Goal: Task Accomplishment & Management: Manage account settings

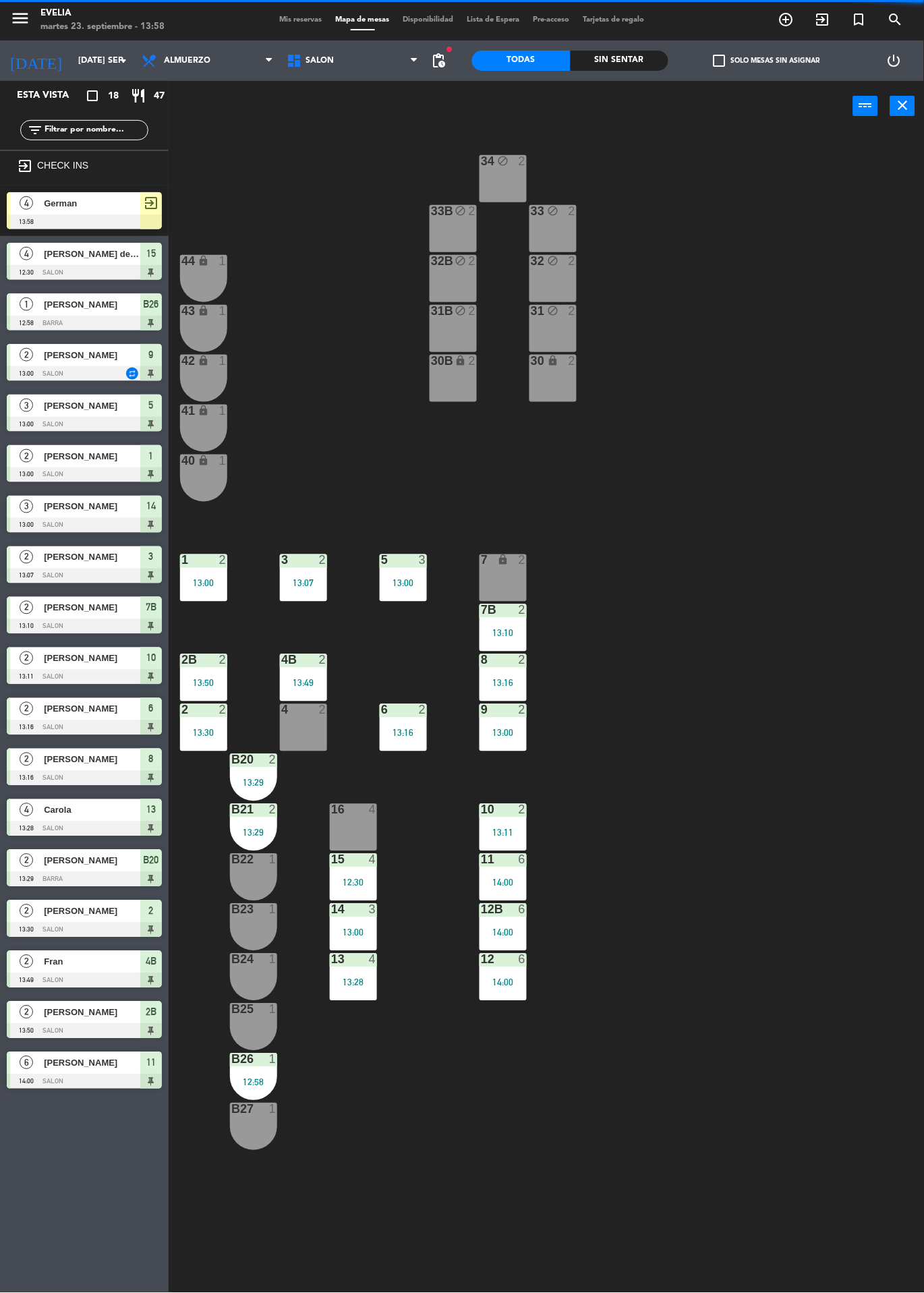
click at [372, 882] on div "12:30" at bounding box center [353, 882] width 47 height 9
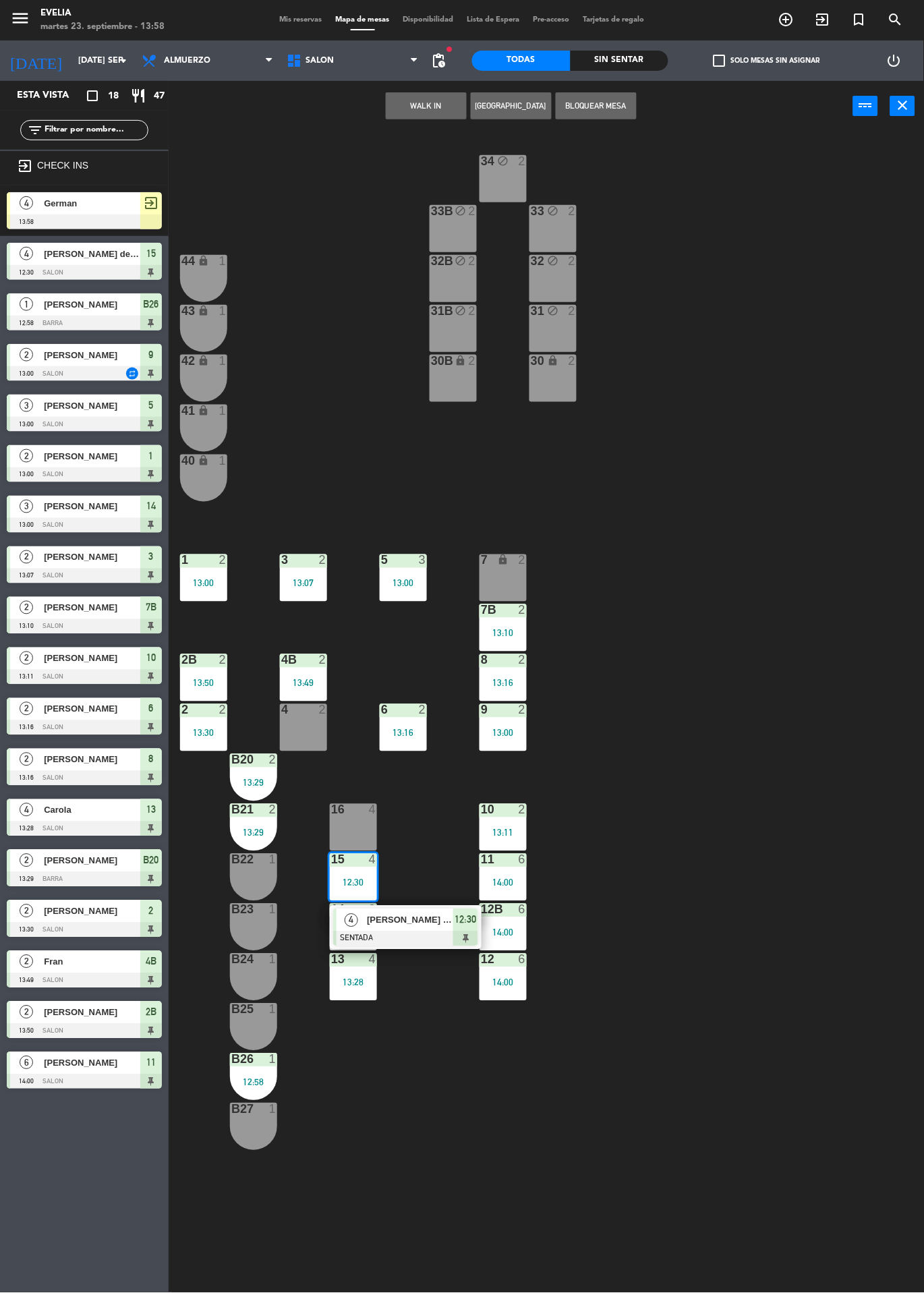
click at [428, 932] on div at bounding box center [405, 939] width 145 height 15
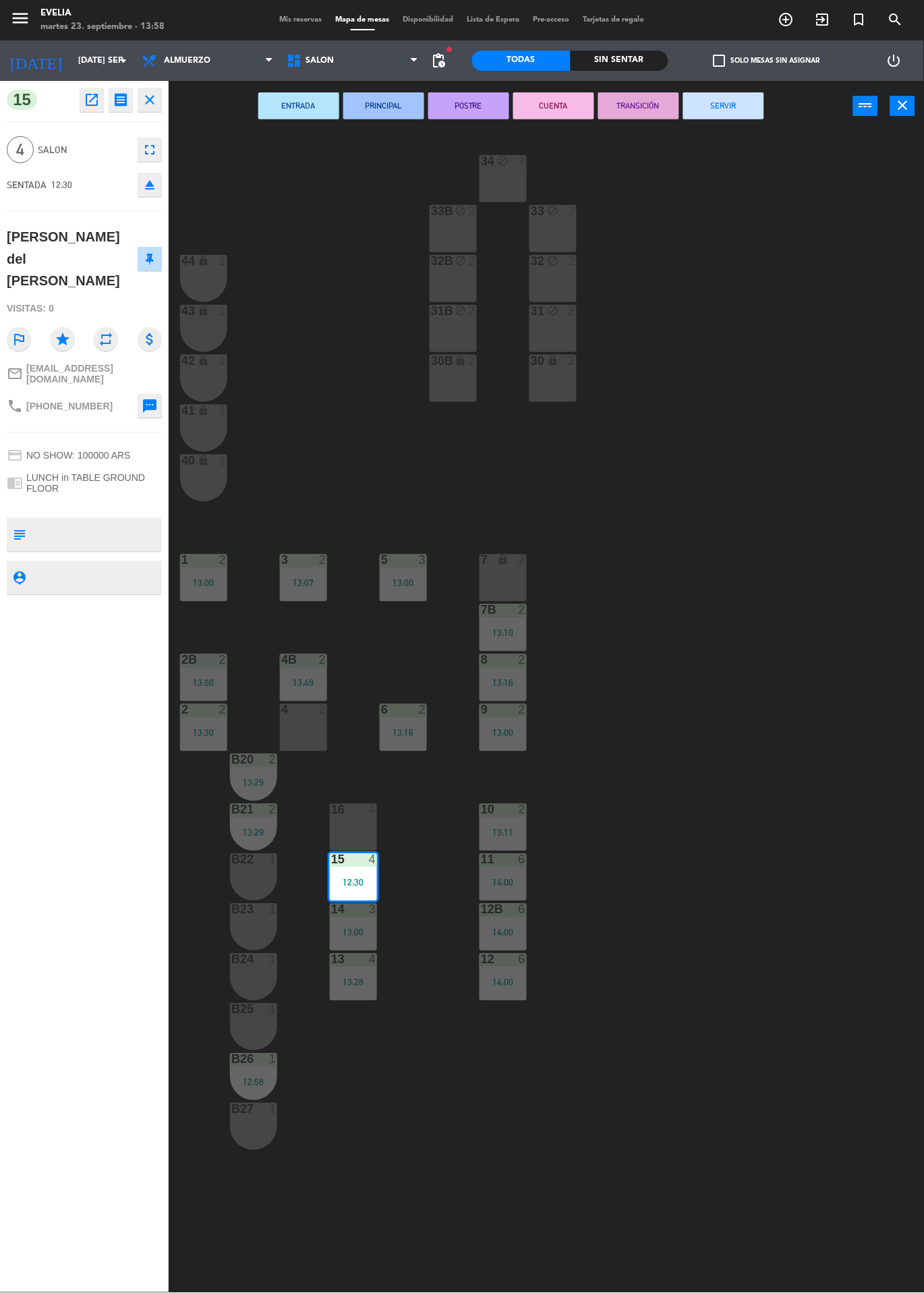
click at [743, 116] on button "SERVIR" at bounding box center [723, 105] width 81 height 27
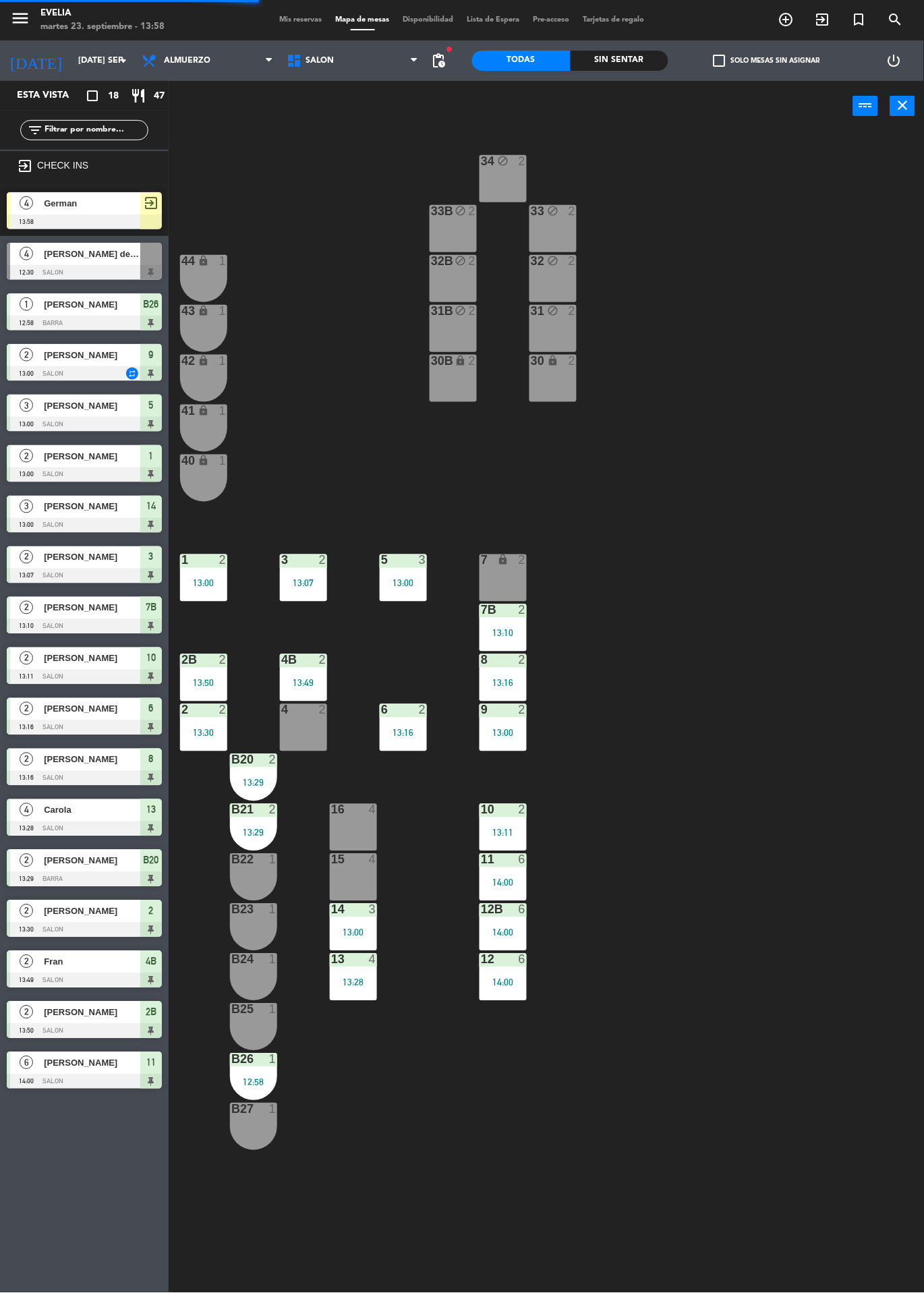
click at [360, 805] on div at bounding box center [353, 810] width 22 height 12
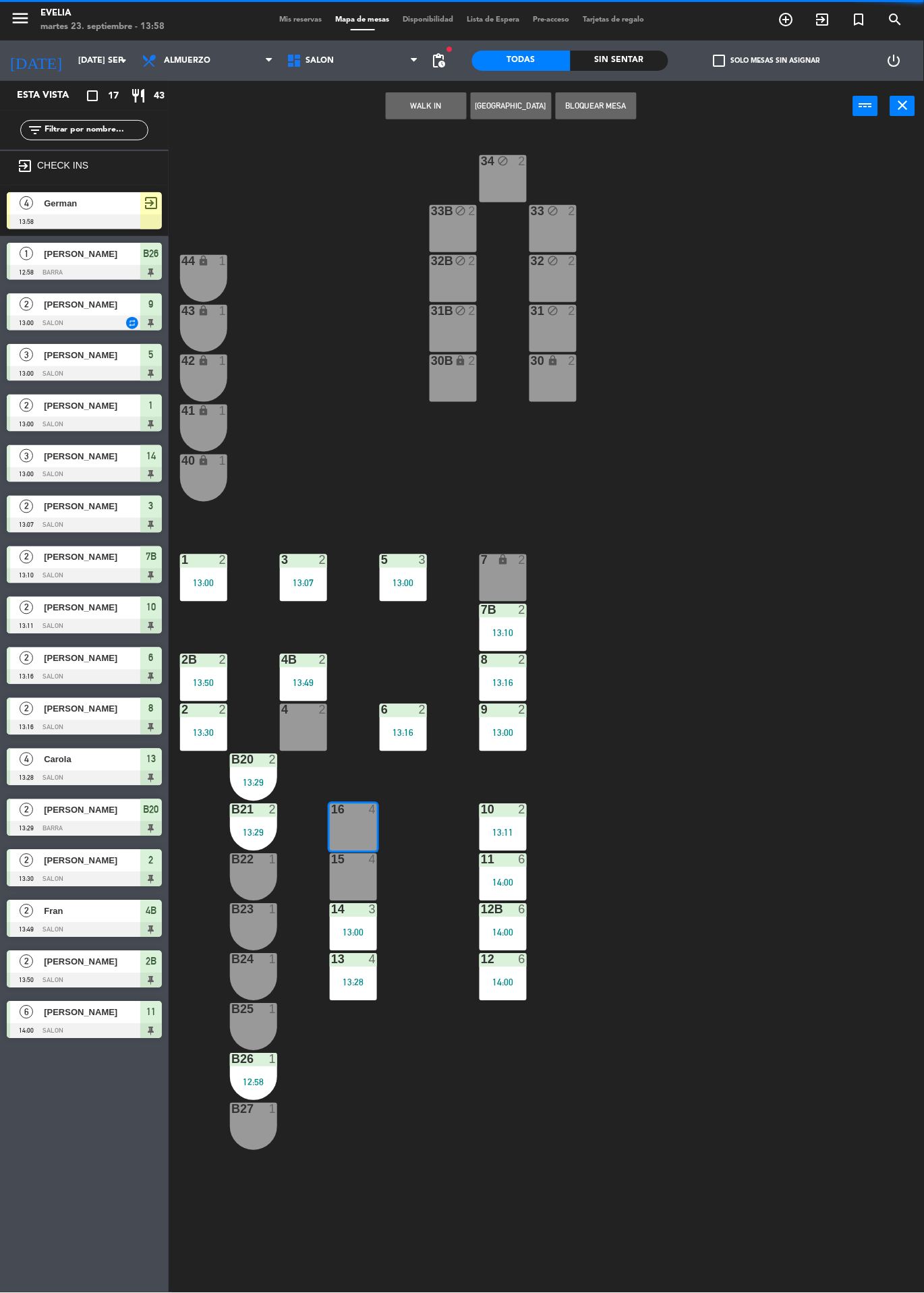
click at [133, 207] on span "German" at bounding box center [92, 203] width 96 height 14
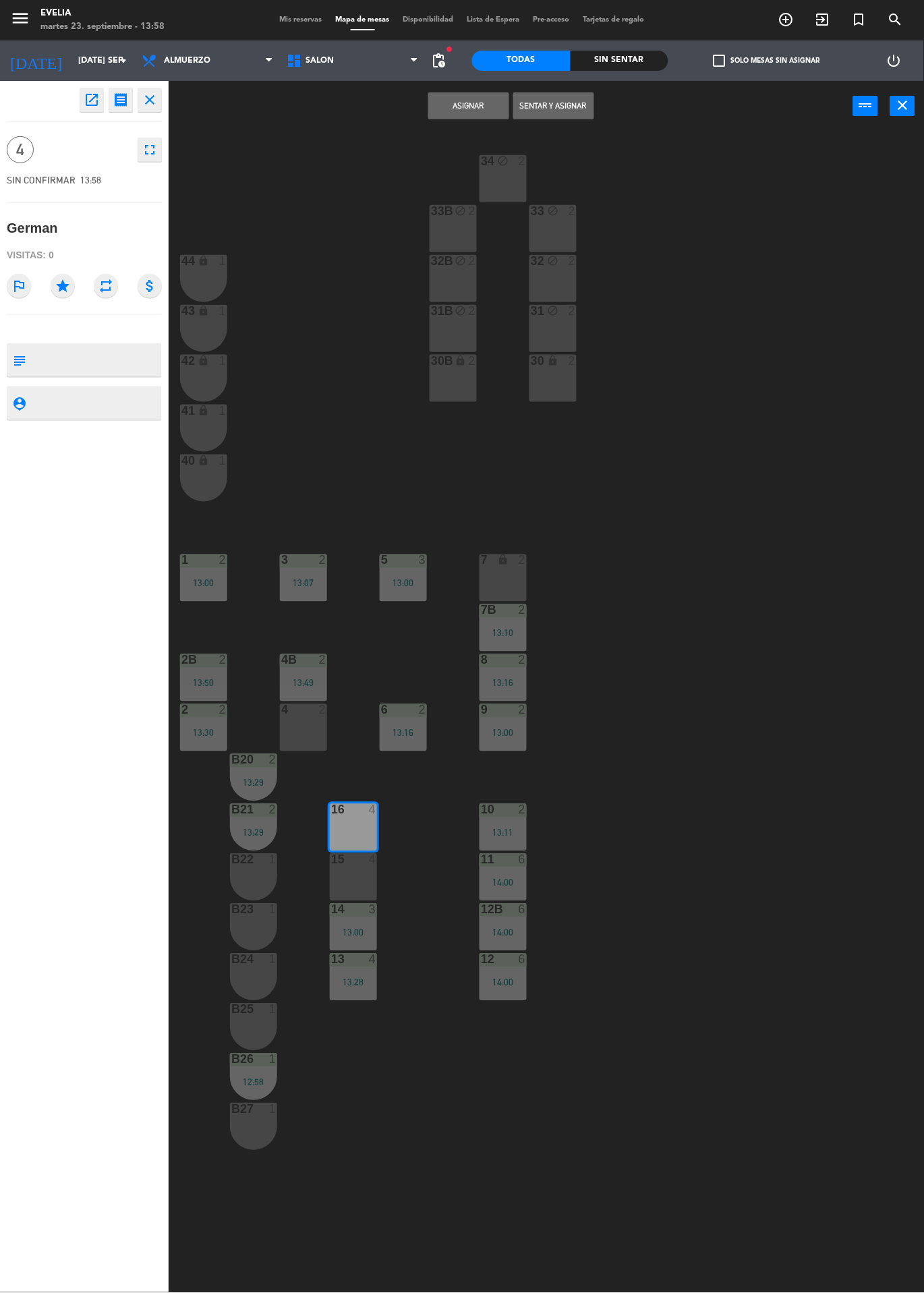
click at [356, 837] on div "16 4" at bounding box center [353, 827] width 47 height 47
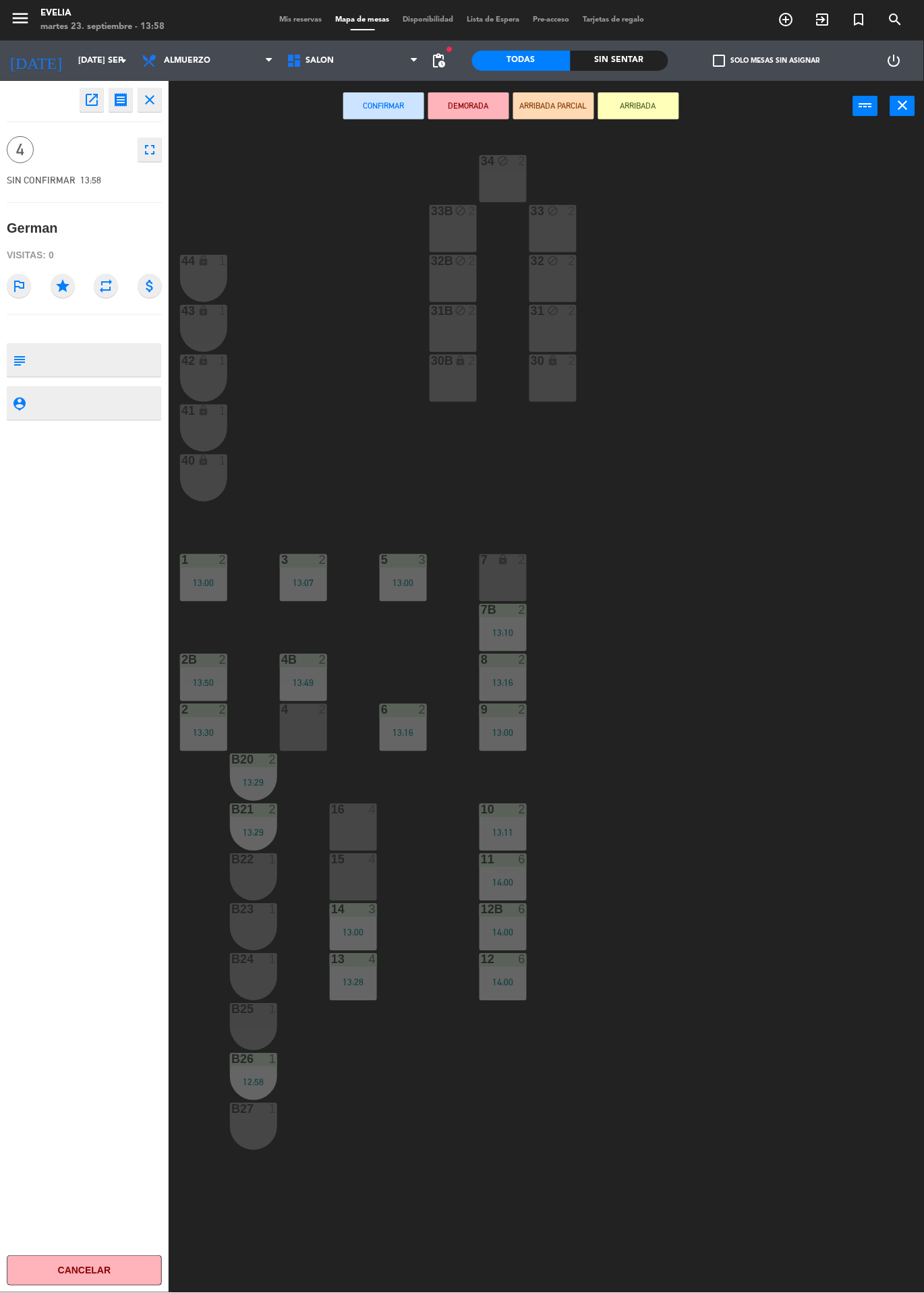
click at [363, 860] on div at bounding box center [353, 860] width 22 height 12
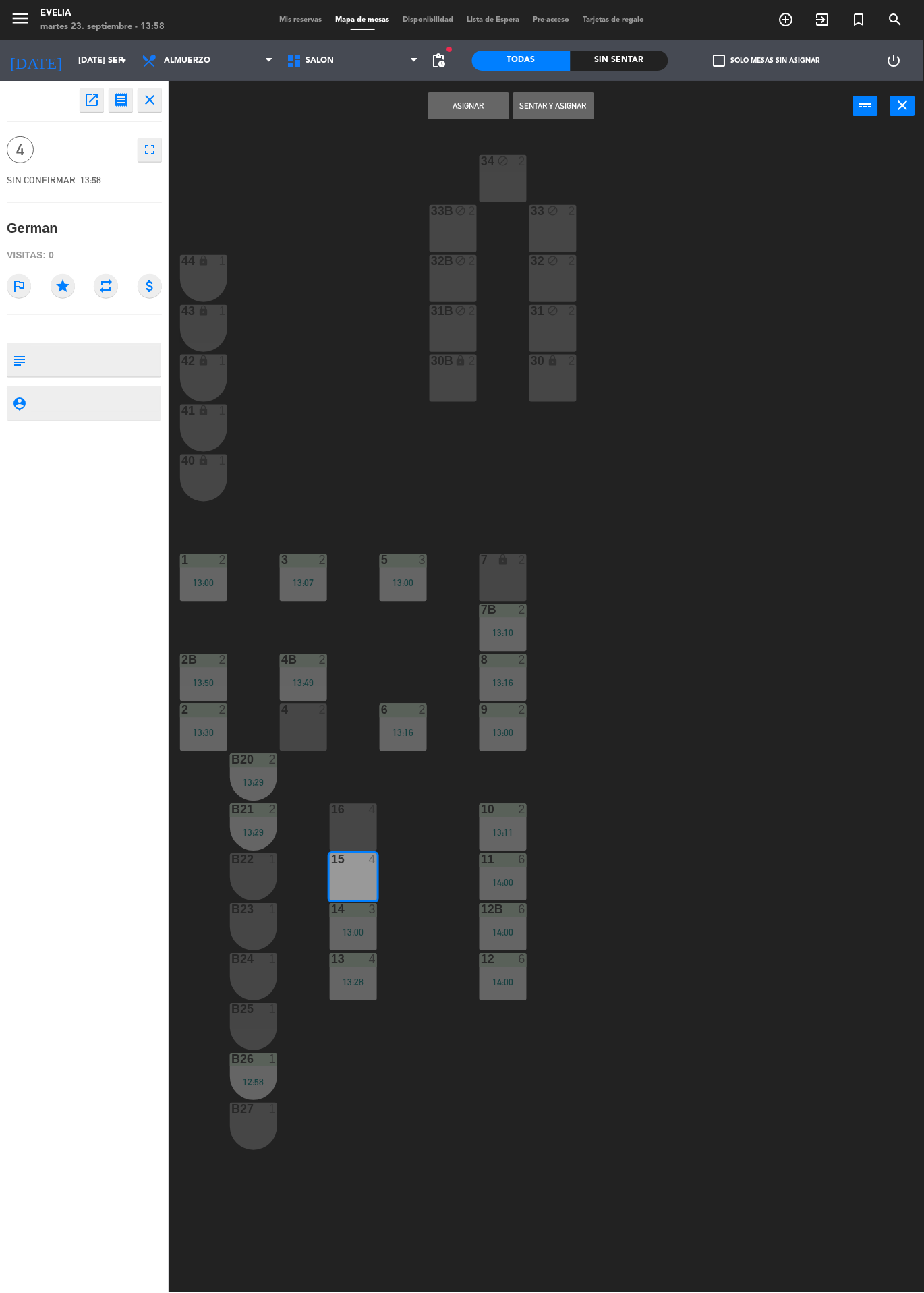
click at [351, 819] on div "16 4" at bounding box center [353, 827] width 47 height 47
click at [349, 885] on div "15 4" at bounding box center [353, 877] width 47 height 47
click at [568, 104] on button "Sentar y Asignar" at bounding box center [554, 105] width 81 height 27
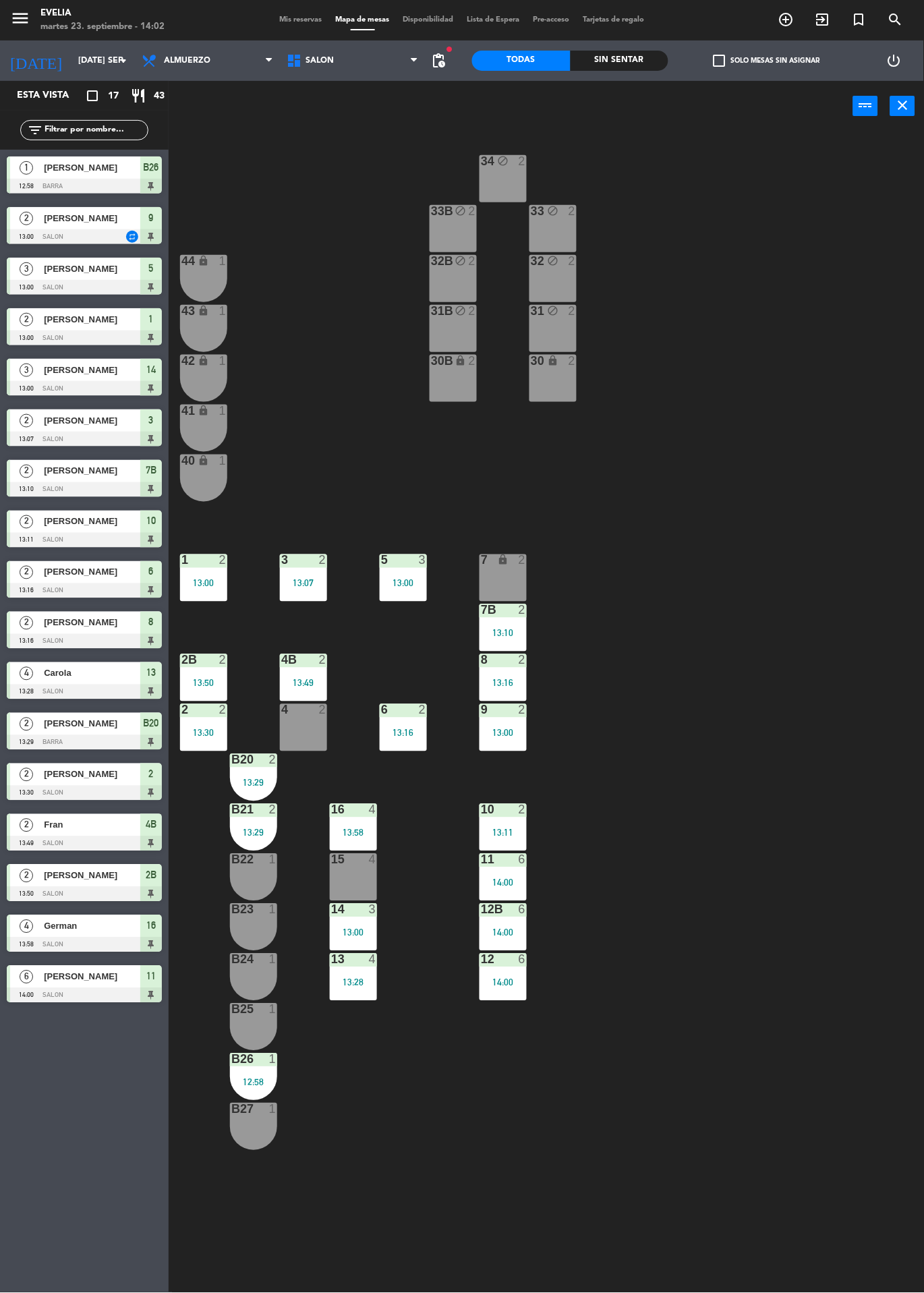
click at [521, 737] on div "13:00" at bounding box center [503, 733] width 47 height 9
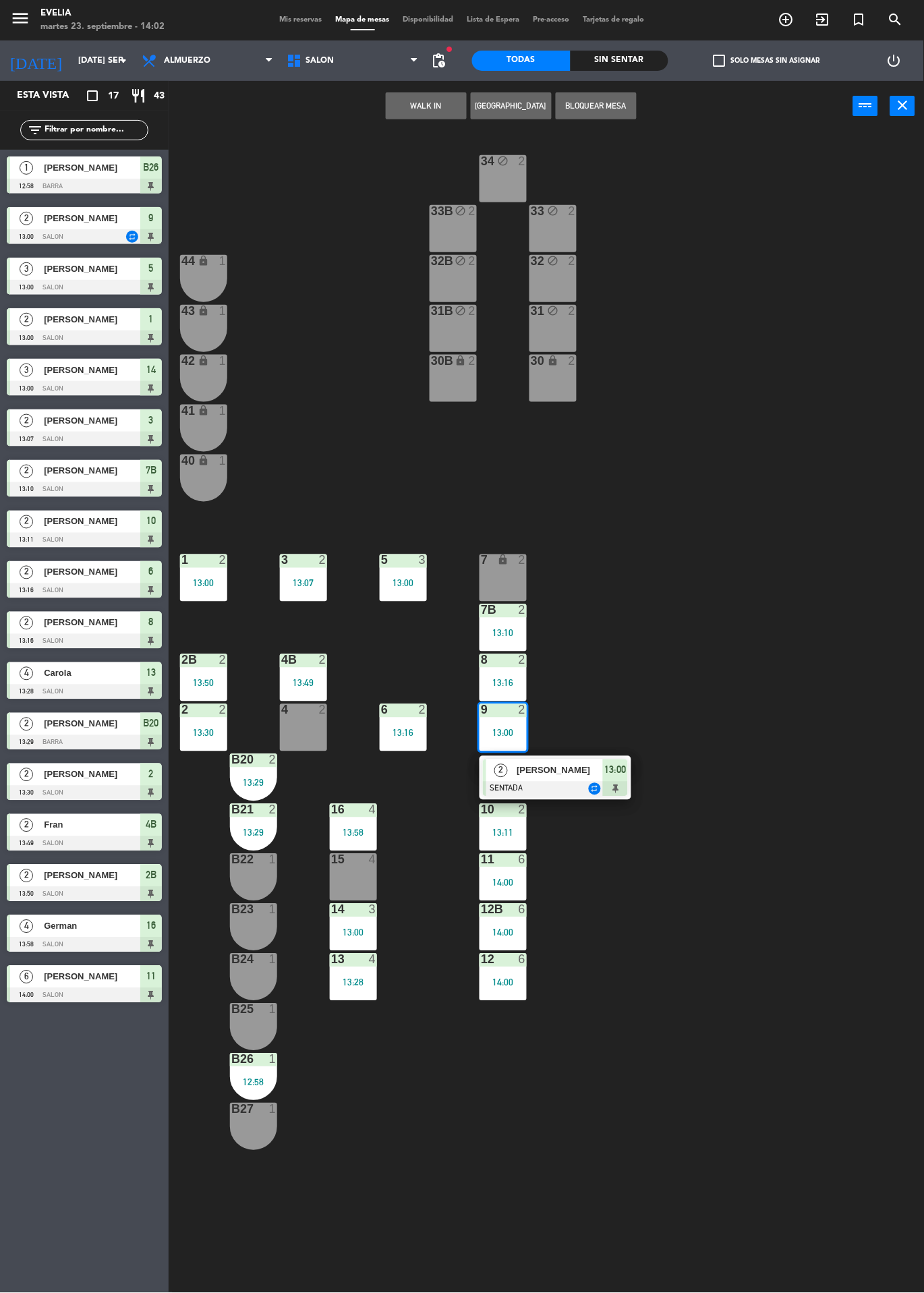
click at [542, 771] on span "[PERSON_NAME]" at bounding box center [559, 770] width 86 height 14
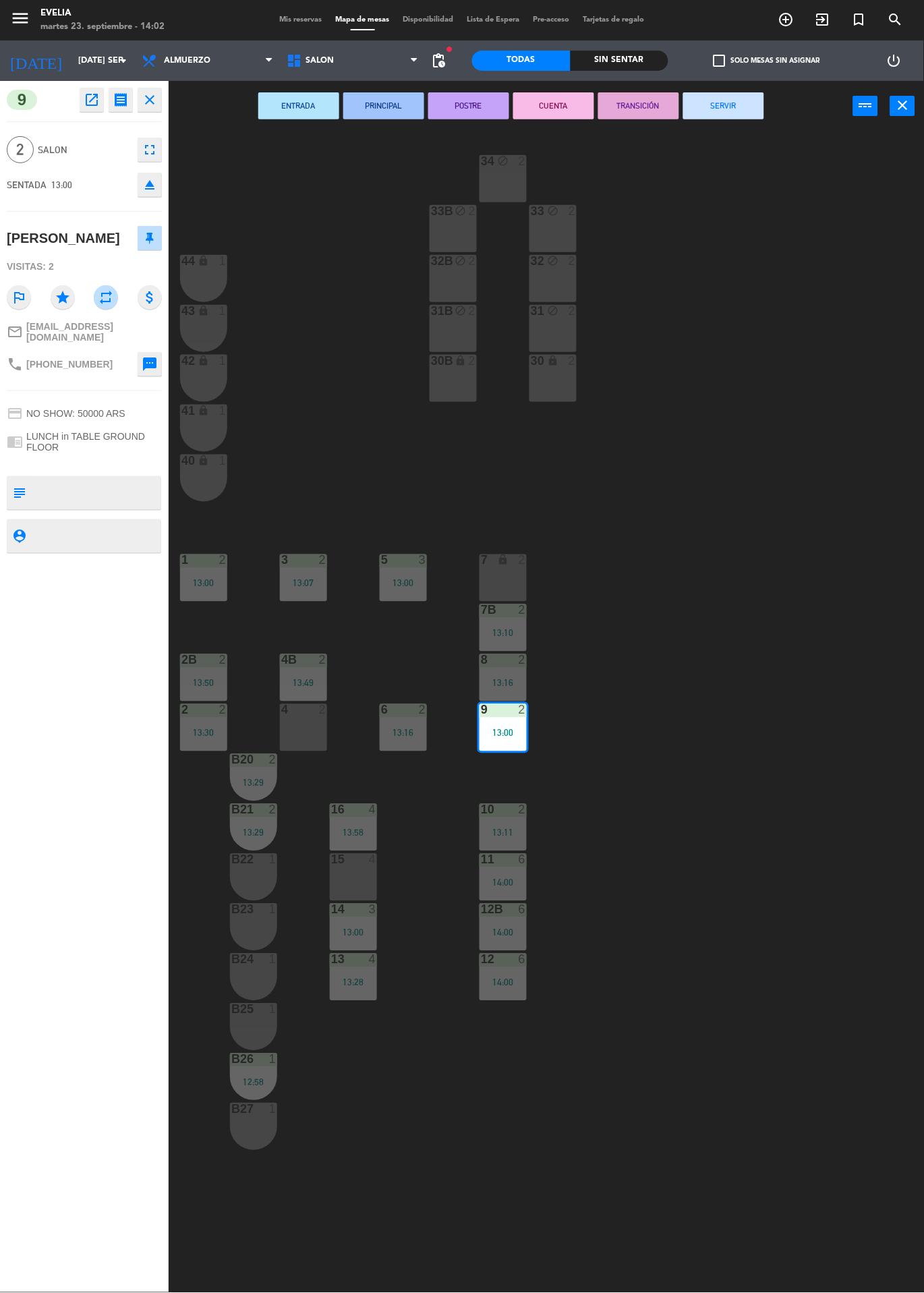
click at [723, 104] on button "SERVIR" at bounding box center [723, 105] width 81 height 27
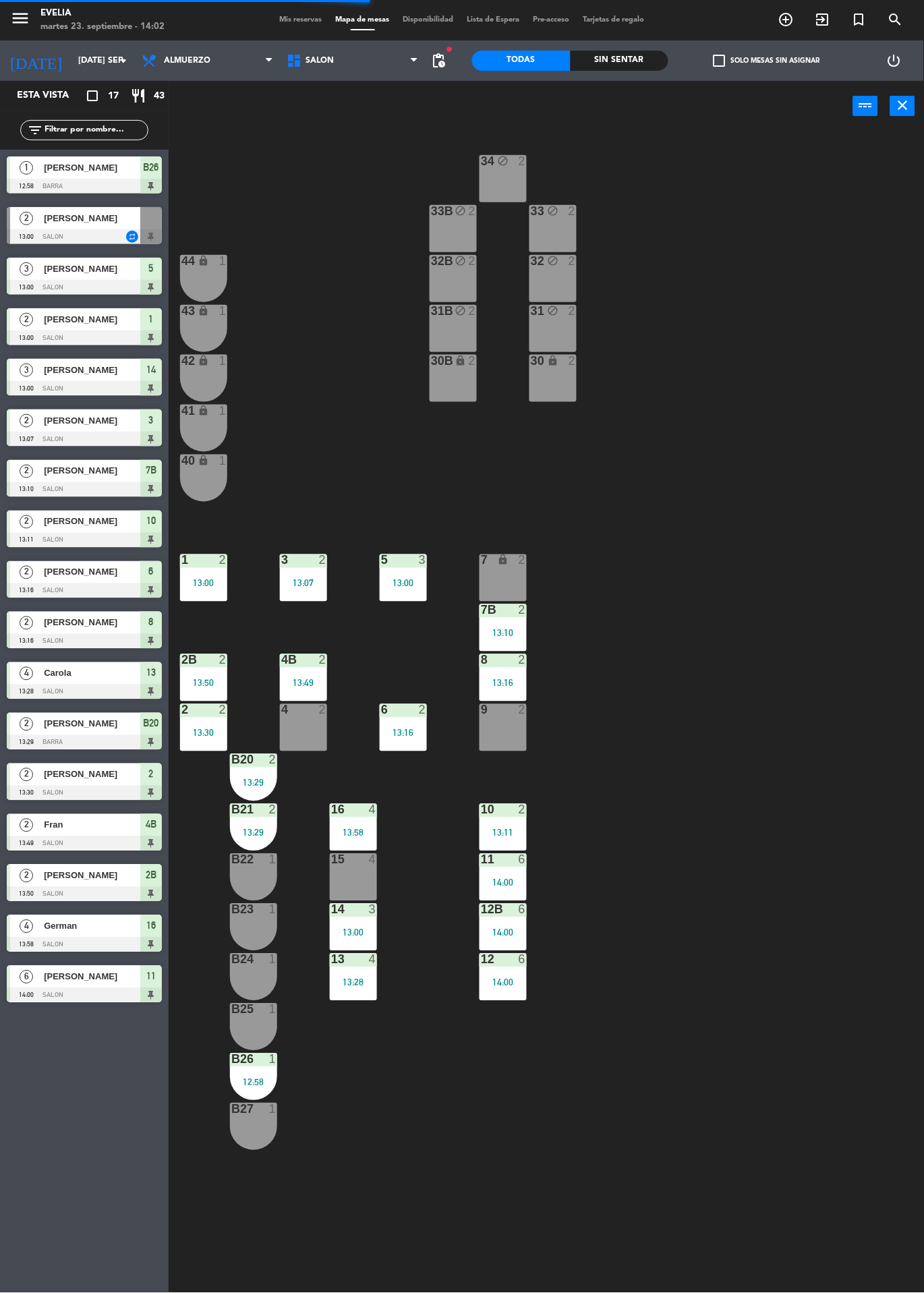
click at [501, 637] on div "7B 2 13:10" at bounding box center [503, 627] width 47 height 47
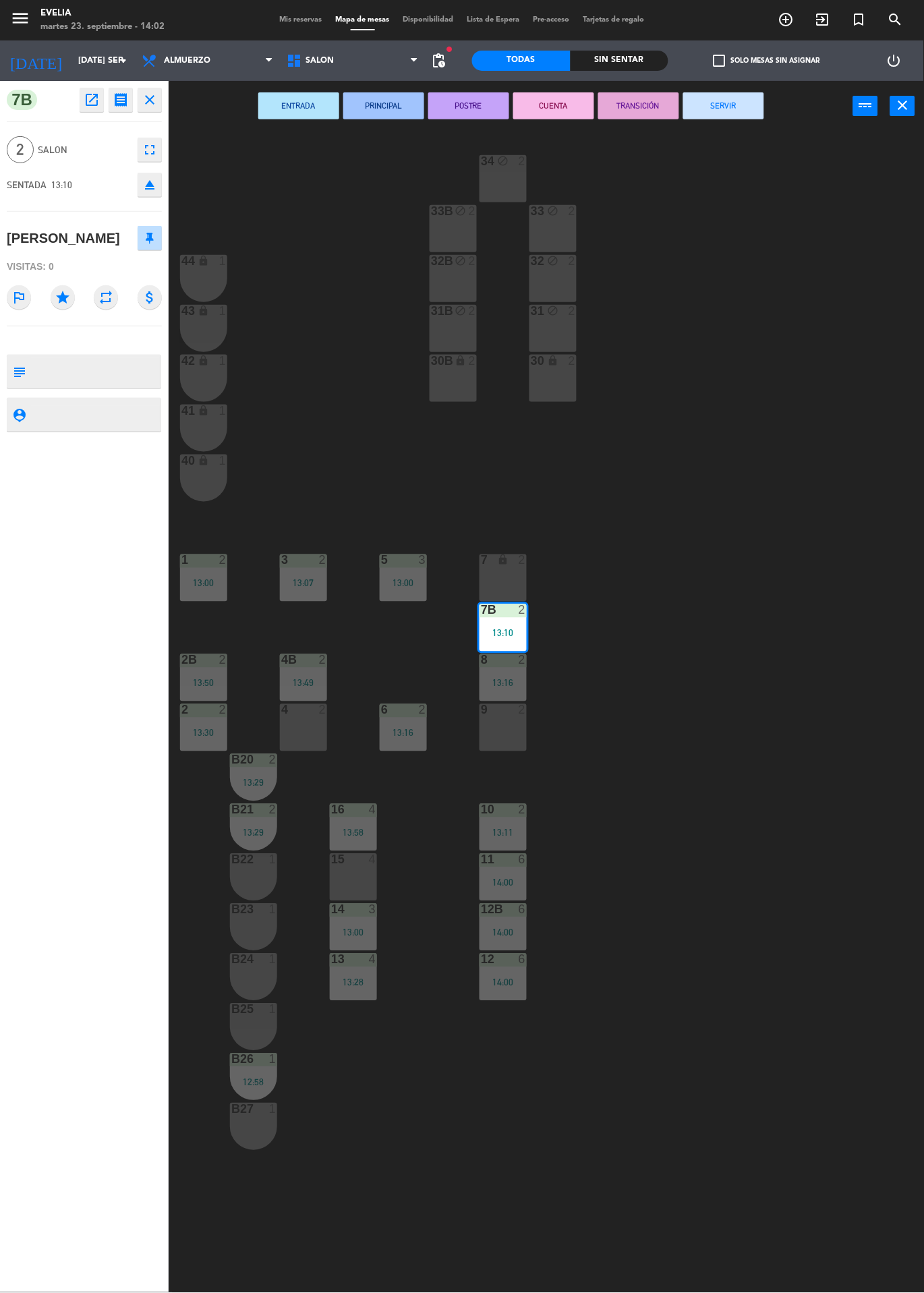
click at [743, 105] on button "SERVIR" at bounding box center [723, 105] width 81 height 27
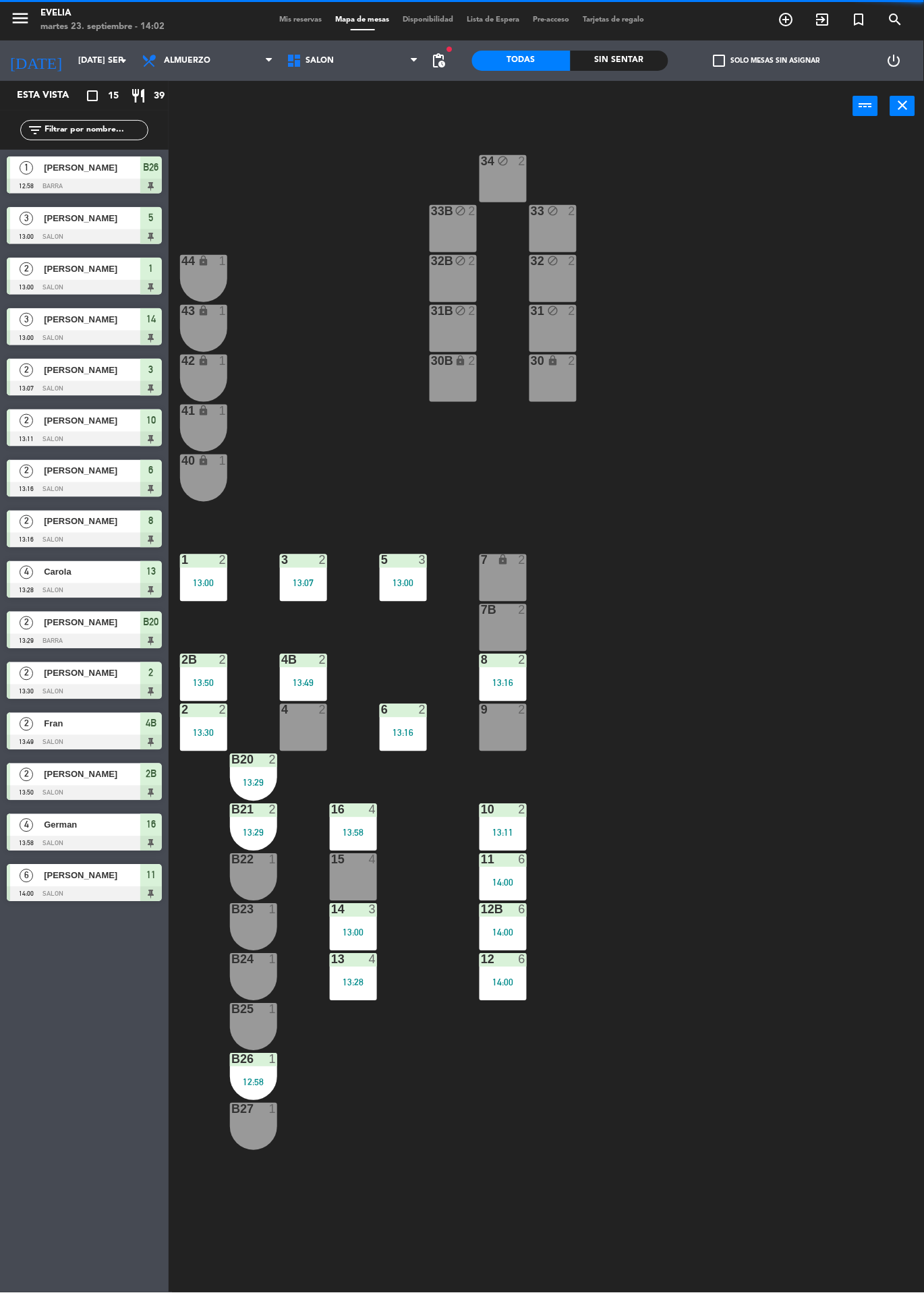
click at [356, 874] on div "15 4" at bounding box center [353, 877] width 47 height 47
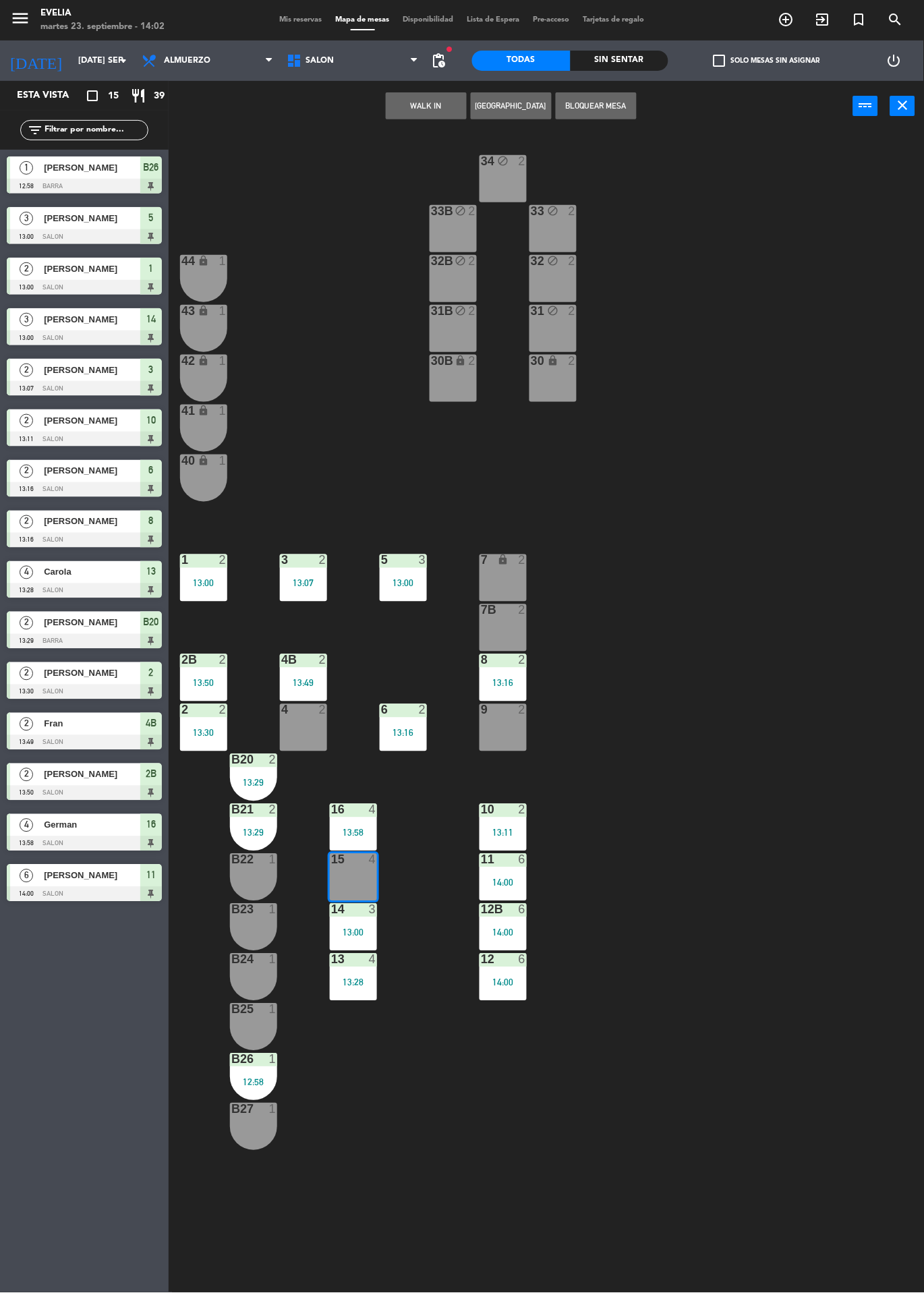
click at [820, 19] on icon "exit_to_app" at bounding box center [823, 20] width 17 height 17
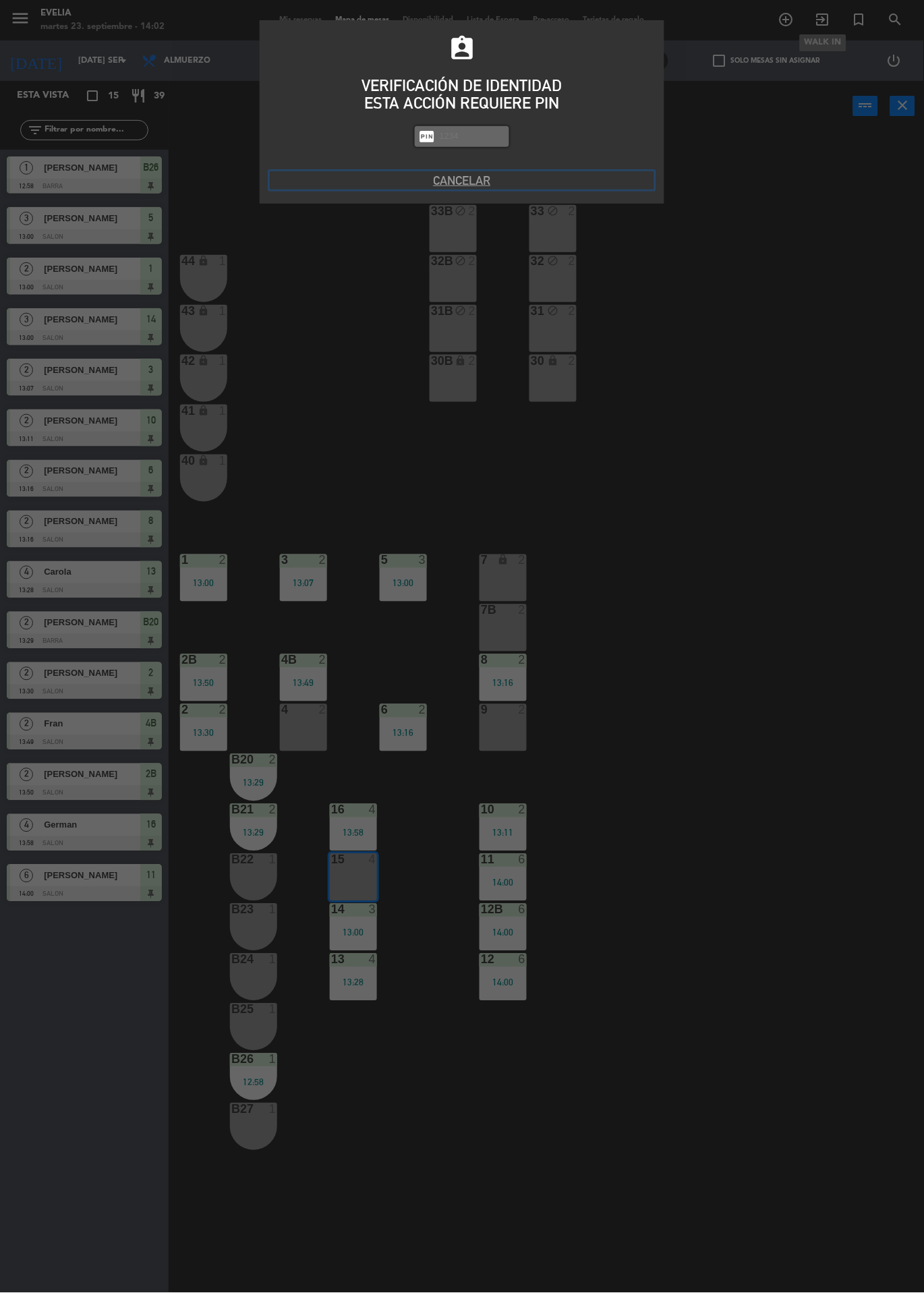
click at [462, 181] on button "Cancelar" at bounding box center [462, 181] width 385 height 18
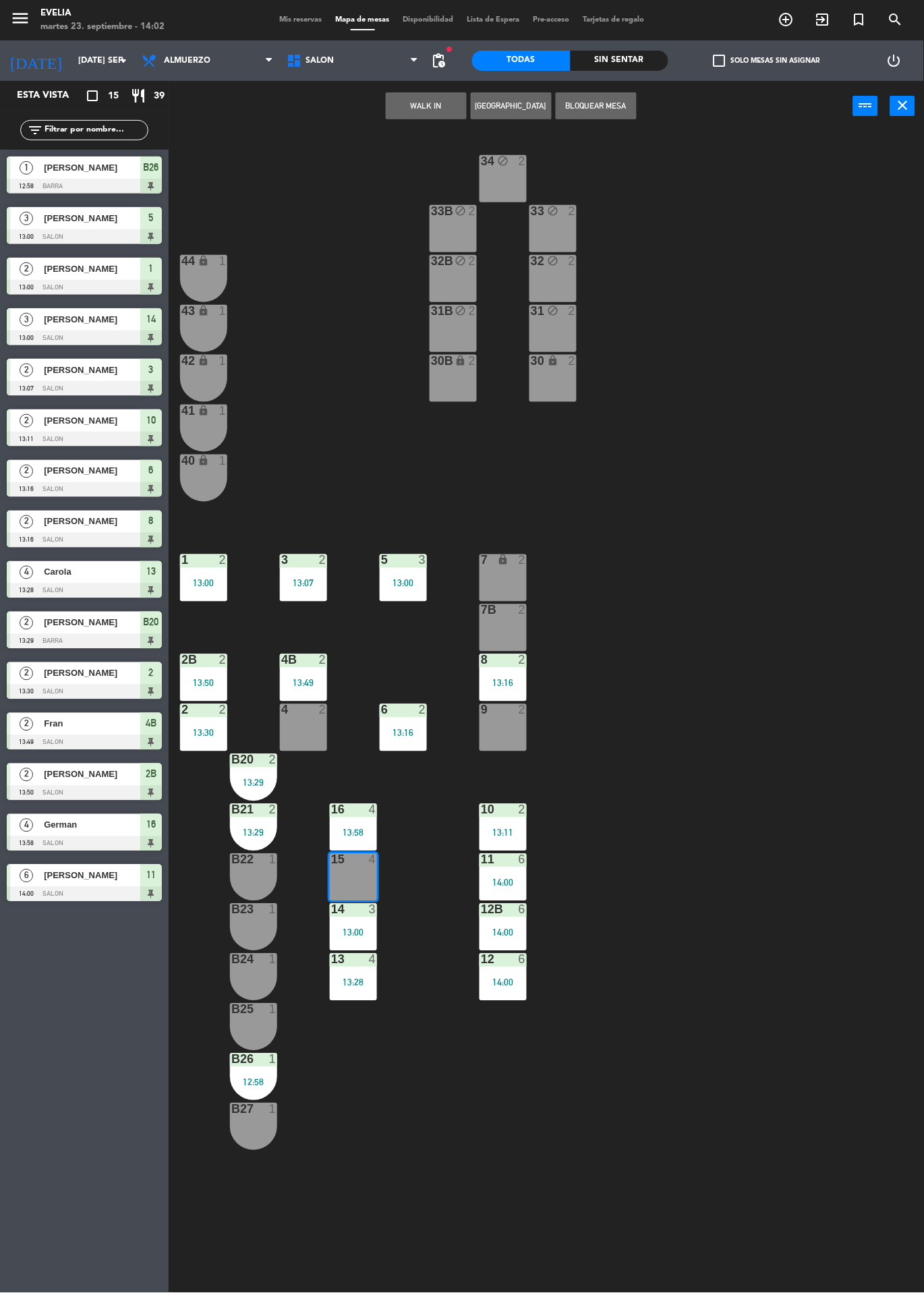
click at [75, 61] on input "[DATE] sep." at bounding box center [128, 61] width 114 height 23
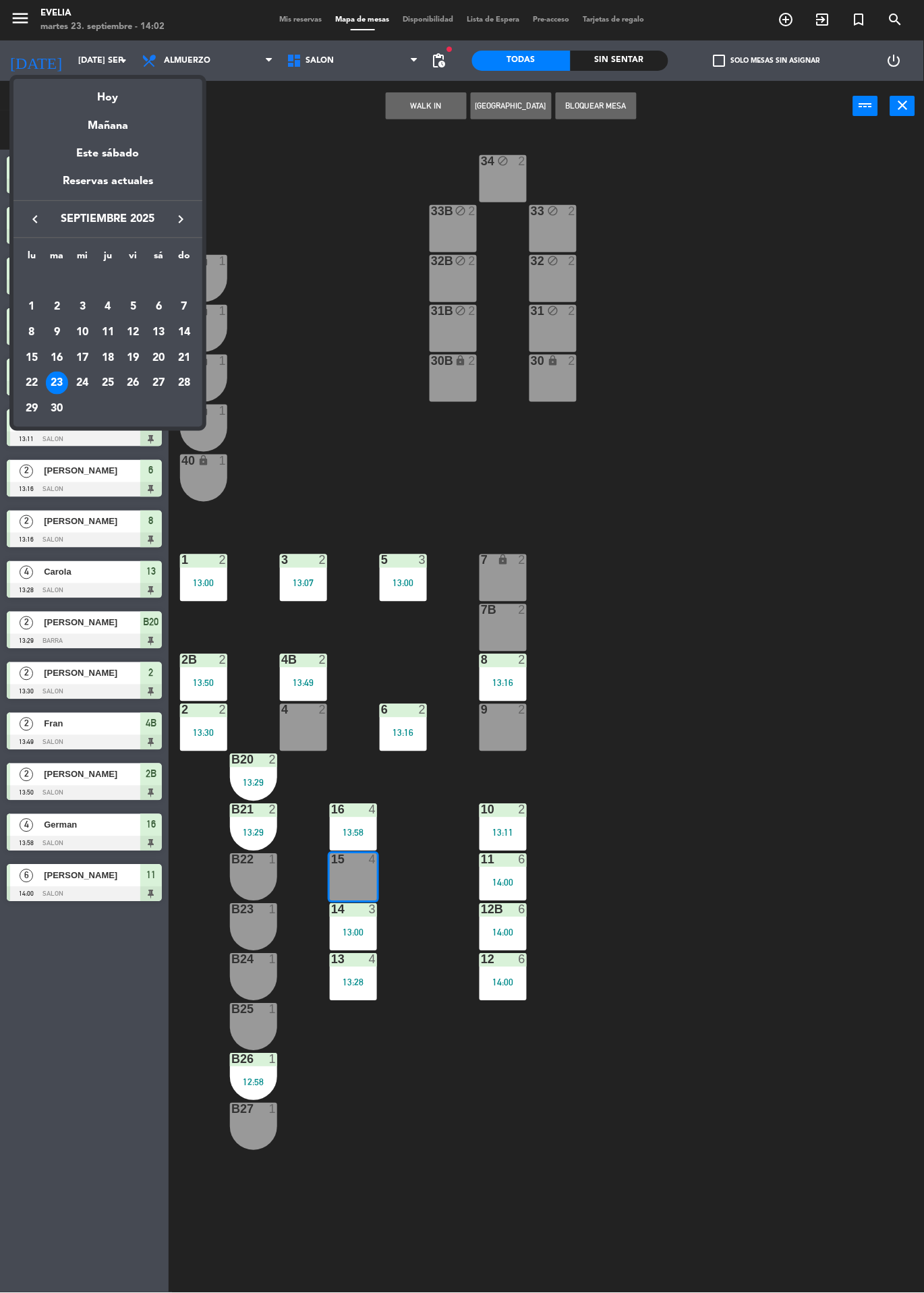
click at [180, 220] on icon "keyboard_arrow_right" at bounding box center [181, 220] width 17 height 17
click at [107, 306] on div "2" at bounding box center [108, 307] width 23 height 23
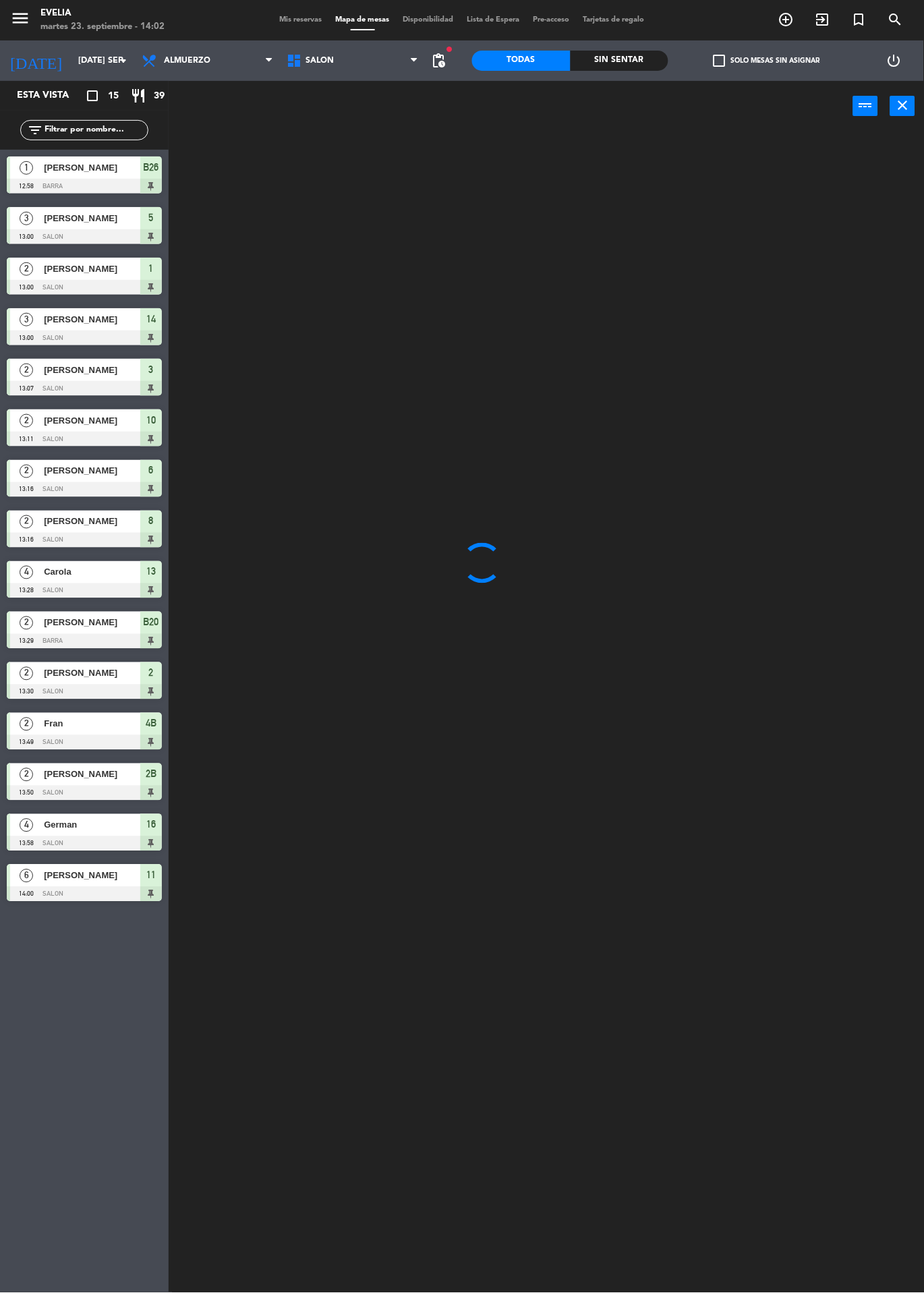
type input "[DEMOGRAPHIC_DATA] [DATE]"
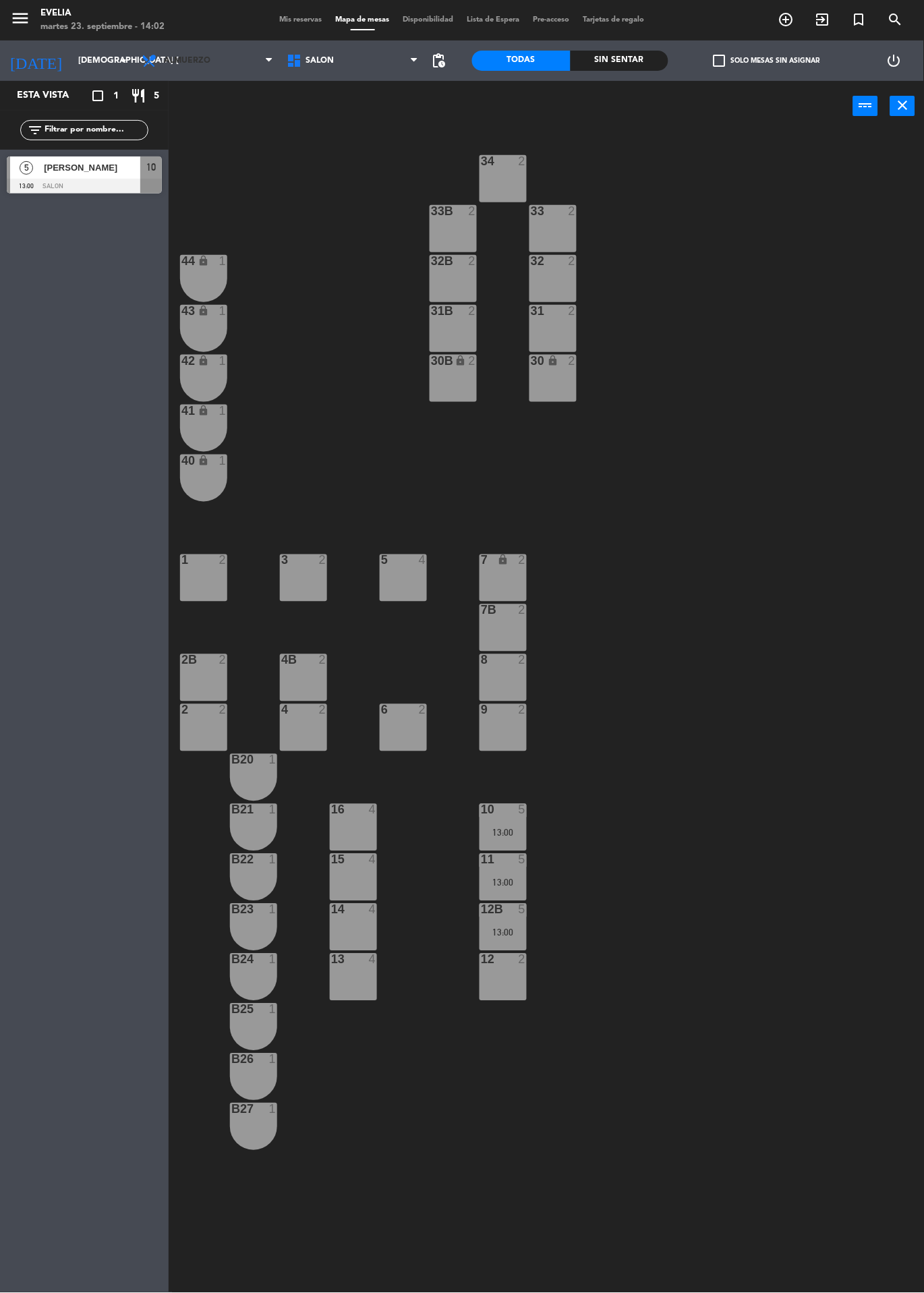
click at [223, 62] on span "Almuerzo" at bounding box center [207, 61] width 145 height 30
click at [246, 128] on ng-component "menu [PERSON_NAME] 23. septiembre - 14:02 Mis reservas Mapa de mesas Disponibil…" at bounding box center [462, 646] width 924 height 1293
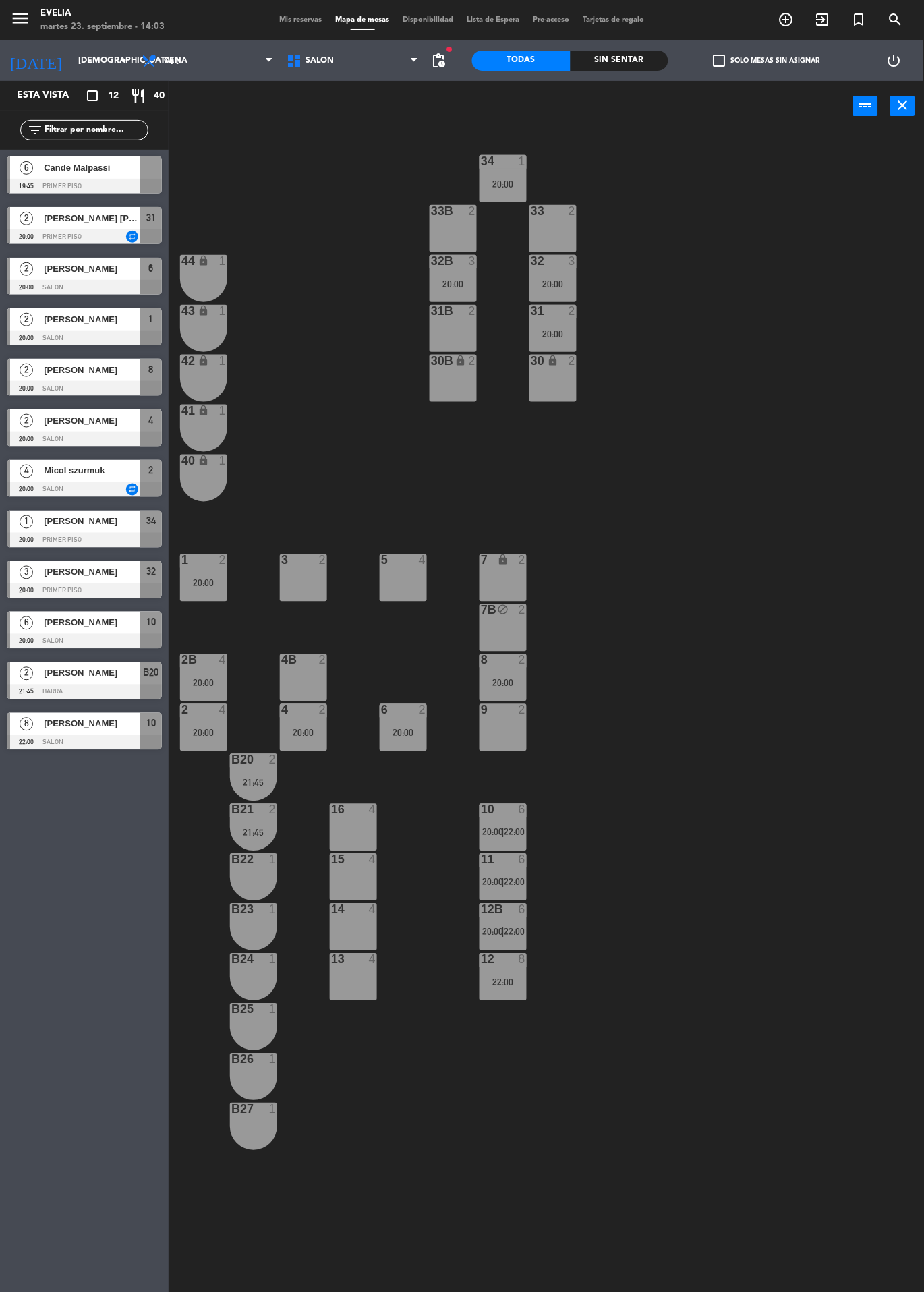
click at [458, 390] on div "30B lock 2" at bounding box center [452, 378] width 47 height 47
click at [550, 398] on div "30 lock 2" at bounding box center [553, 378] width 47 height 47
click at [431, 104] on button "[GEOGRAPHIC_DATA]" at bounding box center [426, 105] width 81 height 27
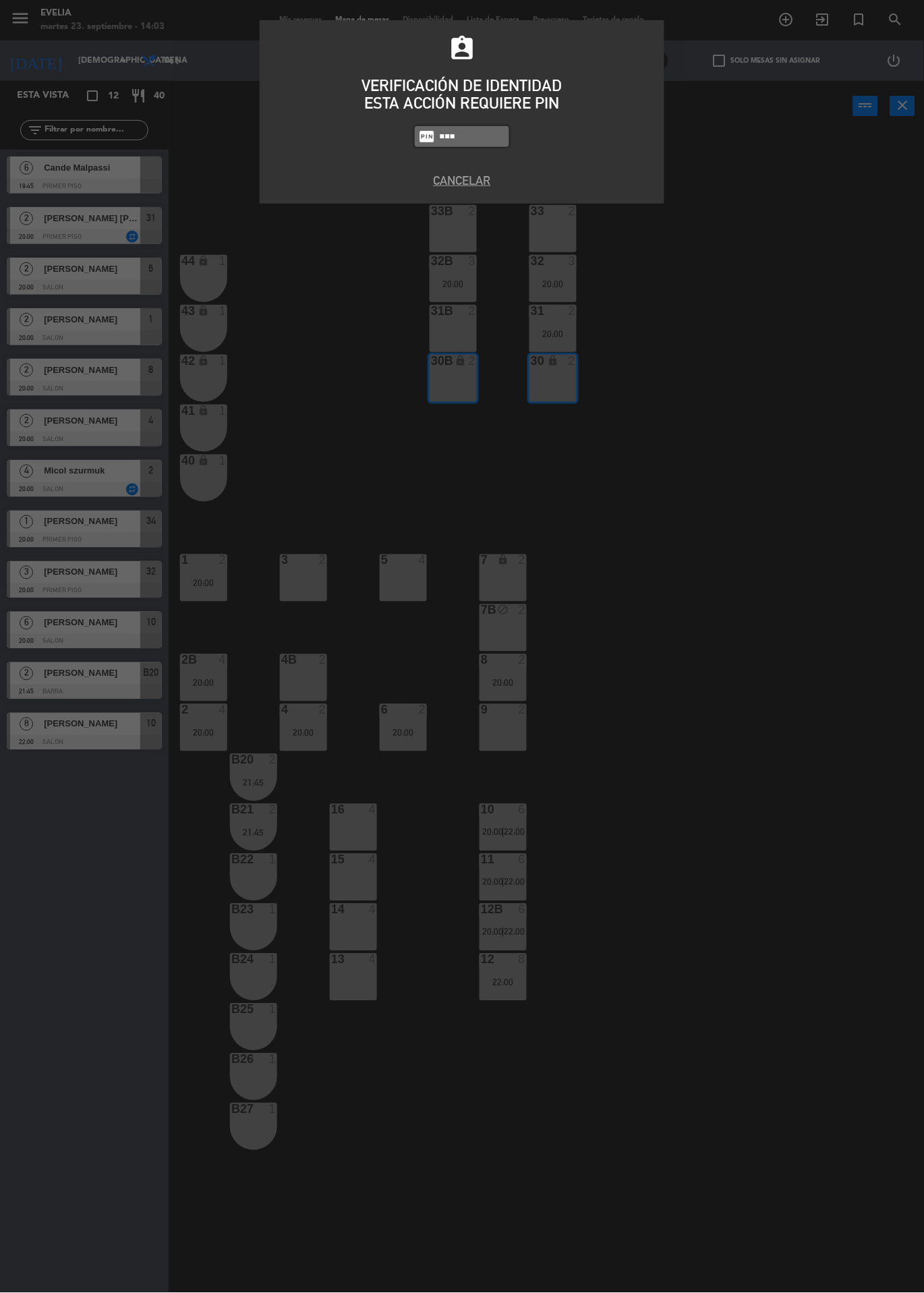
type input "7980"
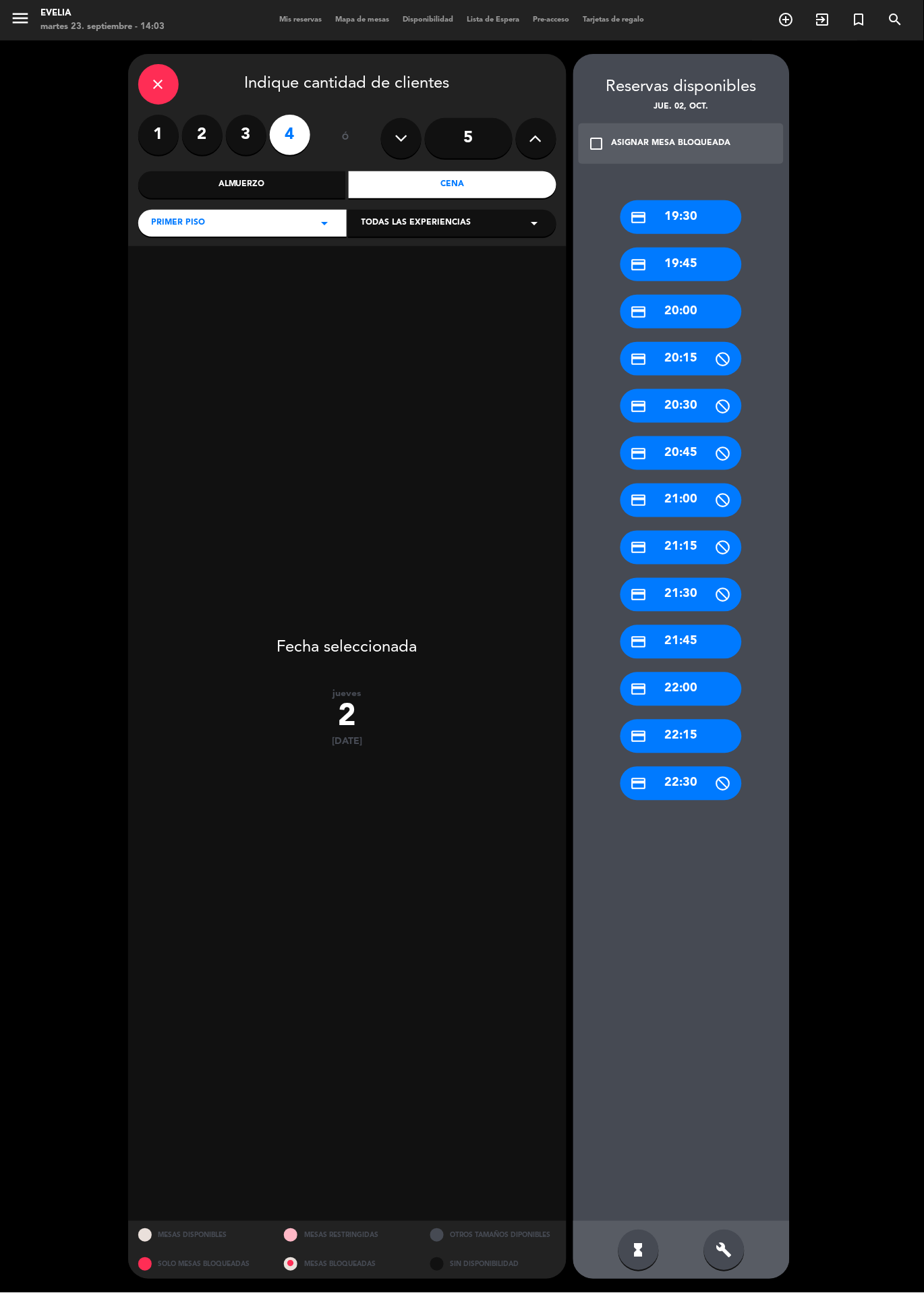
click at [476, 143] on input "5" at bounding box center [469, 138] width 88 height 41
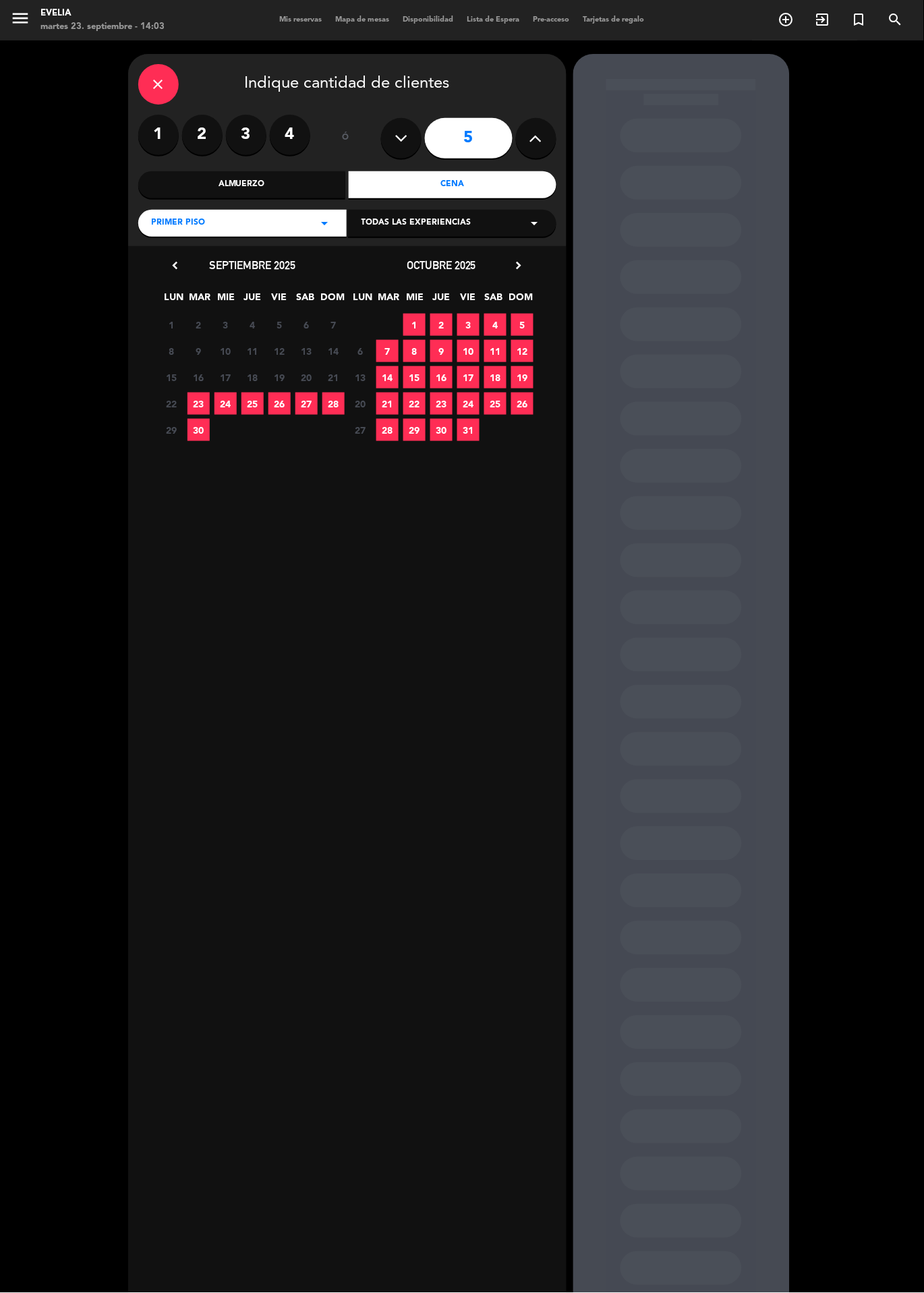
click at [441, 325] on span "2" at bounding box center [441, 324] width 22 height 22
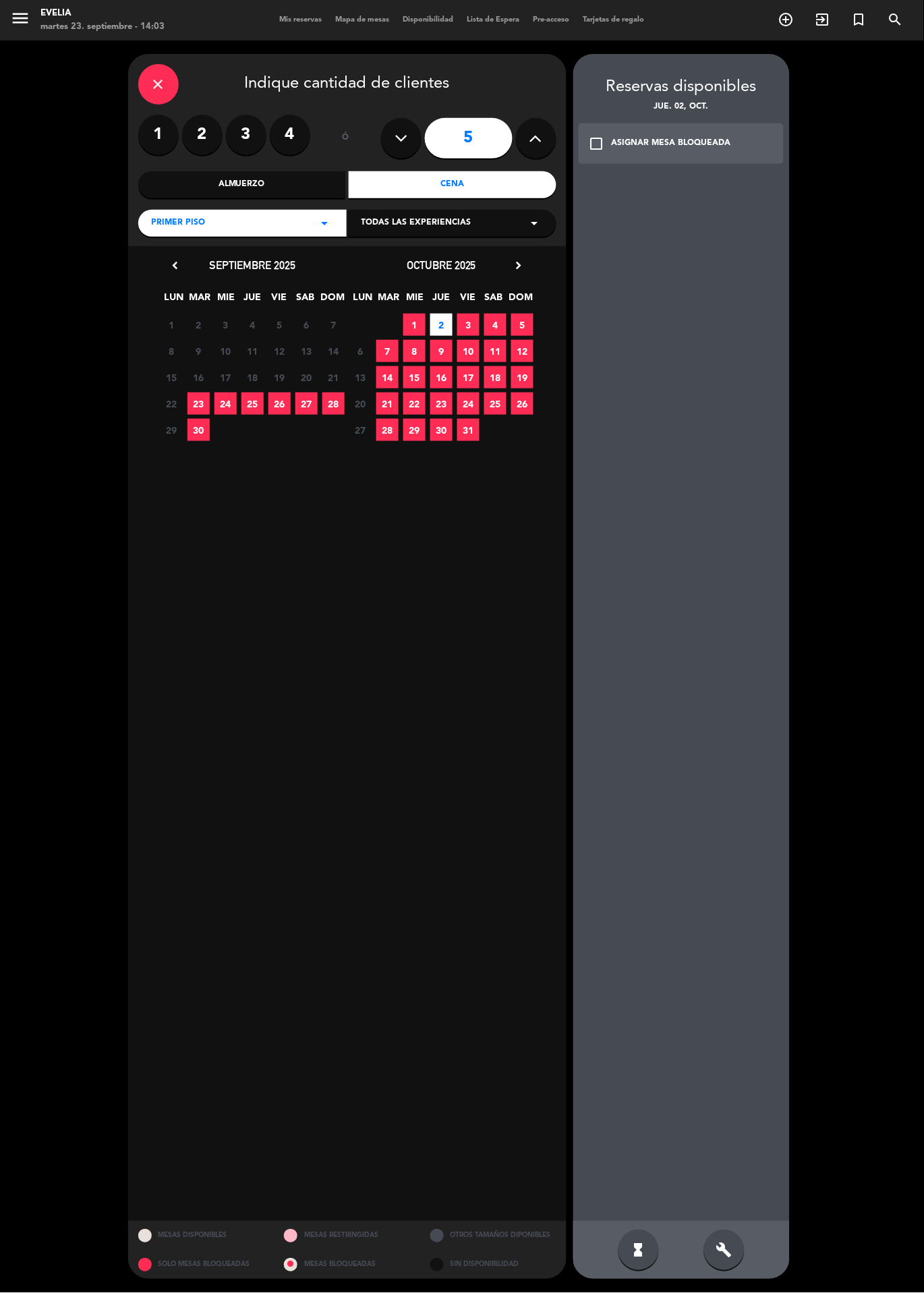
click at [640, 157] on div "check_box_outline_blank ASIGNAR MESA BLOQUEADA" at bounding box center [681, 143] width 206 height 41
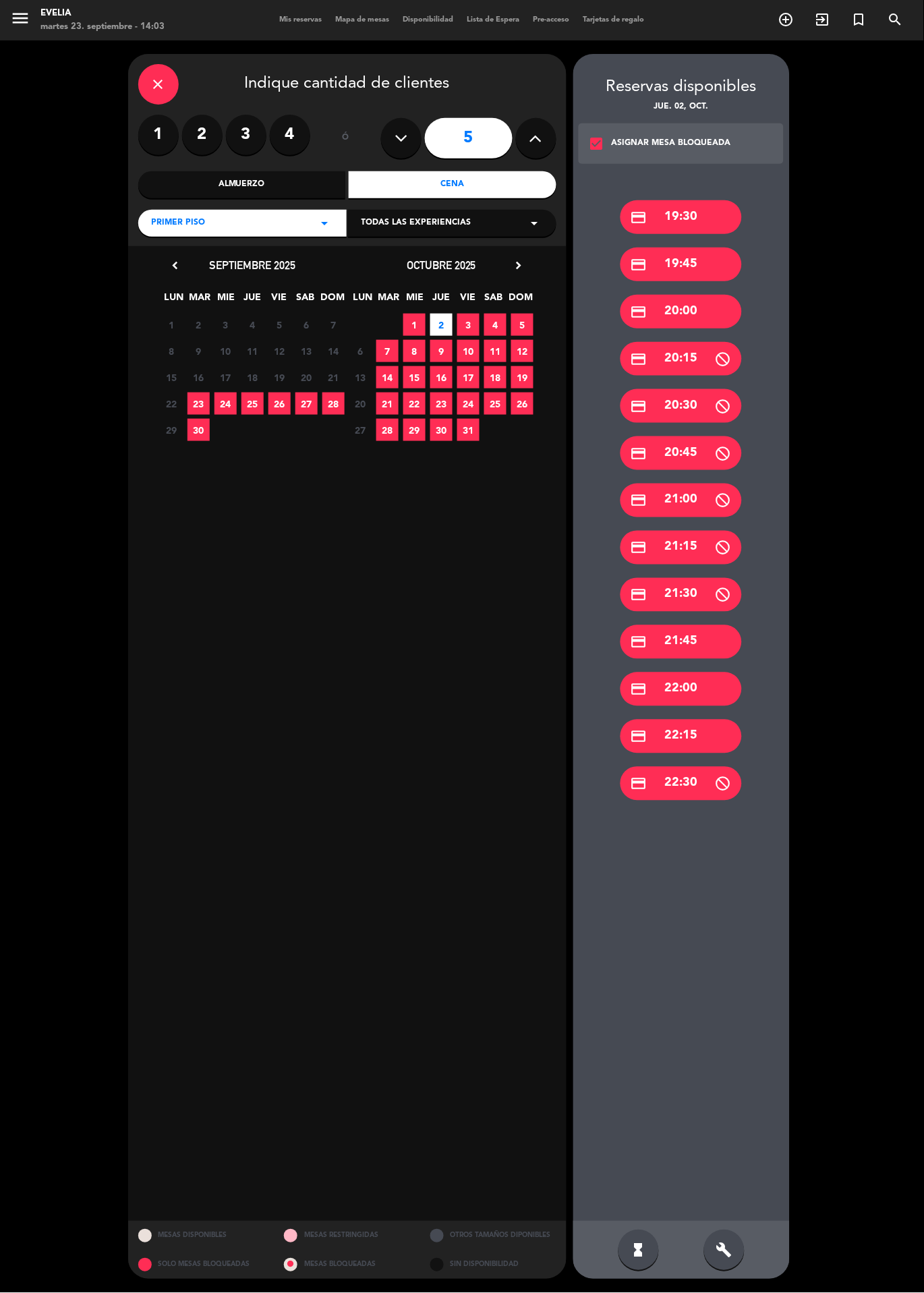
click at [693, 308] on div "credit_card 20:00" at bounding box center [681, 312] width 121 height 34
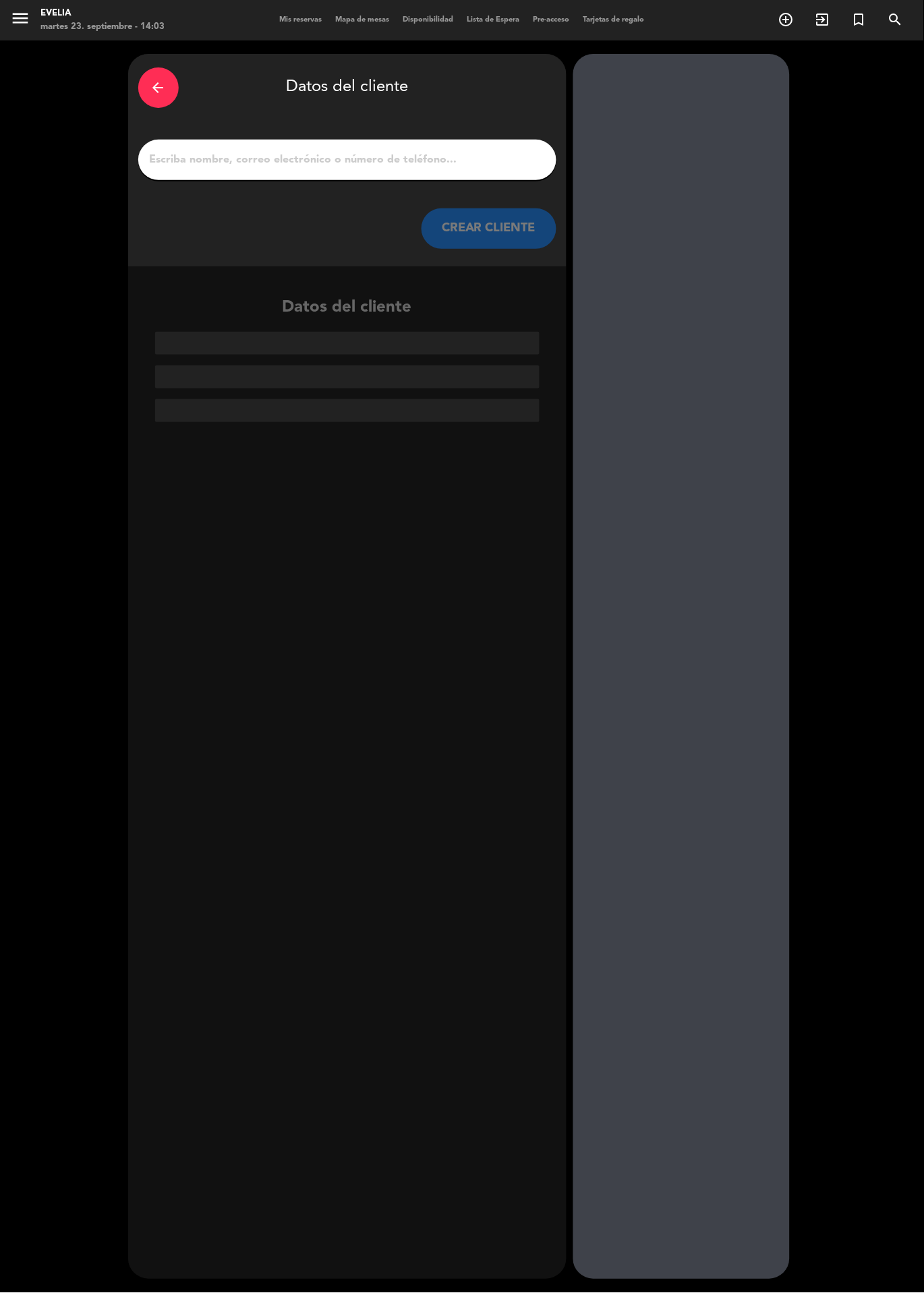
click at [430, 150] on input "1" at bounding box center [347, 159] width 398 height 19
click at [419, 165] on input "1" at bounding box center [347, 159] width 398 height 19
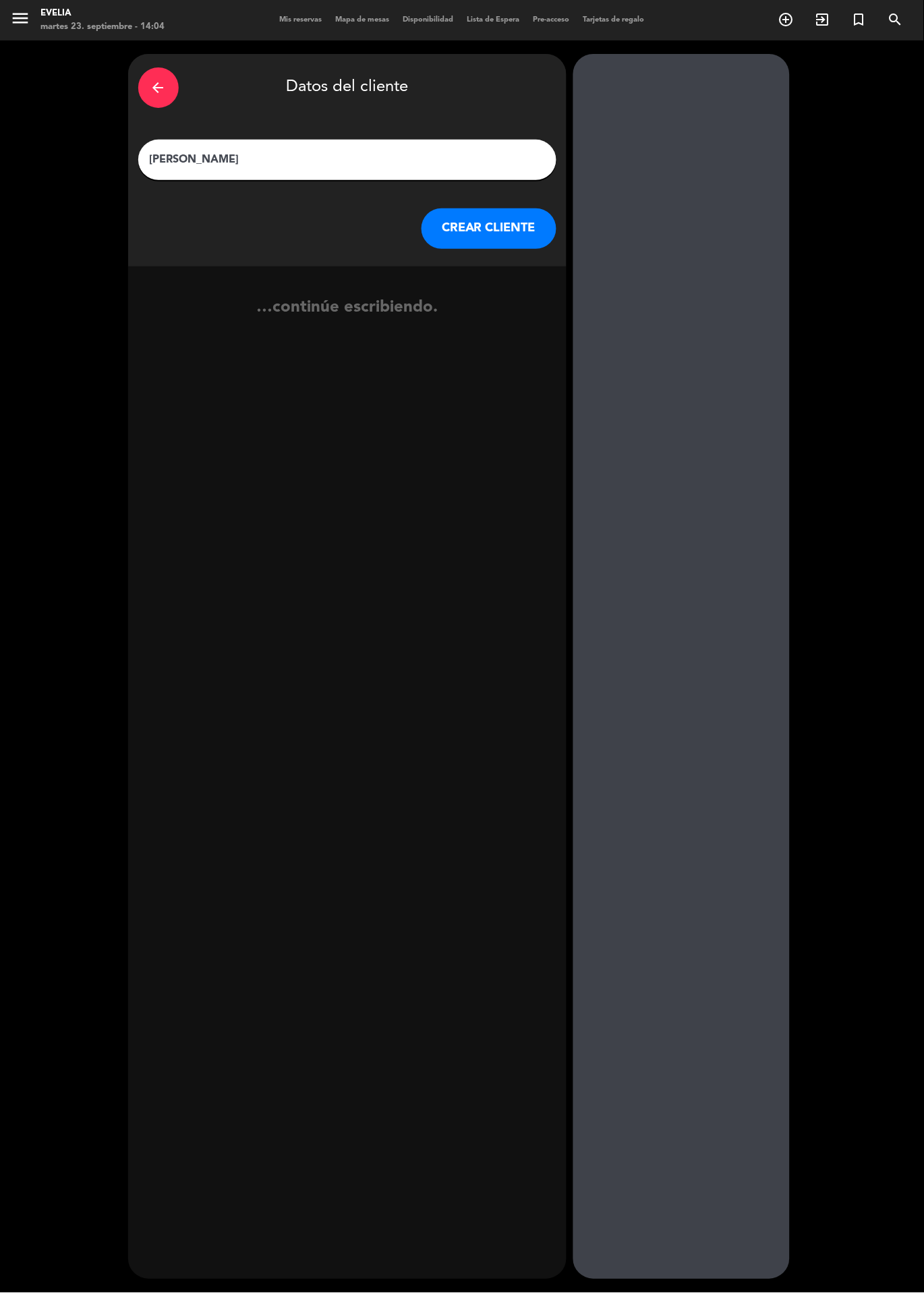
type input "[PERSON_NAME]"
click at [517, 237] on button "CREAR CLIENTE" at bounding box center [489, 228] width 135 height 41
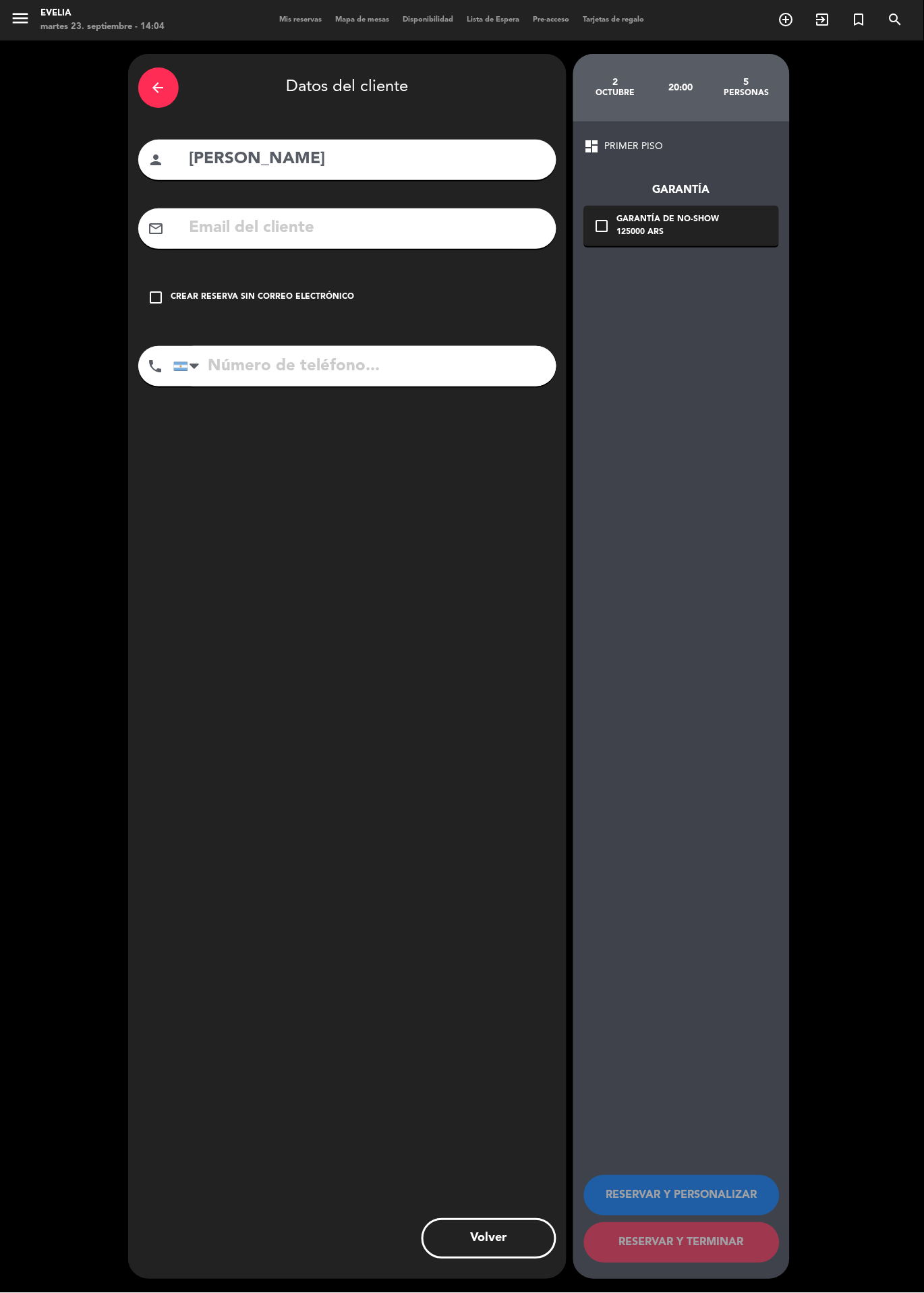
click at [358, 218] on input "text" at bounding box center [367, 228] width 358 height 27
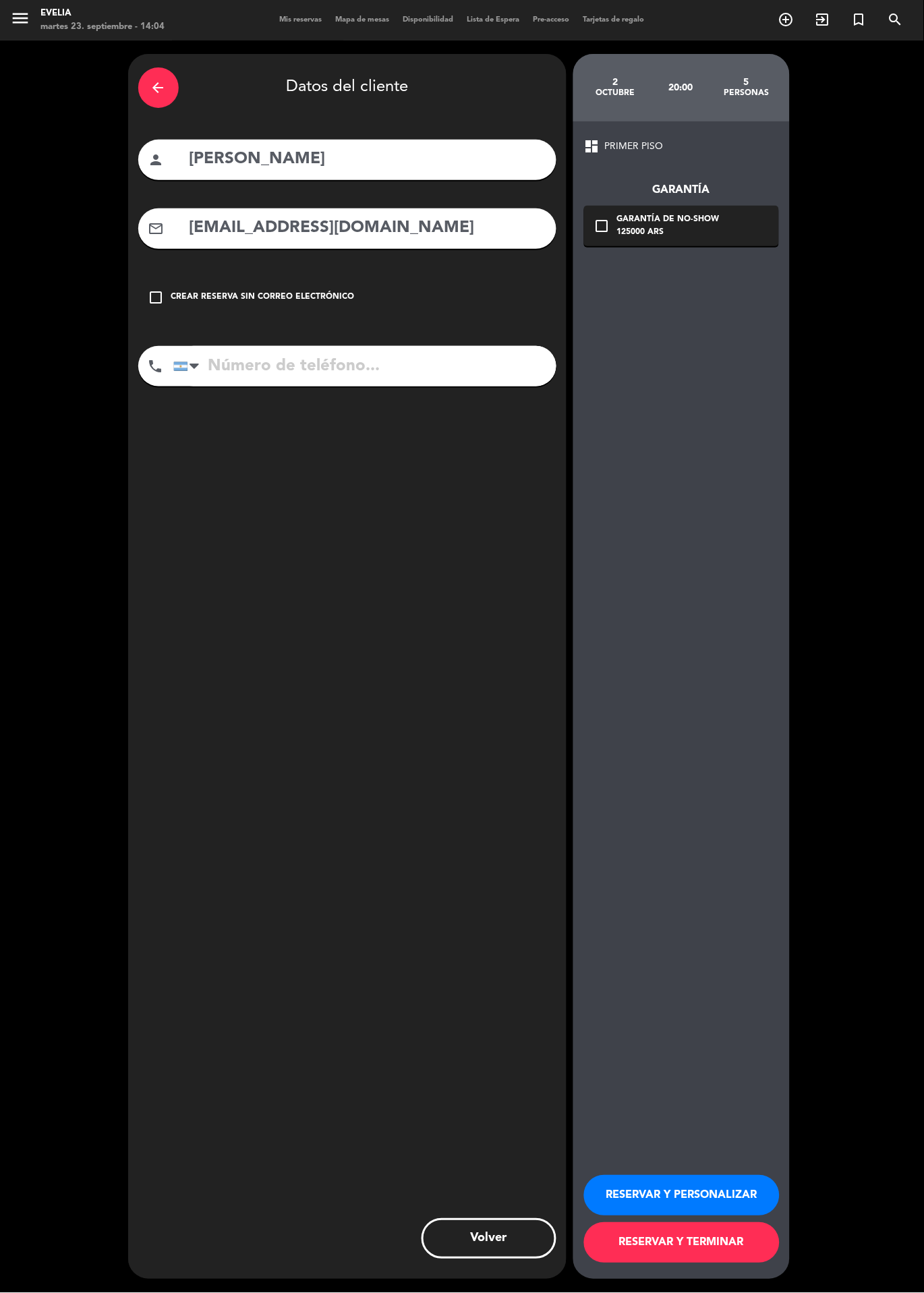
type input "[EMAIL_ADDRESS][DOMAIN_NAME]"
click at [249, 369] on input "tel" at bounding box center [365, 366] width 383 height 41
click at [671, 236] on div "125000 ARS" at bounding box center [668, 233] width 103 height 13
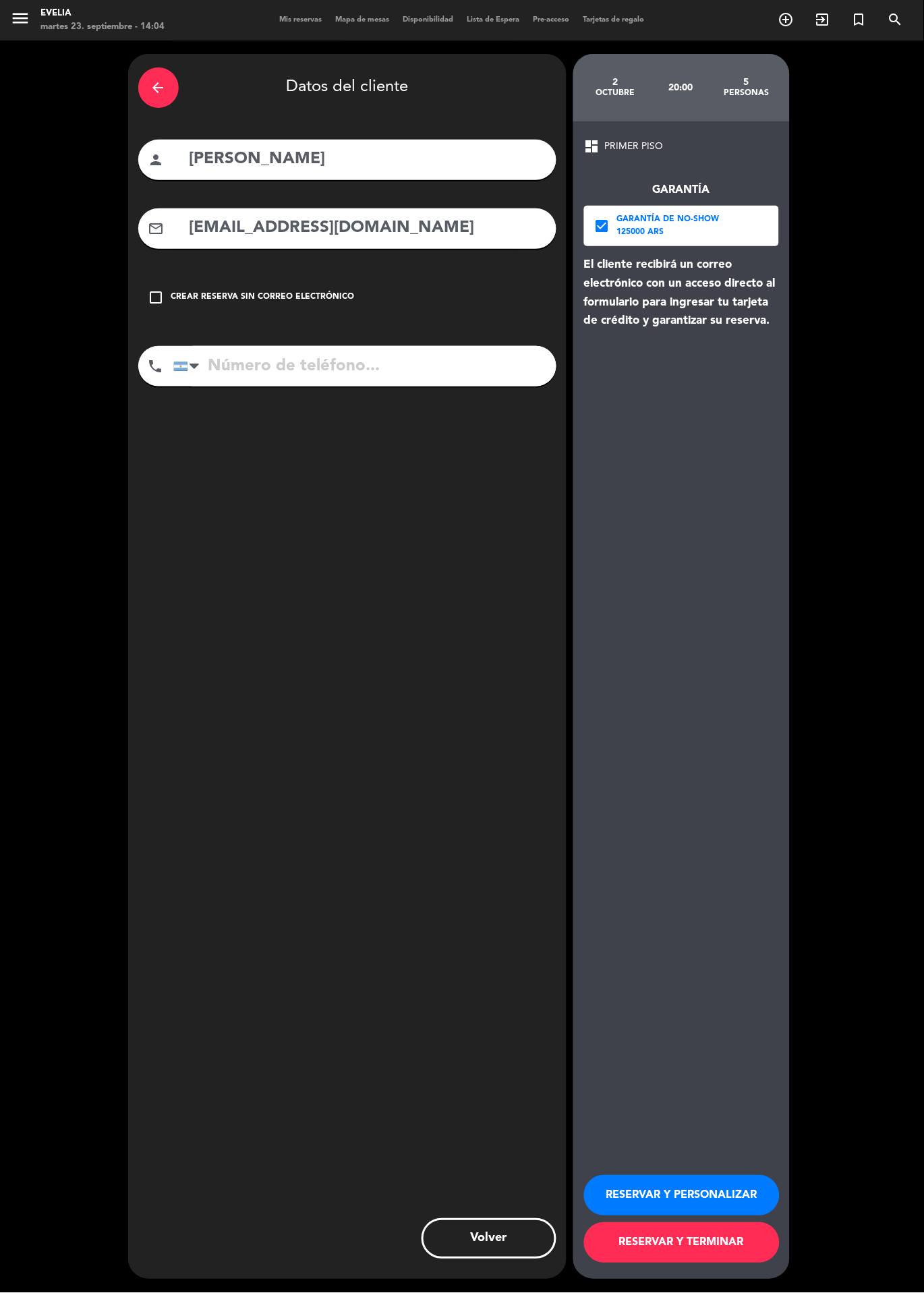
click at [367, 349] on input "tel" at bounding box center [365, 366] width 383 height 41
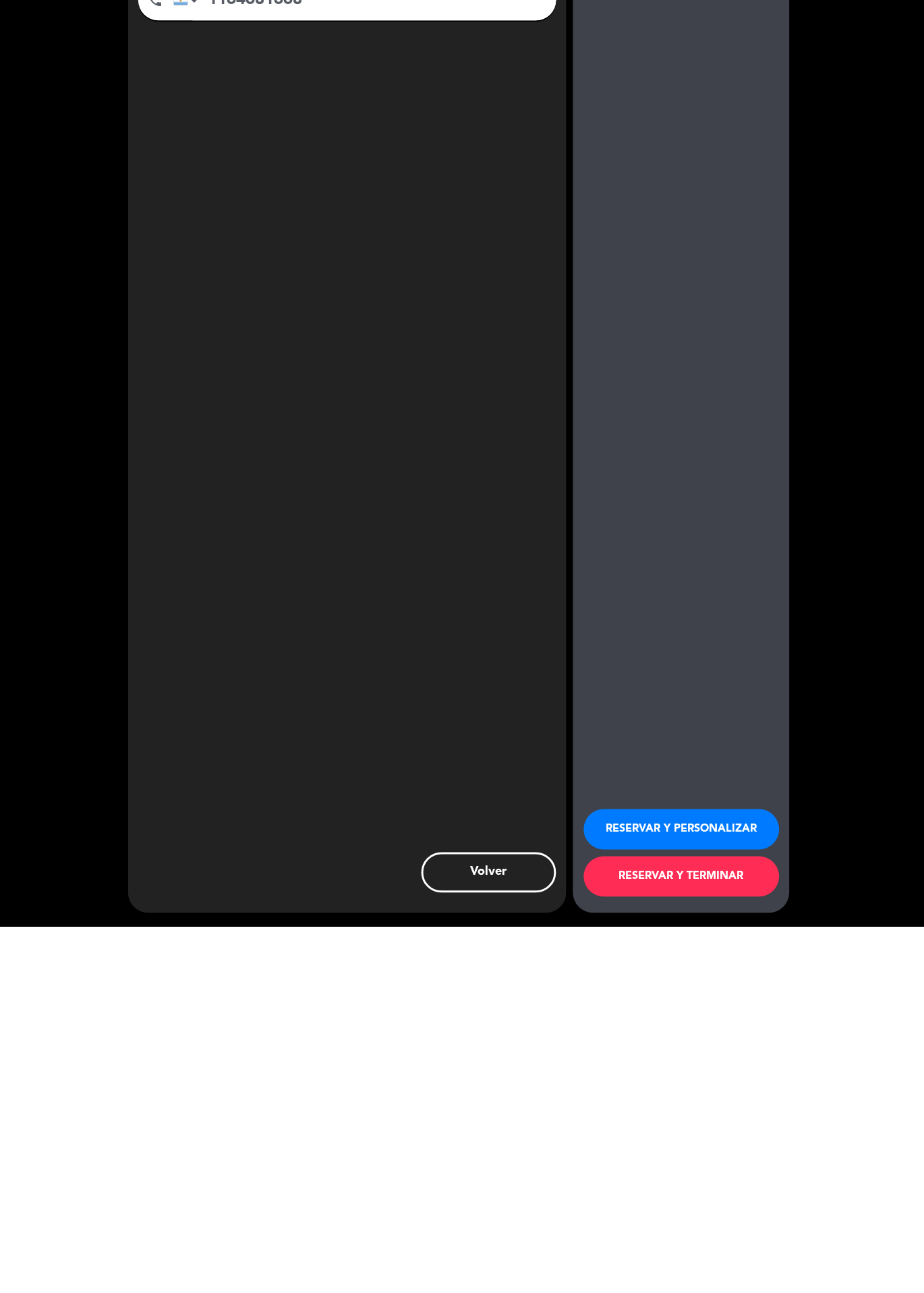
type input "1164681668"
click at [812, 1006] on div "arrow_back Datos del cliente person [PERSON_NAME] mail_outline [EMAIL_ADDRESS][…" at bounding box center [462, 666] width 924 height 1252
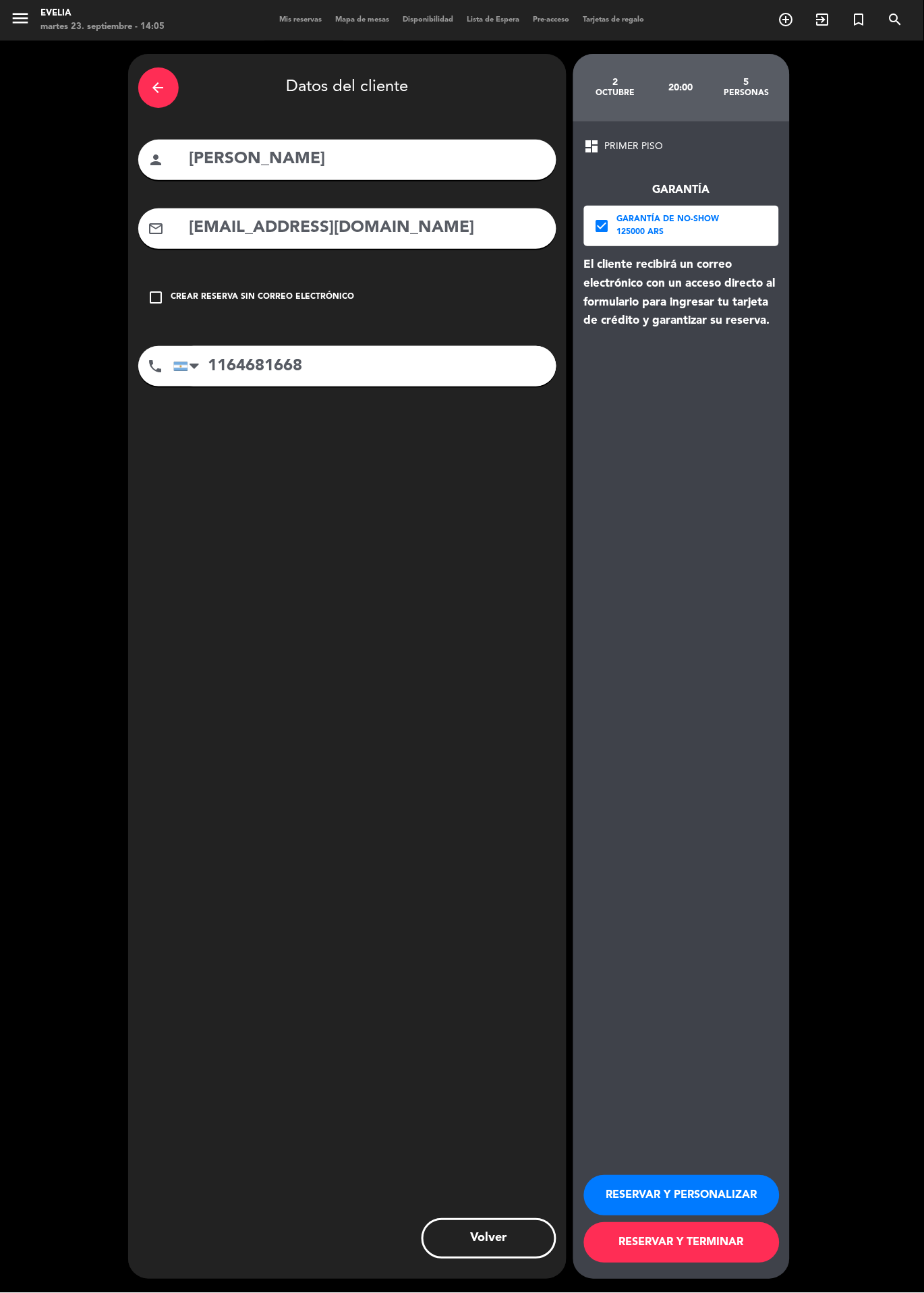
click at [731, 1216] on button "RESERVAR Y PERSONALIZAR" at bounding box center [682, 1195] width 196 height 41
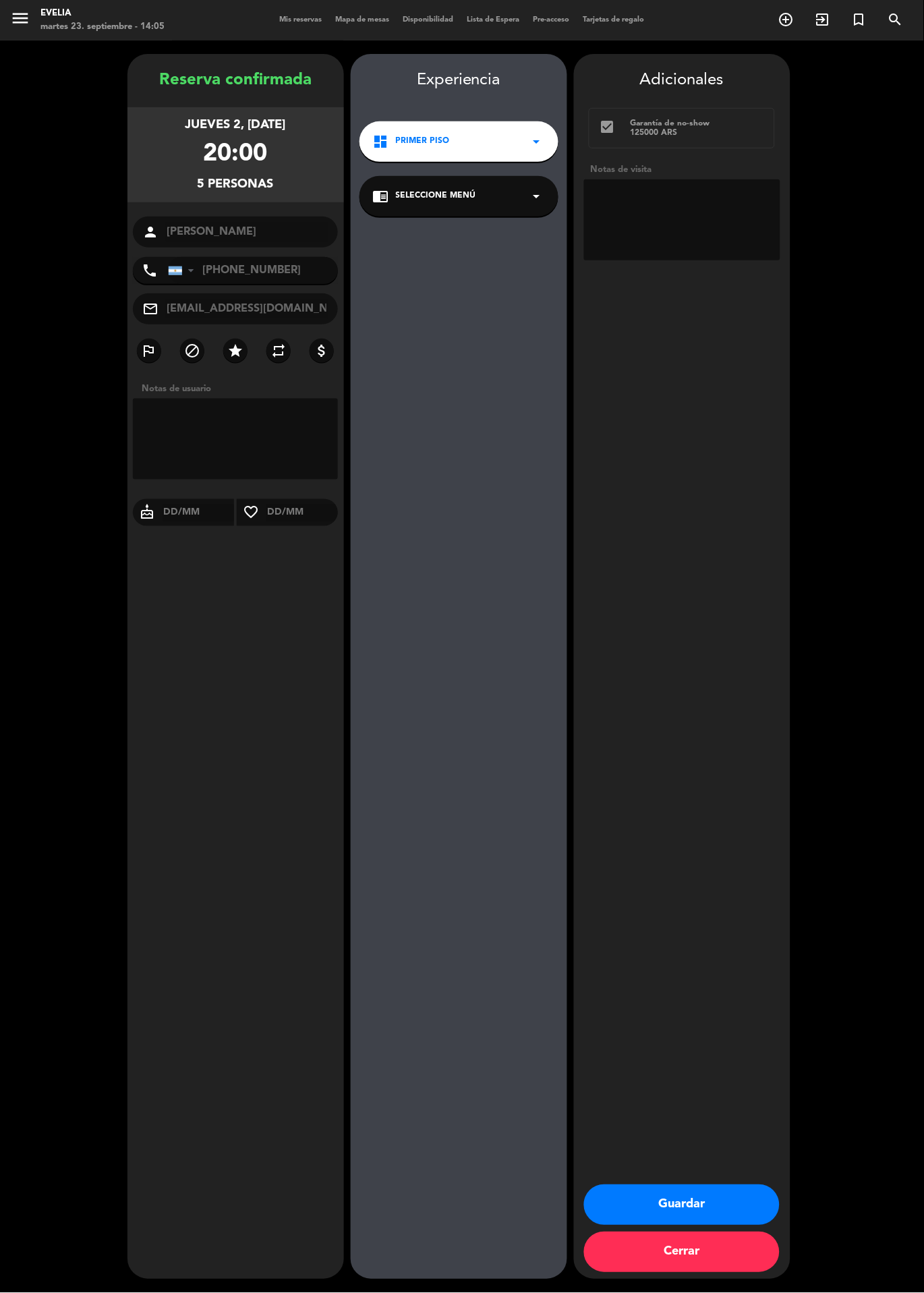
click at [698, 203] on textarea at bounding box center [682, 220] width 196 height 81
click at [225, 424] on textarea at bounding box center [235, 439] width 206 height 81
click at [699, 203] on textarea at bounding box center [682, 220] width 196 height 81
type textarea "Vienes por su cumple"
click at [742, 526] on div "Adicionales check_box Garantía de no-show 125000 ARS Notas de visita Guardar Ce…" at bounding box center [681, 666] width 216 height 1225
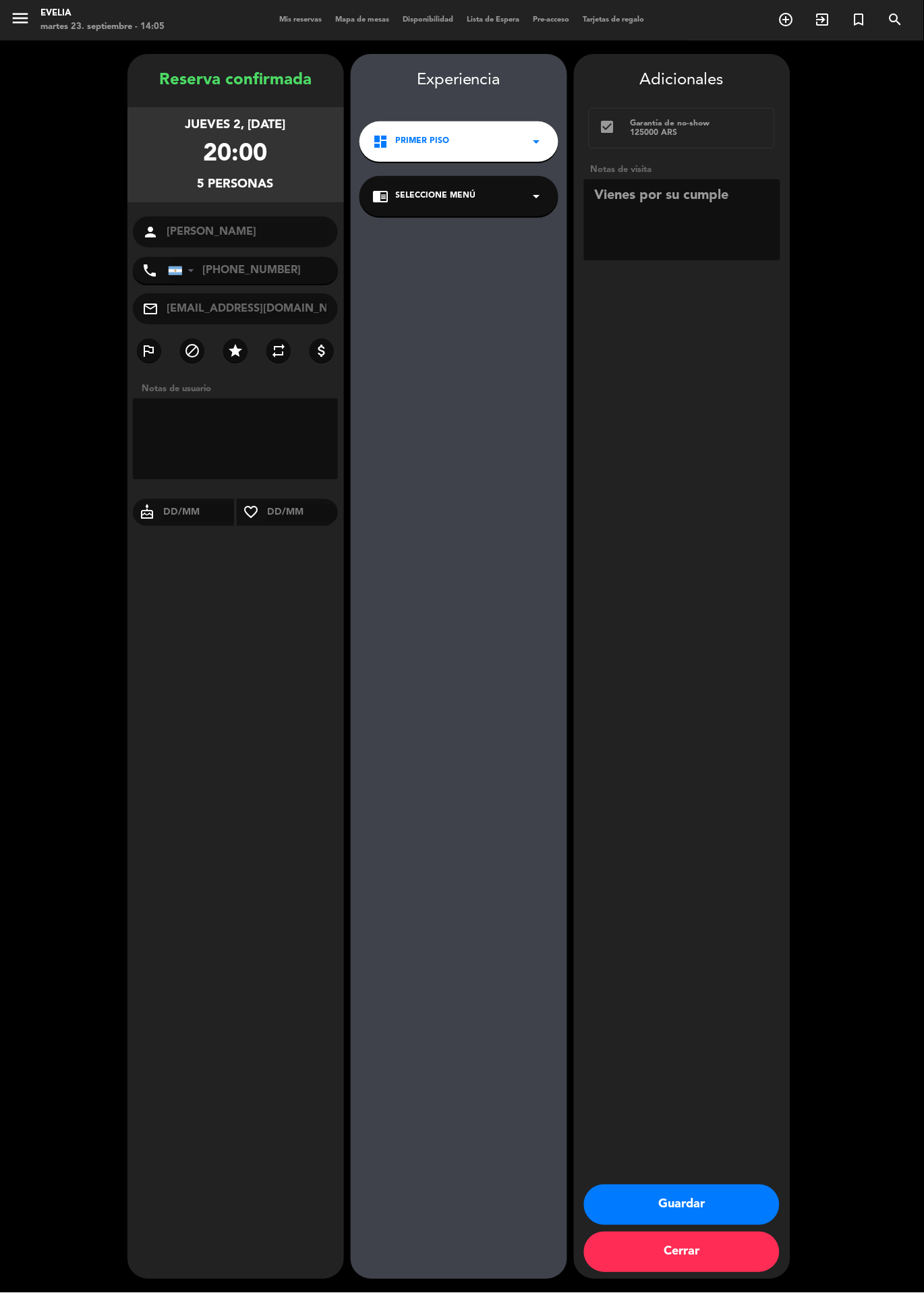
click at [483, 128] on div "dashboard PRIMER PISO arrow_drop_down" at bounding box center [459, 141] width 199 height 41
click at [516, 177] on div "PRIMER PISO" at bounding box center [459, 178] width 192 height 13
click at [740, 1225] on button "Guardar" at bounding box center [682, 1205] width 196 height 41
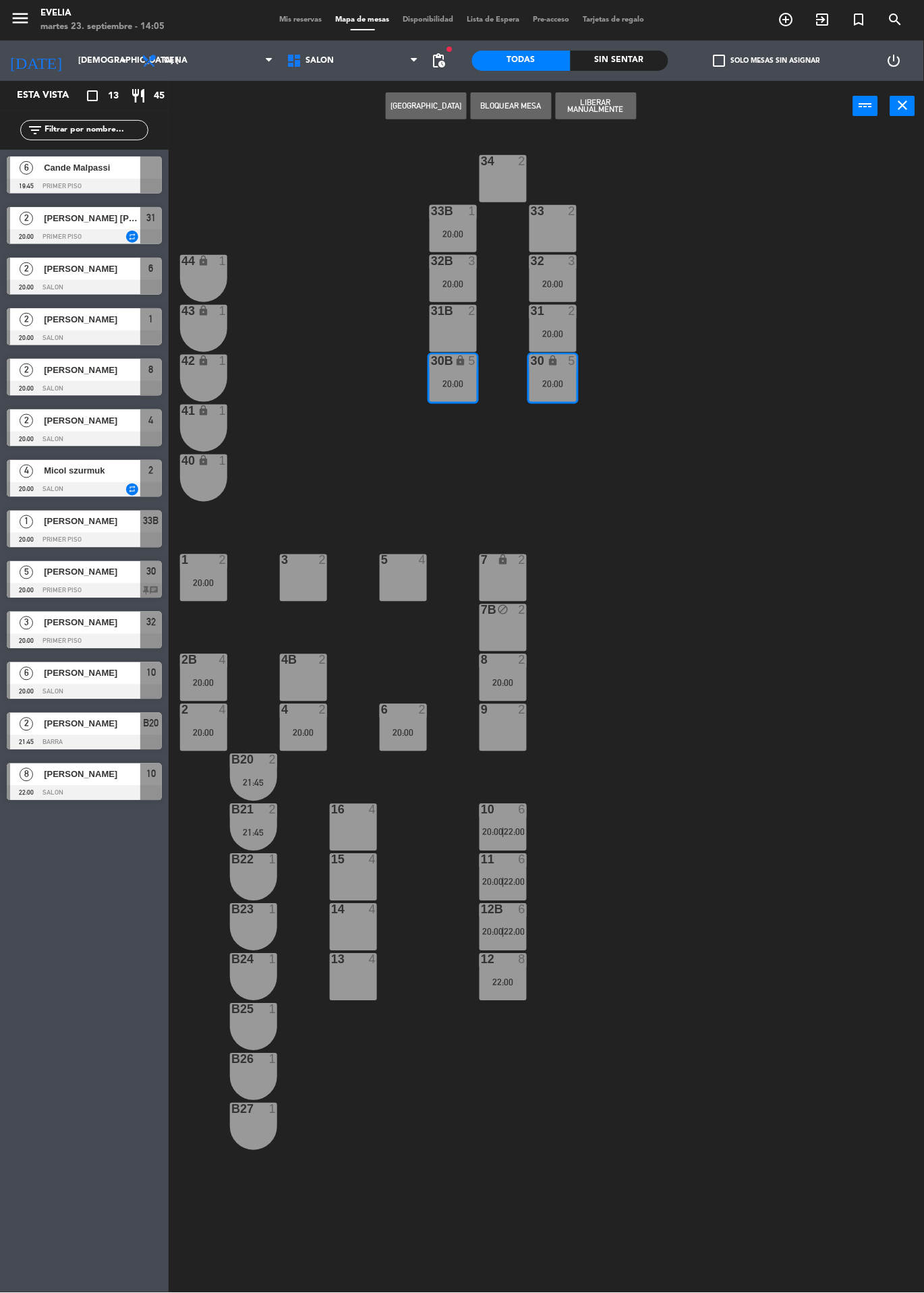
click at [722, 347] on div "34 2 33B 1 20:00 33 2 44 lock 1 32B 3 20:00 32 3 20:00 43 lock 1 31B 2 31 2 20:…" at bounding box center [551, 777] width 746 height 1291
click at [457, 375] on div "30B lock 5 20:00" at bounding box center [452, 378] width 47 height 47
click at [747, 353] on div "34 2 33B 1 20:00 33 2 44 lock 1 32B 3 20:00 32 3 20:00 43 lock 1 31B 2 31 2 20:…" at bounding box center [551, 777] width 746 height 1291
click at [71, 51] on input "[DEMOGRAPHIC_DATA] [DATE]" at bounding box center [128, 61] width 114 height 23
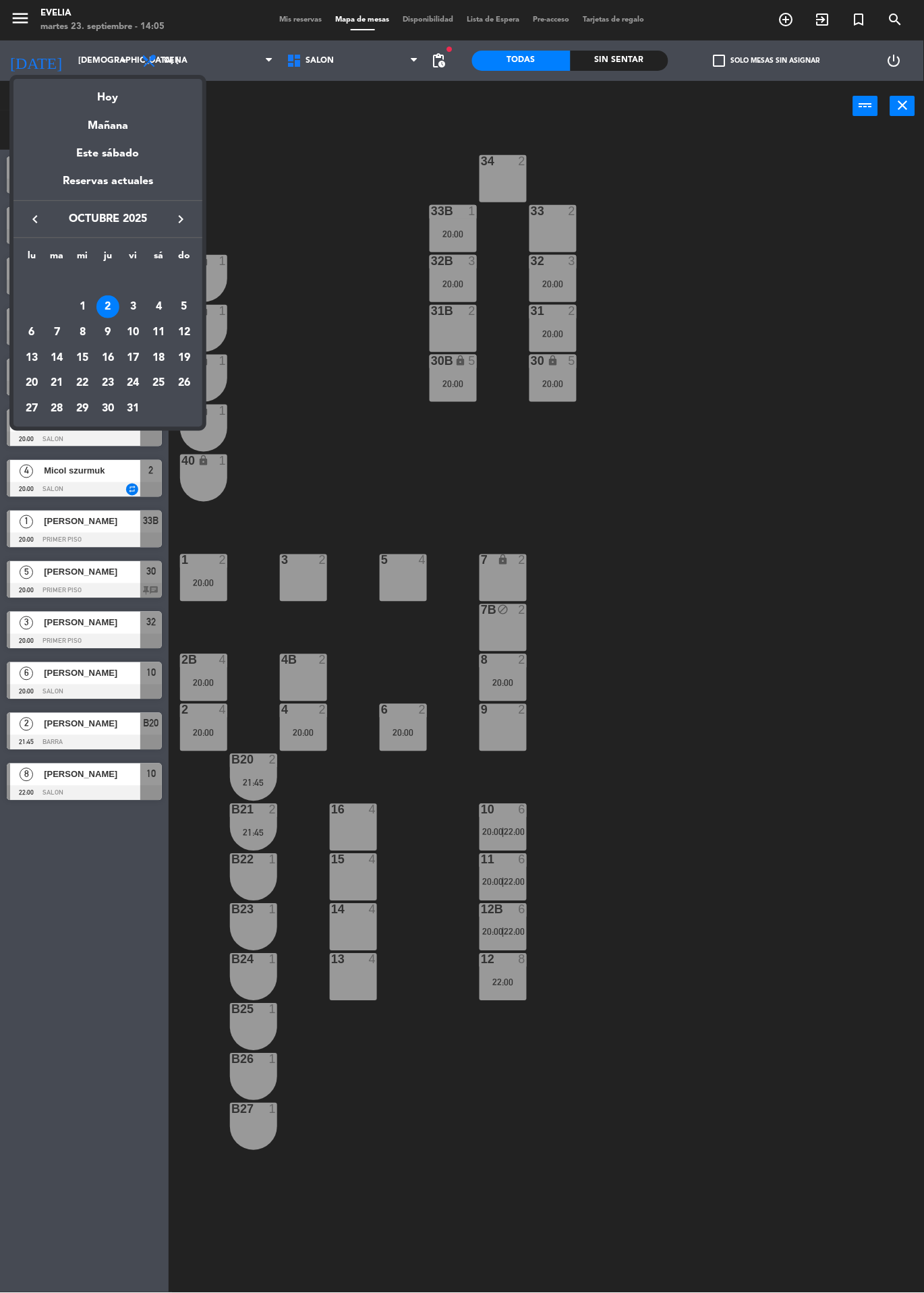
click at [24, 198] on div "Reservas actuales" at bounding box center [108, 186] width 189 height 27
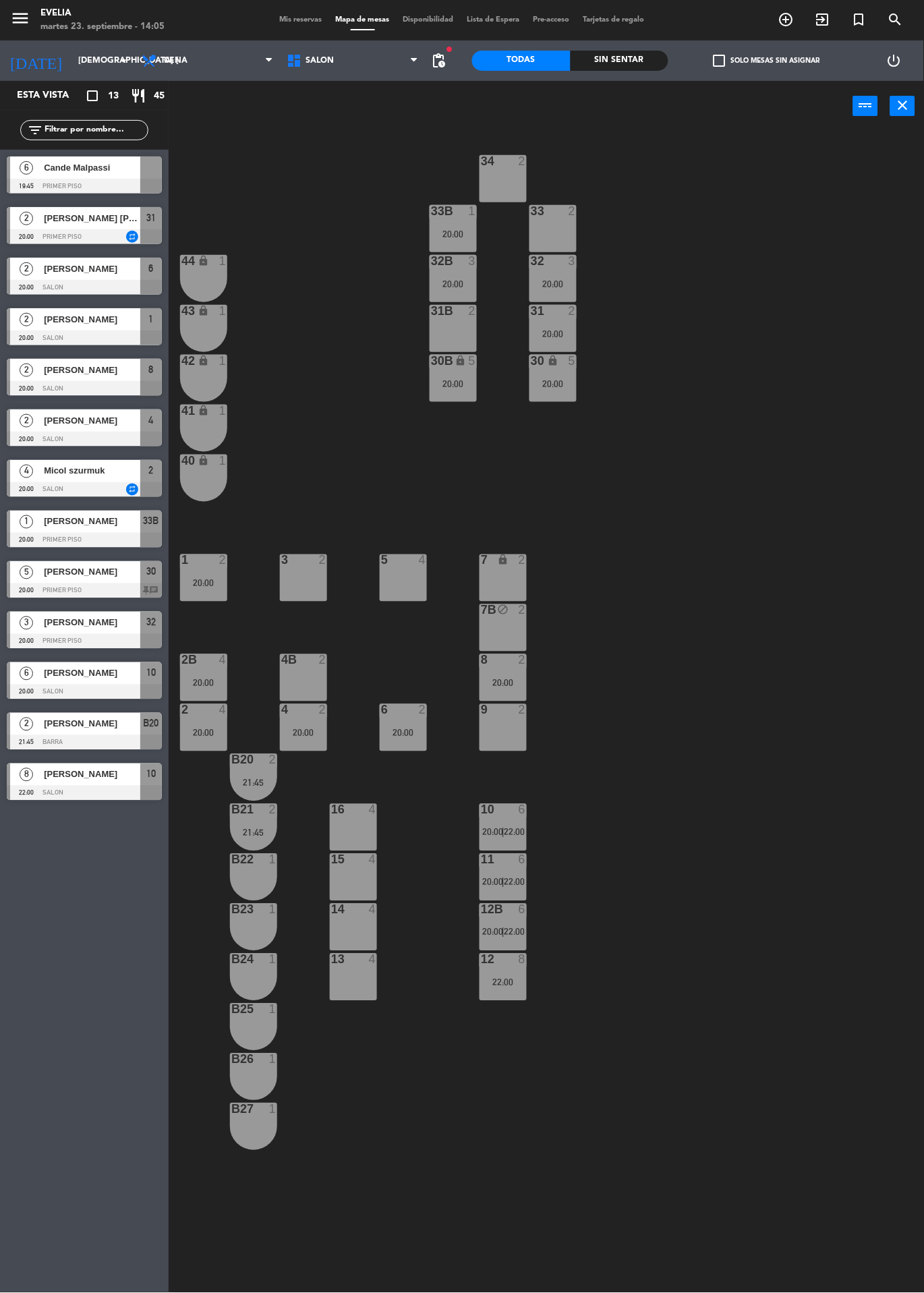
type input "[DATE] sep."
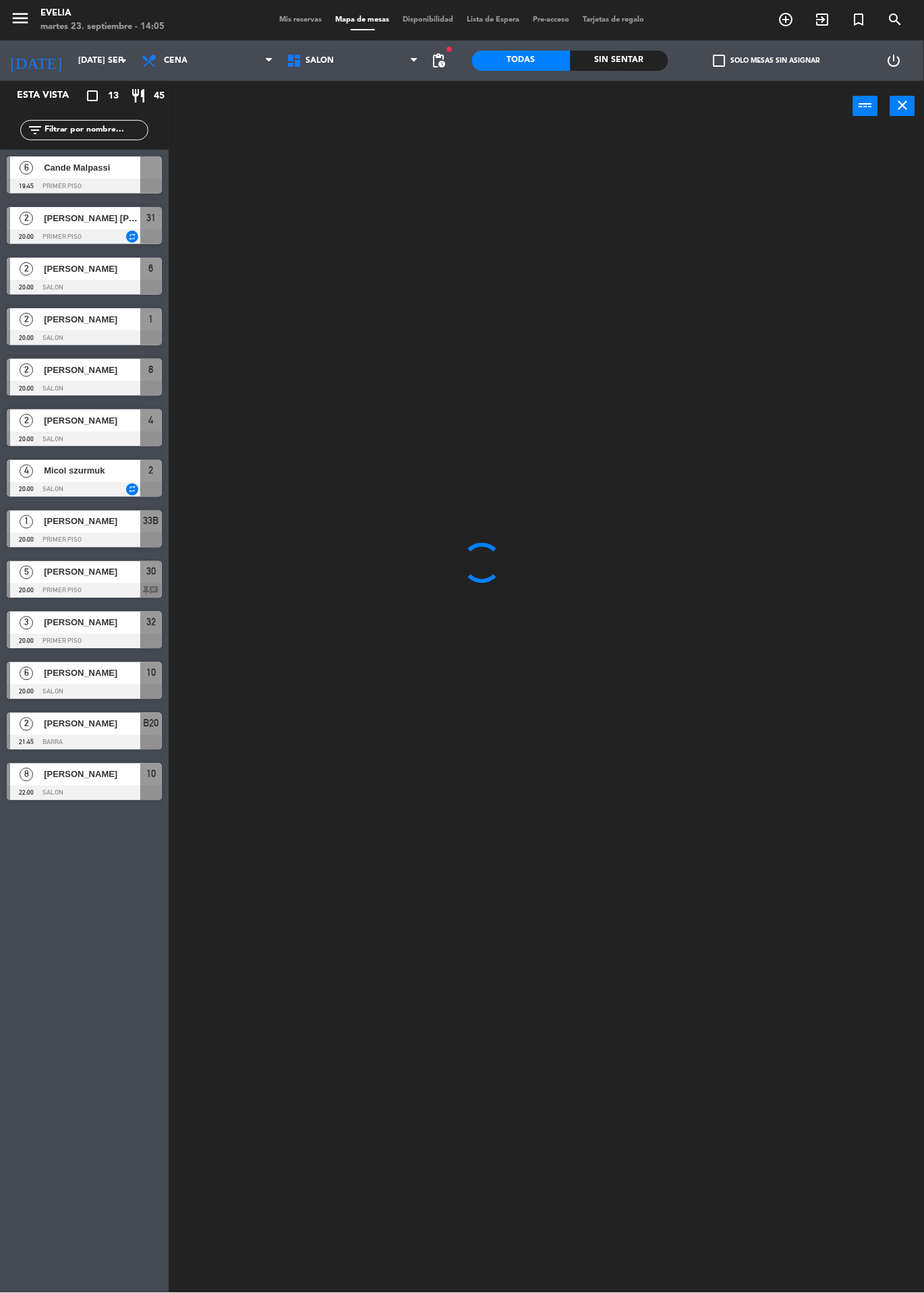
click at [71, 61] on input "[DATE] sep." at bounding box center [128, 61] width 114 height 23
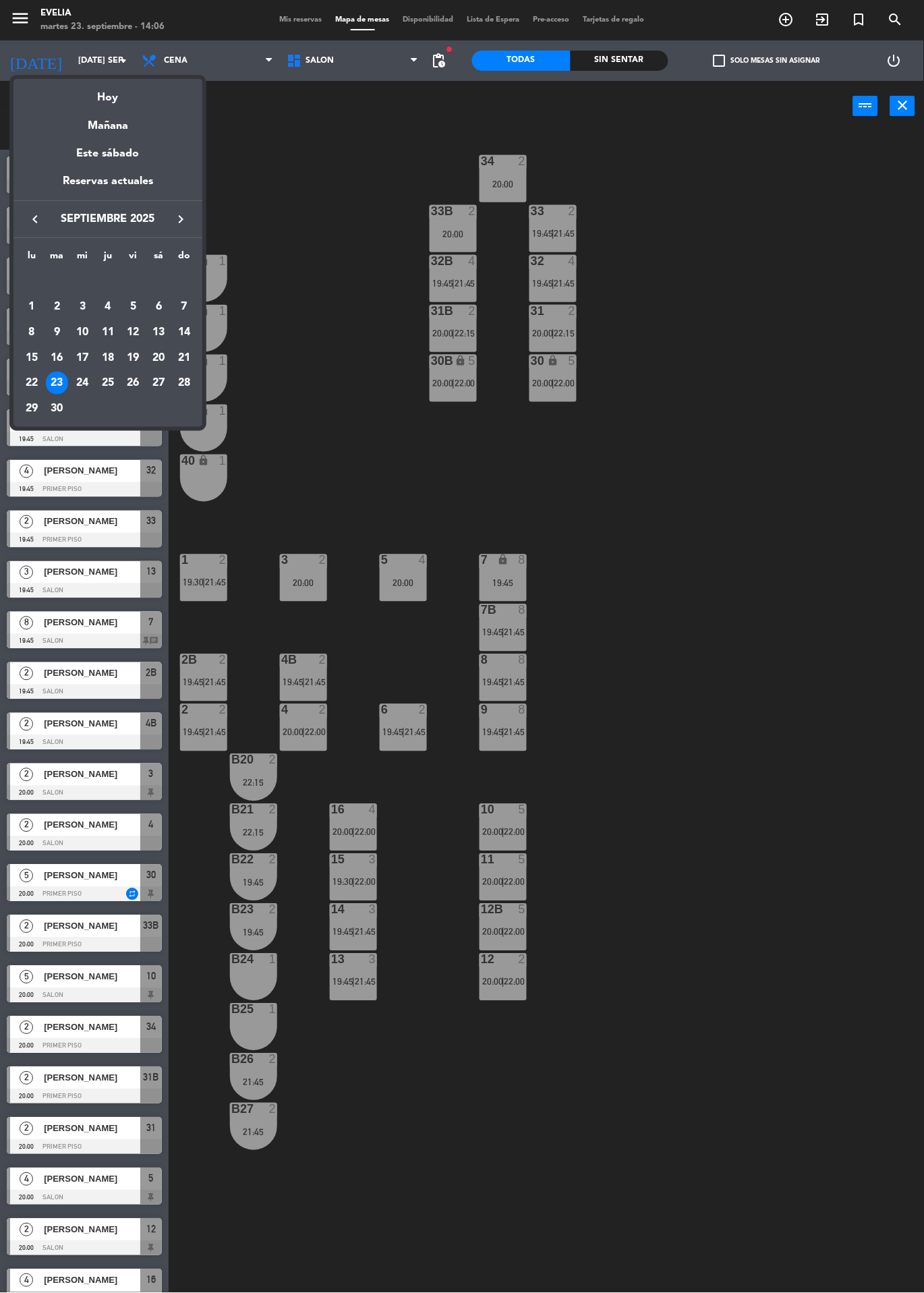
click at [60, 388] on div "23" at bounding box center [57, 383] width 23 height 23
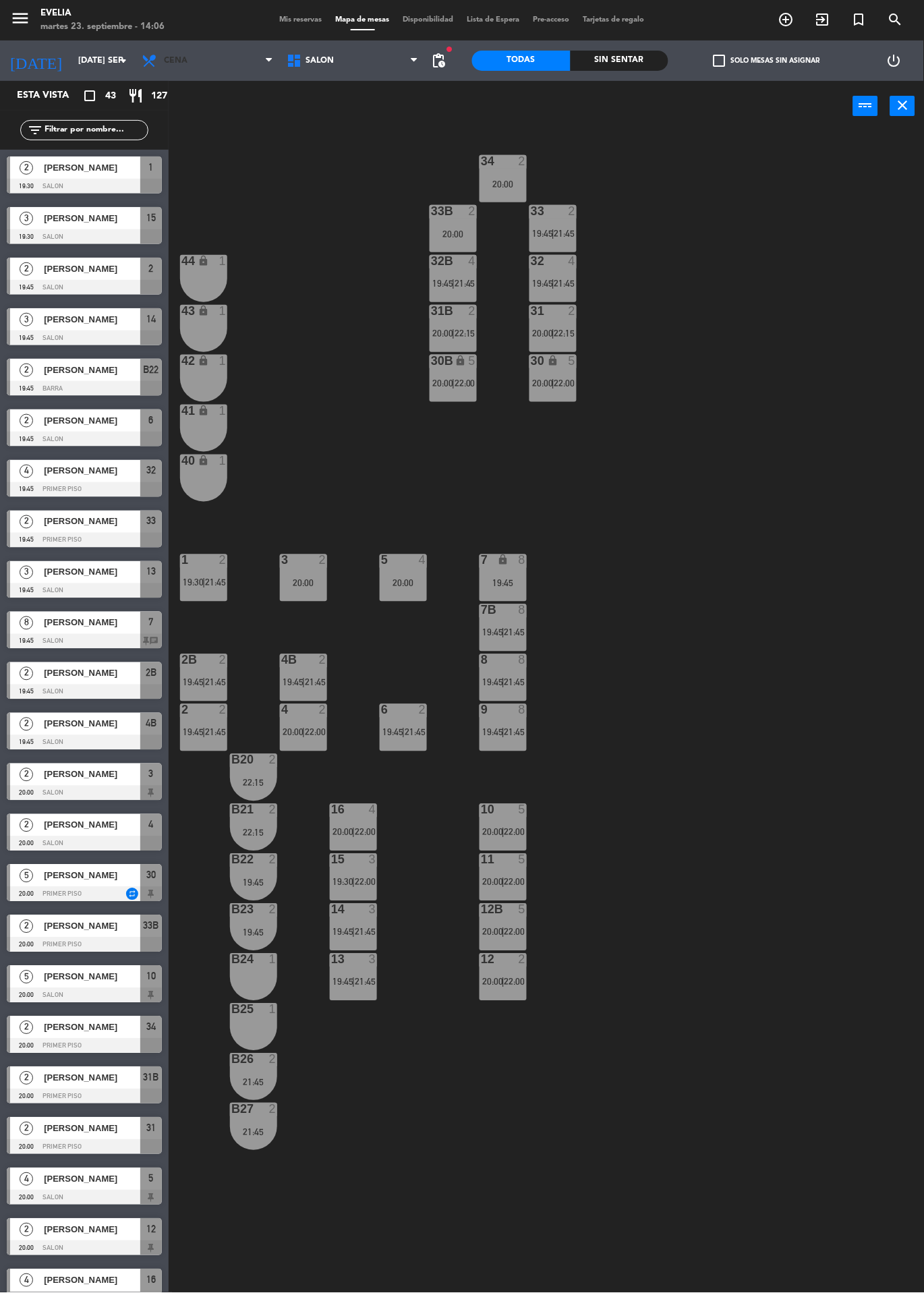
click at [237, 65] on span "Cena" at bounding box center [207, 61] width 145 height 30
click at [230, 101] on ng-component "menu [PERSON_NAME] 23. septiembre - 14:06 Mis reservas Mapa de mesas Disponibil…" at bounding box center [462, 711] width 924 height 1422
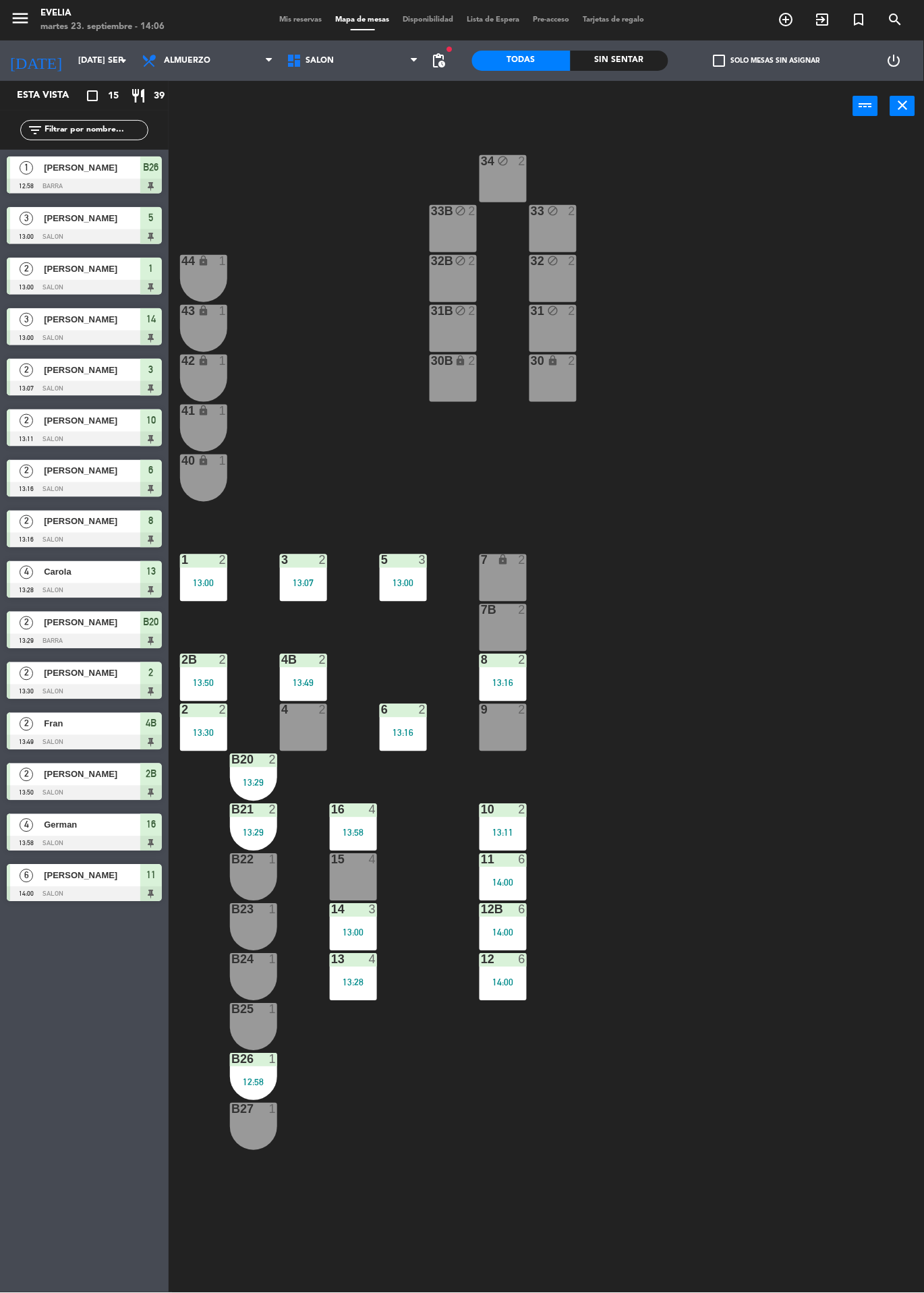
click at [245, 769] on div "B20 2 13:29" at bounding box center [253, 777] width 47 height 47
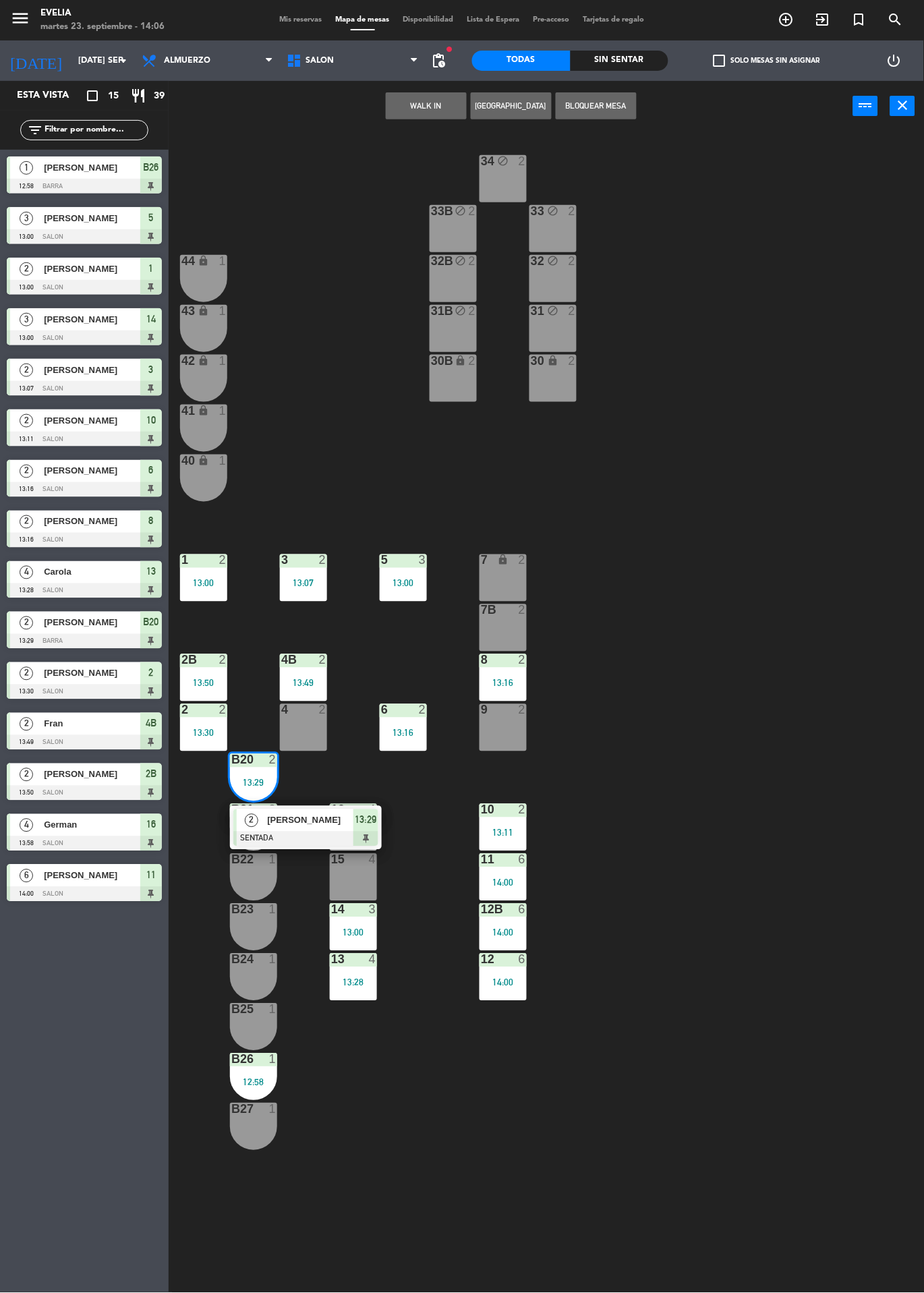
click at [323, 834] on div at bounding box center [306, 839] width 145 height 15
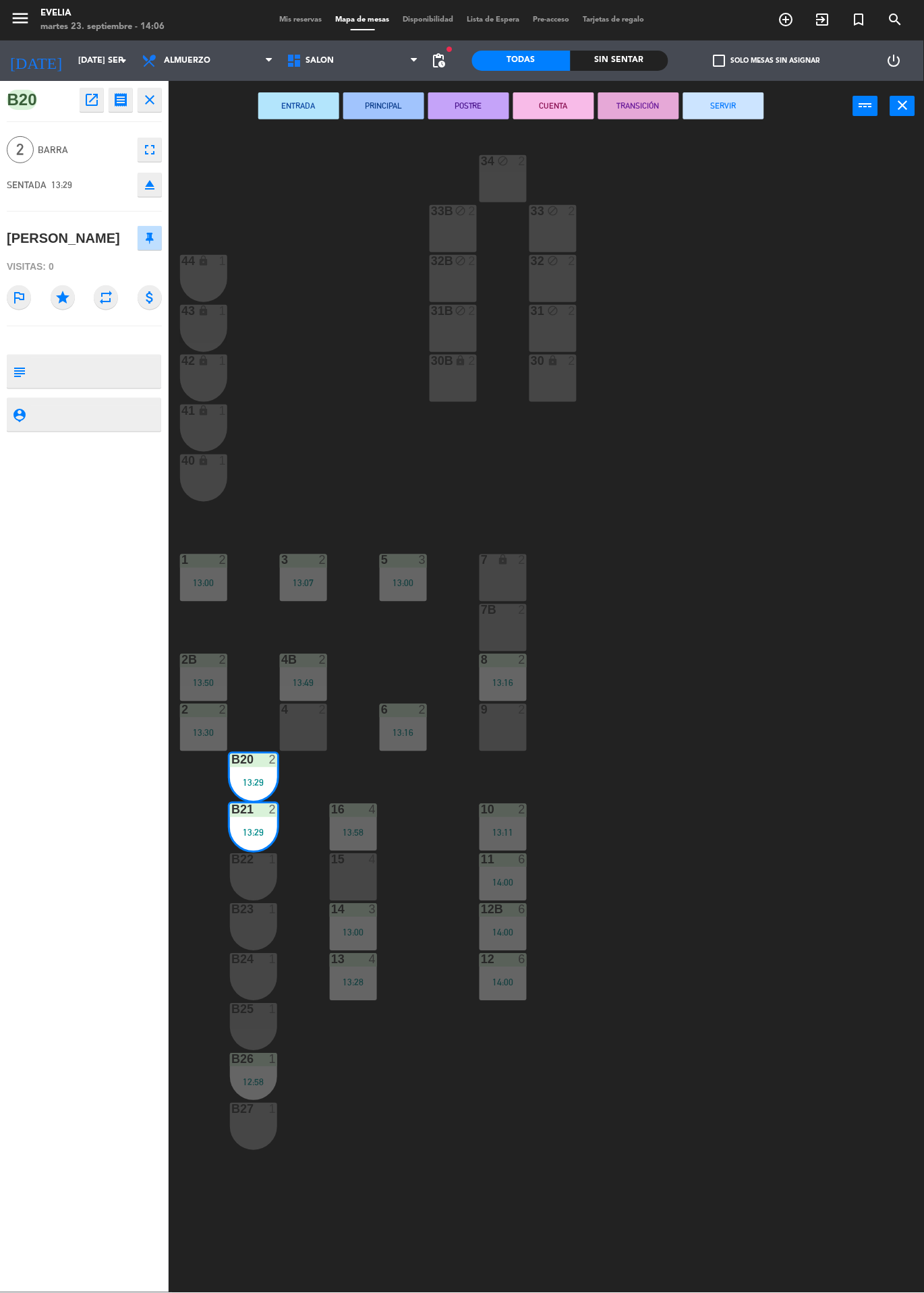
click at [844, 499] on div "34 block 2 33B block 2 33 block 2 44 lock 1 32B block 2 32 block 2 43 lock 1 31…" at bounding box center [551, 777] width 746 height 1291
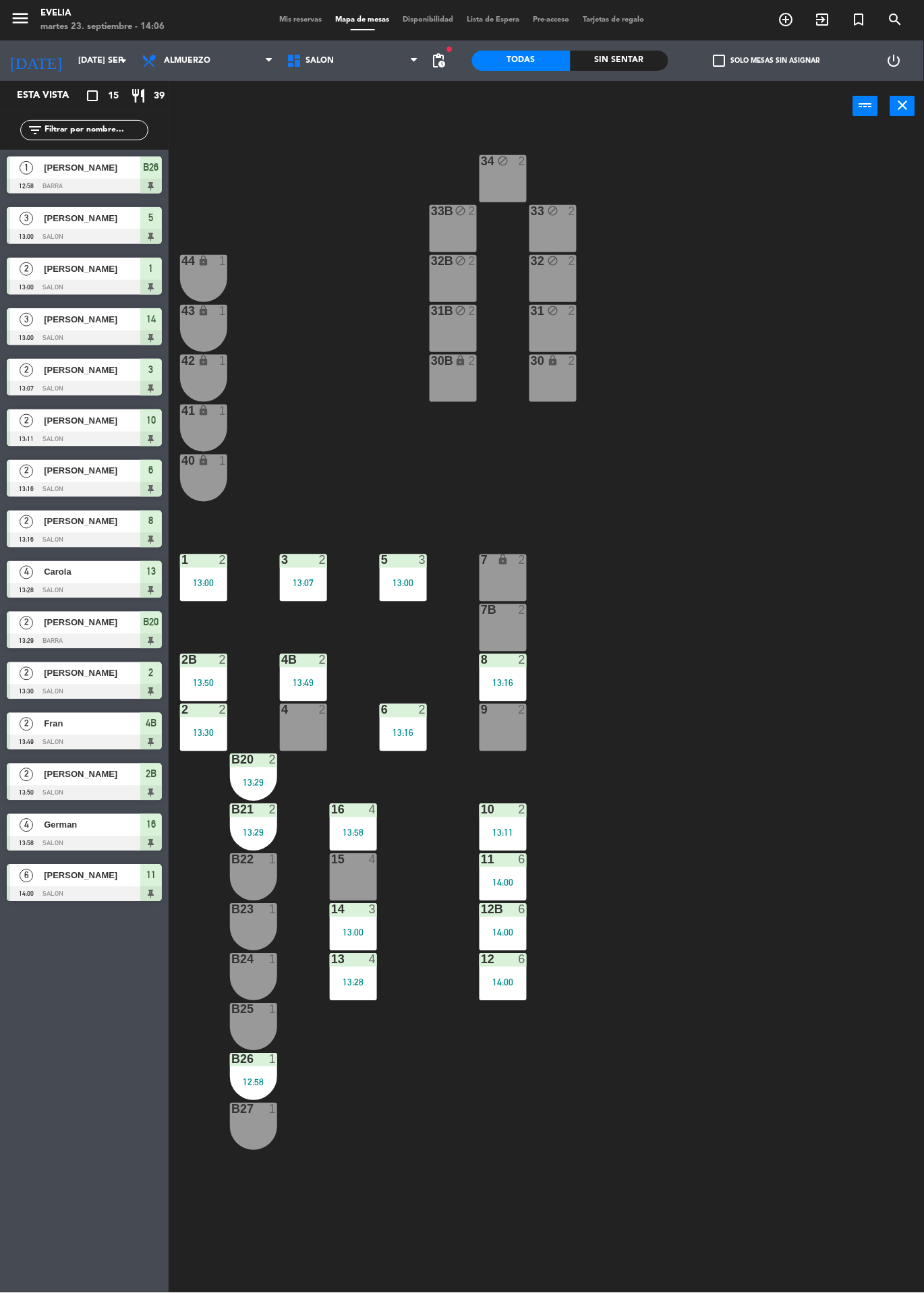
click at [272, 771] on div "B20 2 13:29" at bounding box center [253, 777] width 47 height 47
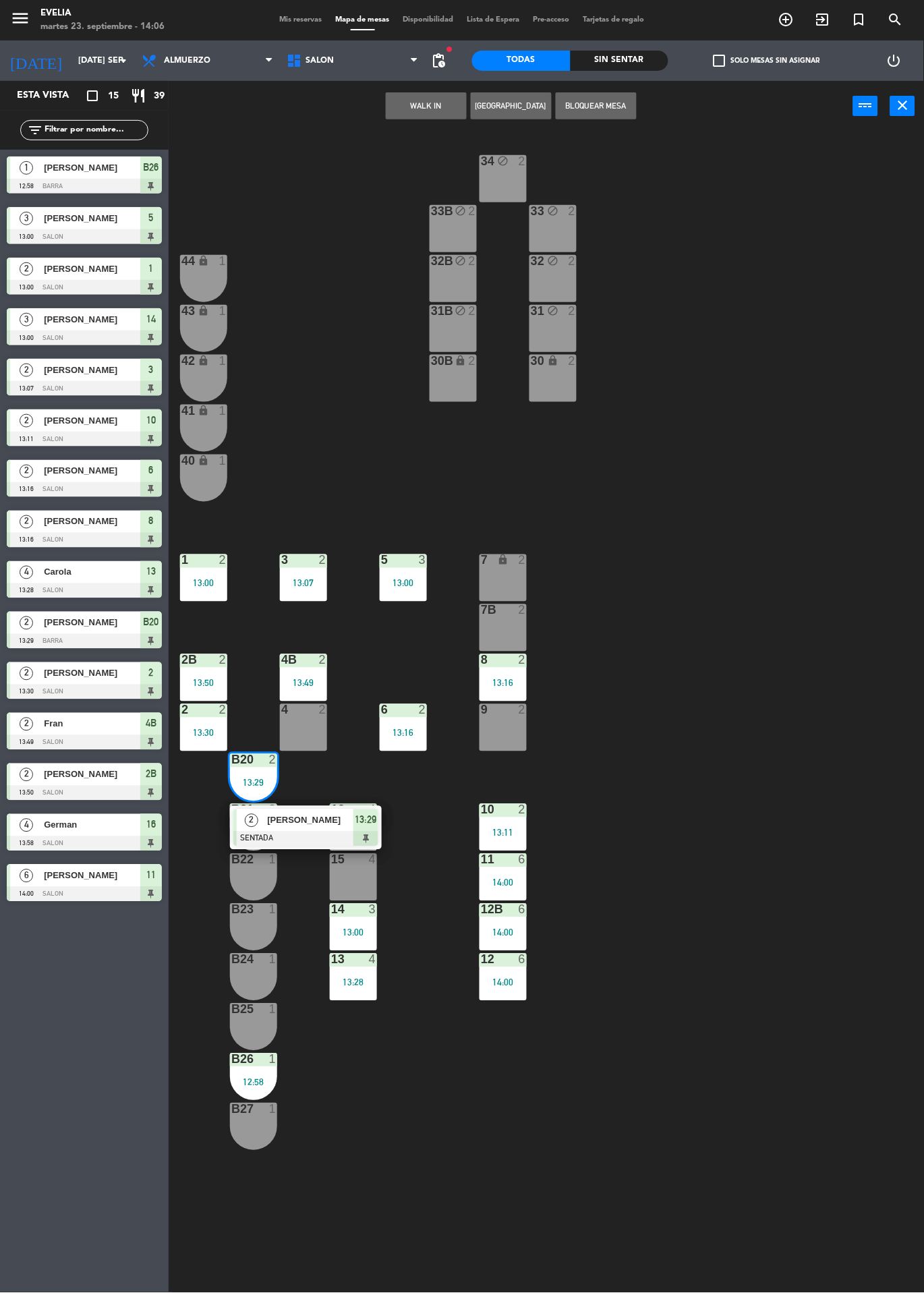
click at [254, 884] on div "B22 1" at bounding box center [253, 877] width 47 height 47
click at [252, 925] on div "B23 1" at bounding box center [253, 927] width 47 height 47
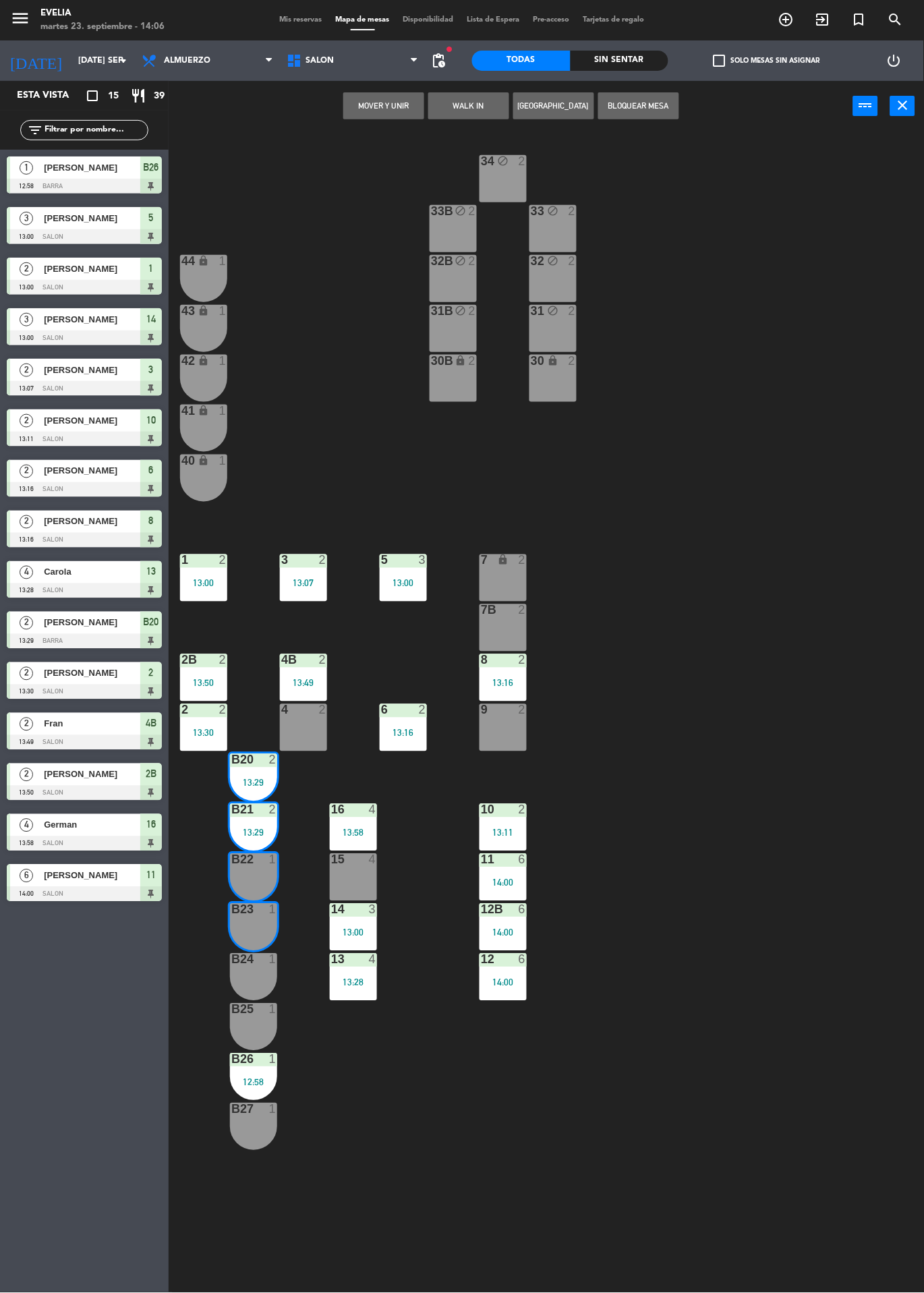
click at [404, 99] on button "Mover y Unir" at bounding box center [384, 105] width 81 height 27
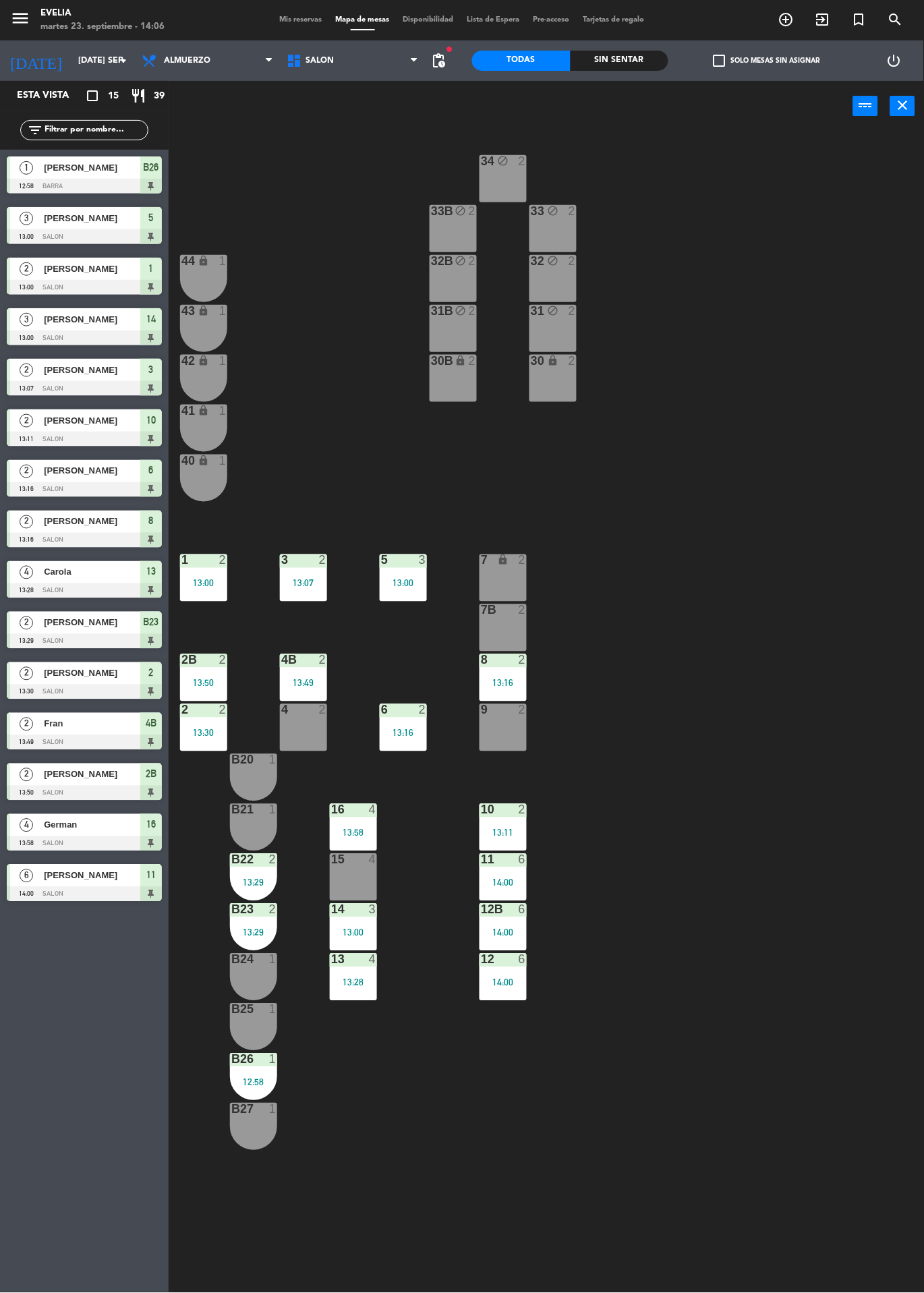
click at [274, 774] on div "B20 1" at bounding box center [253, 777] width 47 height 47
click at [259, 823] on div "B21 1" at bounding box center [253, 827] width 47 height 47
click at [823, 16] on icon "exit_to_app" at bounding box center [823, 20] width 17 height 17
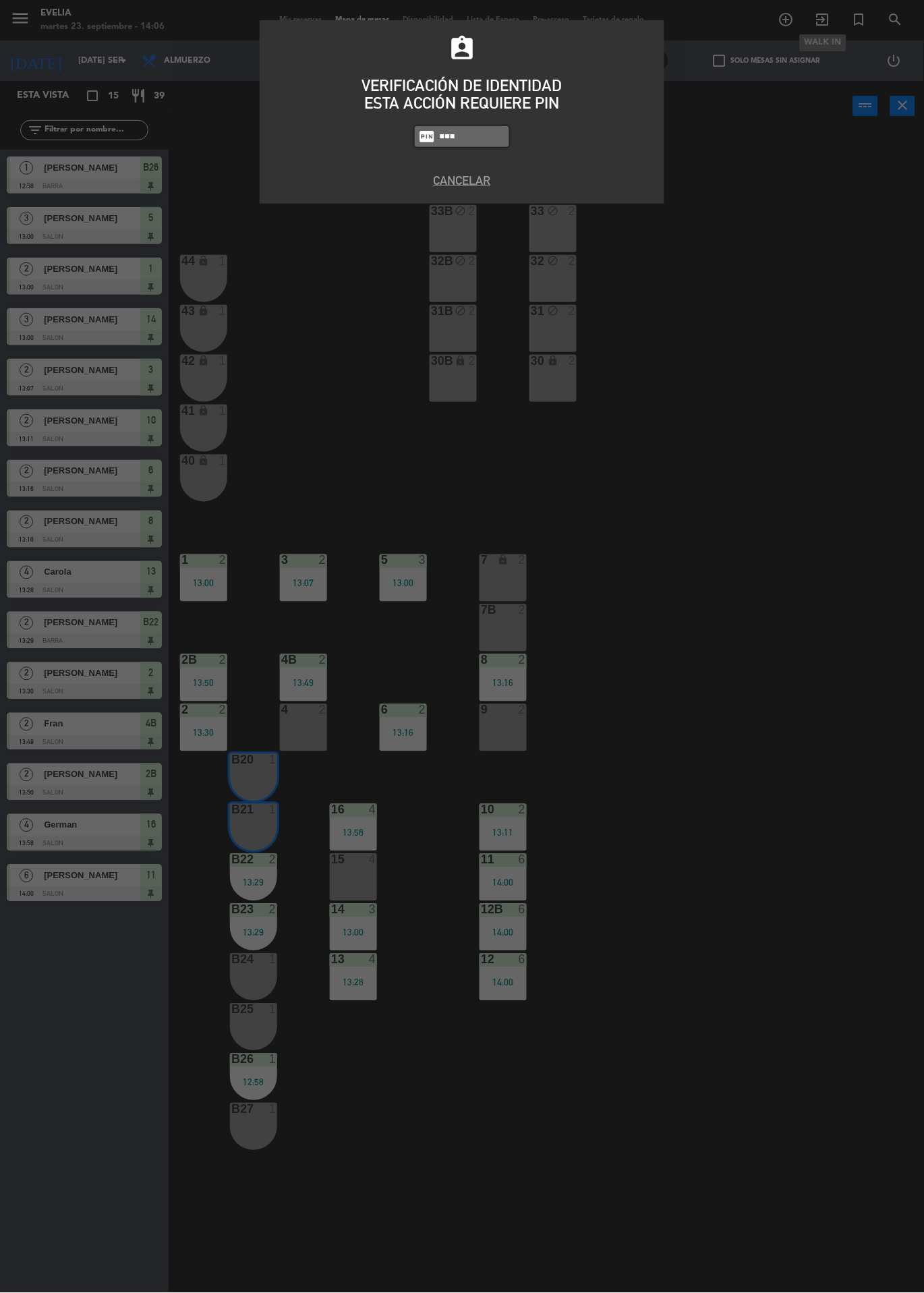
type input "7980"
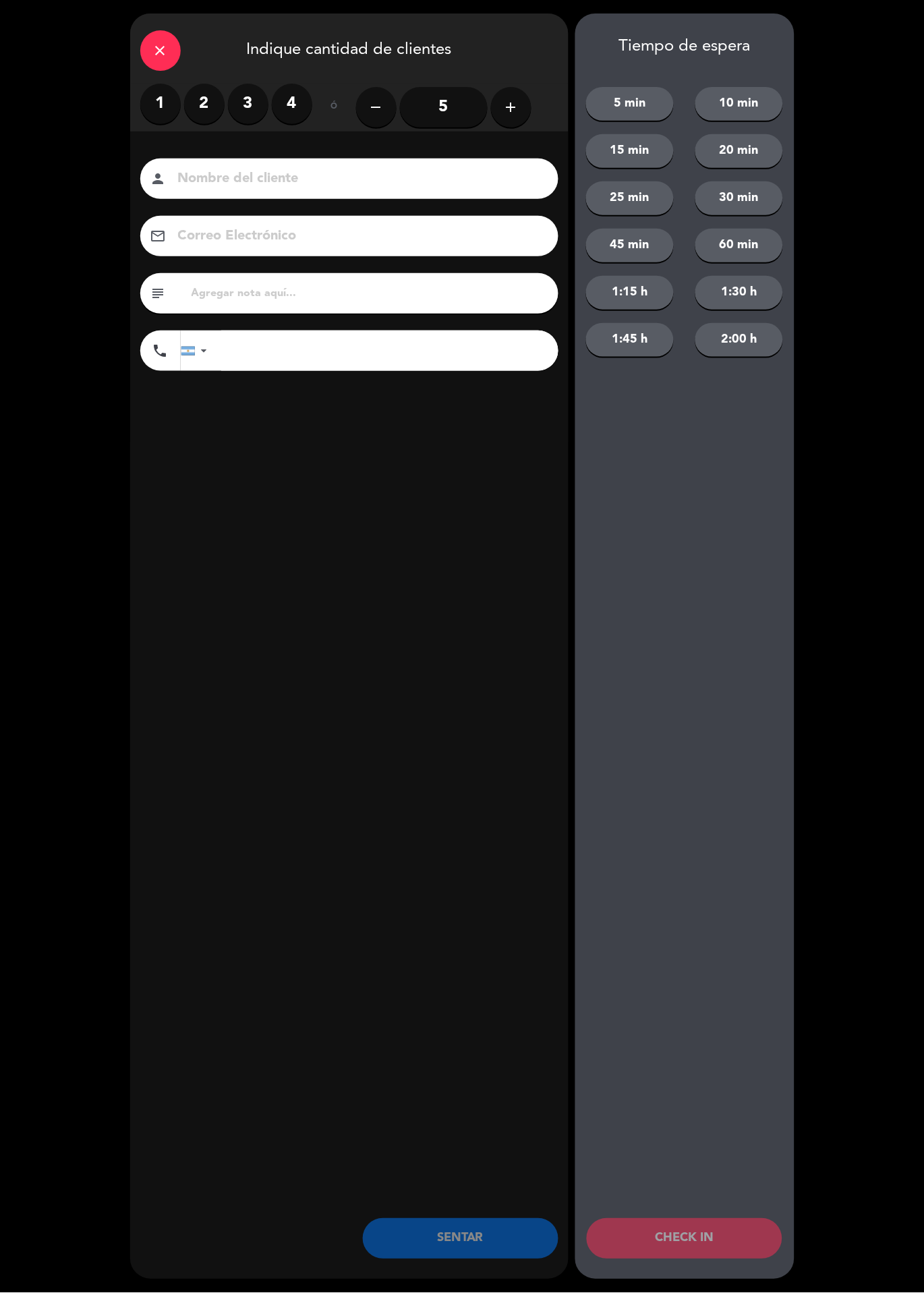
click at [211, 176] on input at bounding box center [358, 179] width 364 height 23
type input "[PERSON_NAME]"
click at [116, 599] on div "close Indique cantidad de clientes 1 2 3 4 ó remove 5 add Nombre del cliente pe…" at bounding box center [462, 646] width 924 height 1293
click at [199, 94] on label "2" at bounding box center [204, 104] width 41 height 41
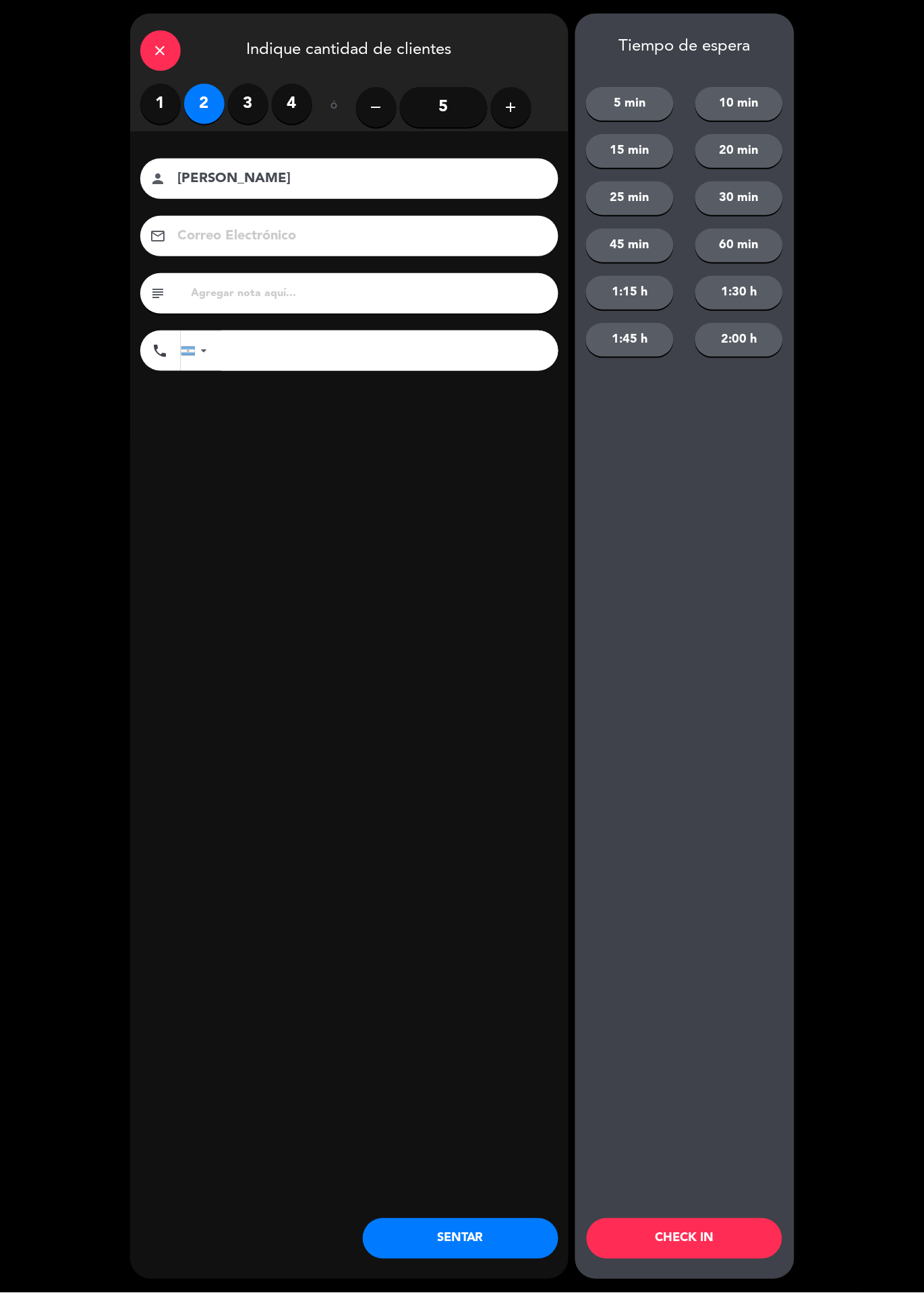
click at [469, 1257] on button "SENTAR" at bounding box center [461, 1238] width 196 height 41
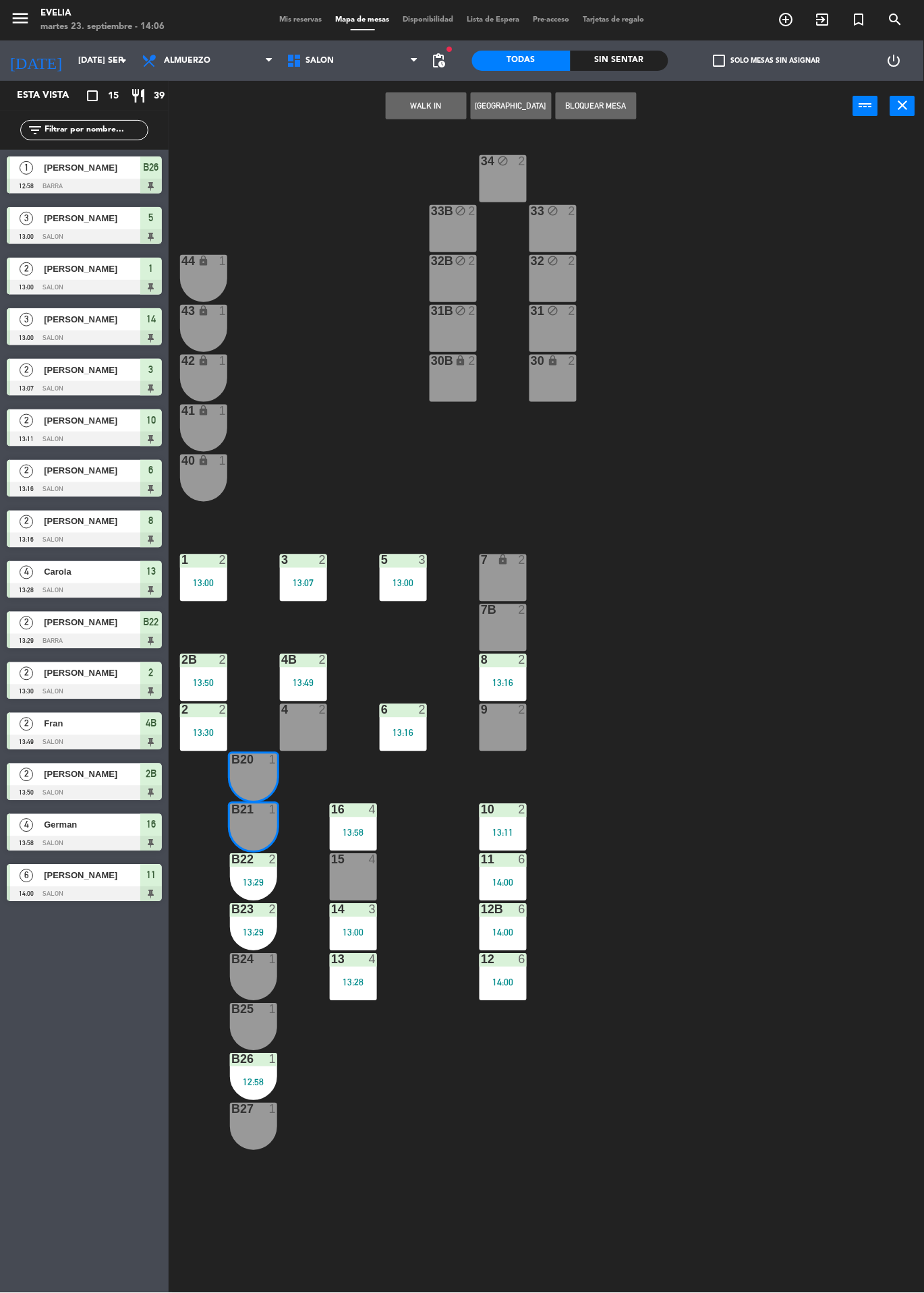
click at [745, 566] on div "34 block 2 33B block 2 33 block 2 44 lock 1 32B block 2 32 block 2 43 lock 1 31…" at bounding box center [551, 777] width 746 height 1291
click at [266, 809] on div "1" at bounding box center [276, 810] width 22 height 12
click at [796, 767] on div "34 block 2 33B block 2 33 block 2 44 lock 1 32B block 2 32 block 2 43 lock 1 31…" at bounding box center [551, 777] width 746 height 1291
click at [764, 64] on label "check_box_outline_blank Solo mesas sin asignar" at bounding box center [767, 61] width 107 height 12
click at [767, 61] on input "check_box_outline_blank Solo mesas sin asignar" at bounding box center [767, 61] width 0 height 0
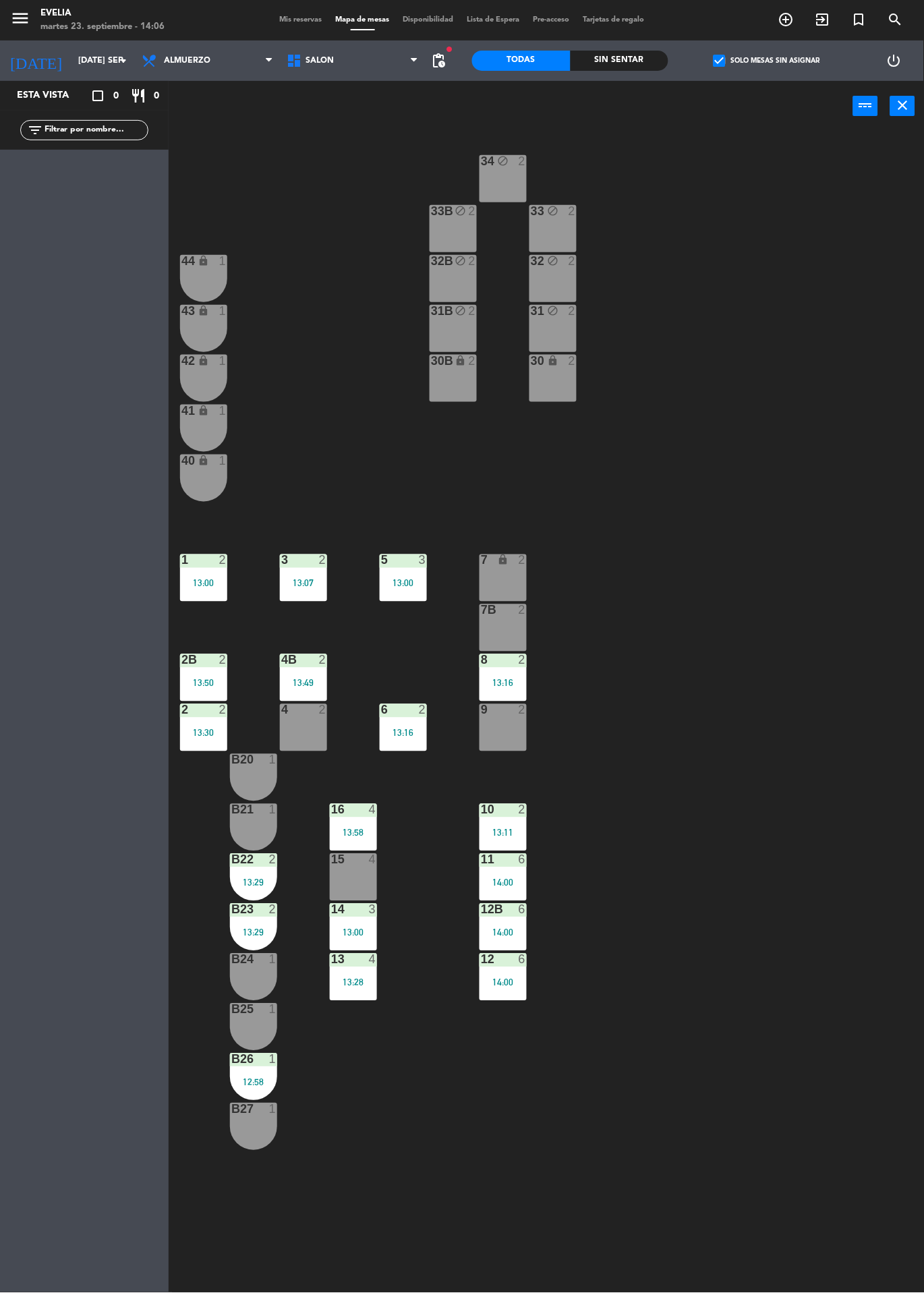
click at [806, 448] on div "34 block 2 33B block 2 33 block 2 44 lock 1 32B block 2 32 block 2 43 lock 1 31…" at bounding box center [551, 777] width 746 height 1291
click at [265, 910] on div "2" at bounding box center [276, 909] width 22 height 12
click at [725, 693] on div "34 block 2 33B block 2 33 block 2 44 lock 1 32B block 2 32 block 2 43 lock 1 31…" at bounding box center [551, 777] width 746 height 1291
click at [748, 85] on div "power_input close" at bounding box center [510, 107] width 685 height 51
click at [744, 64] on label "check_box Solo mesas sin asignar" at bounding box center [767, 61] width 107 height 12
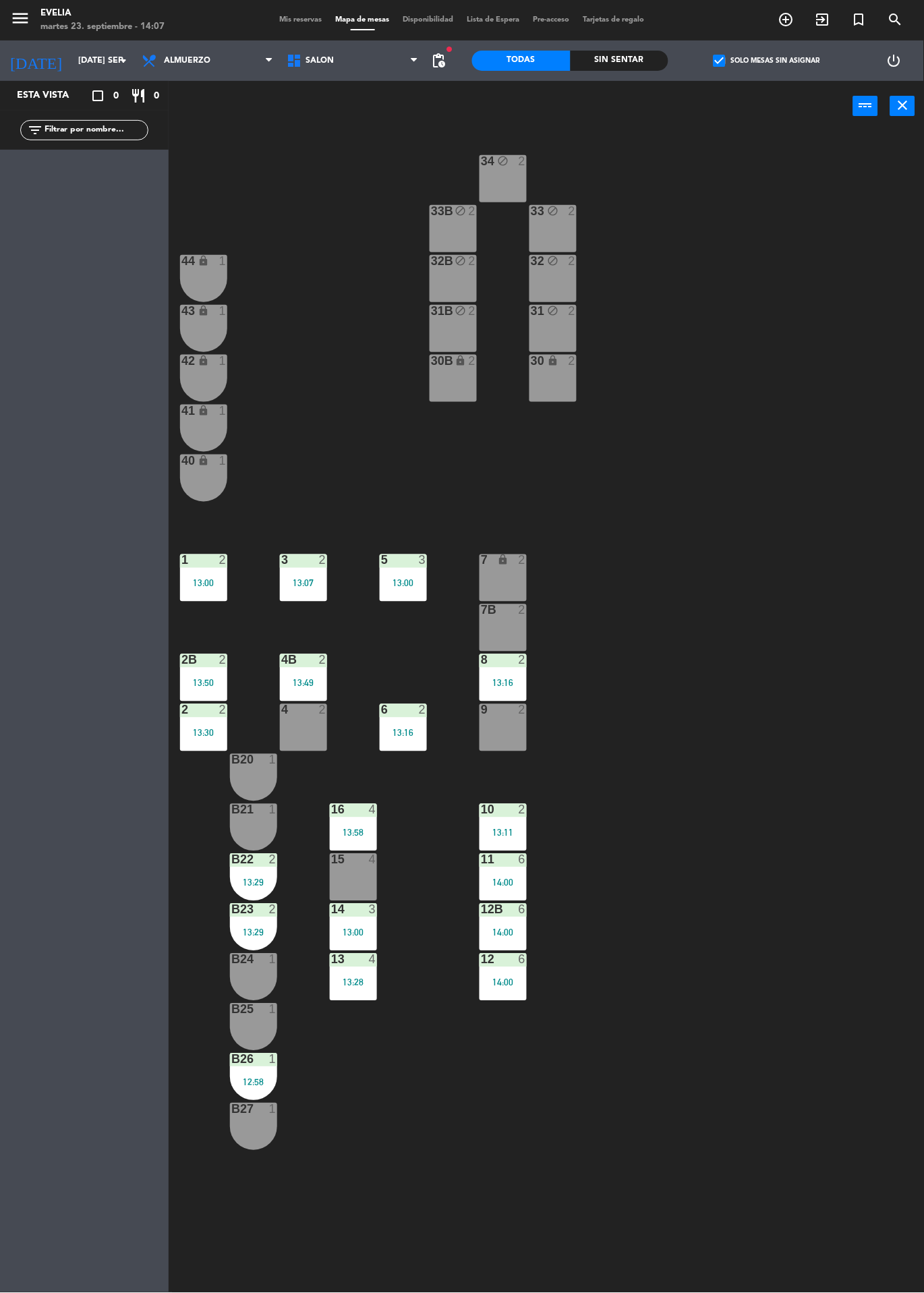
click at [767, 61] on input "check_box Solo mesas sin asignar" at bounding box center [767, 61] width 0 height 0
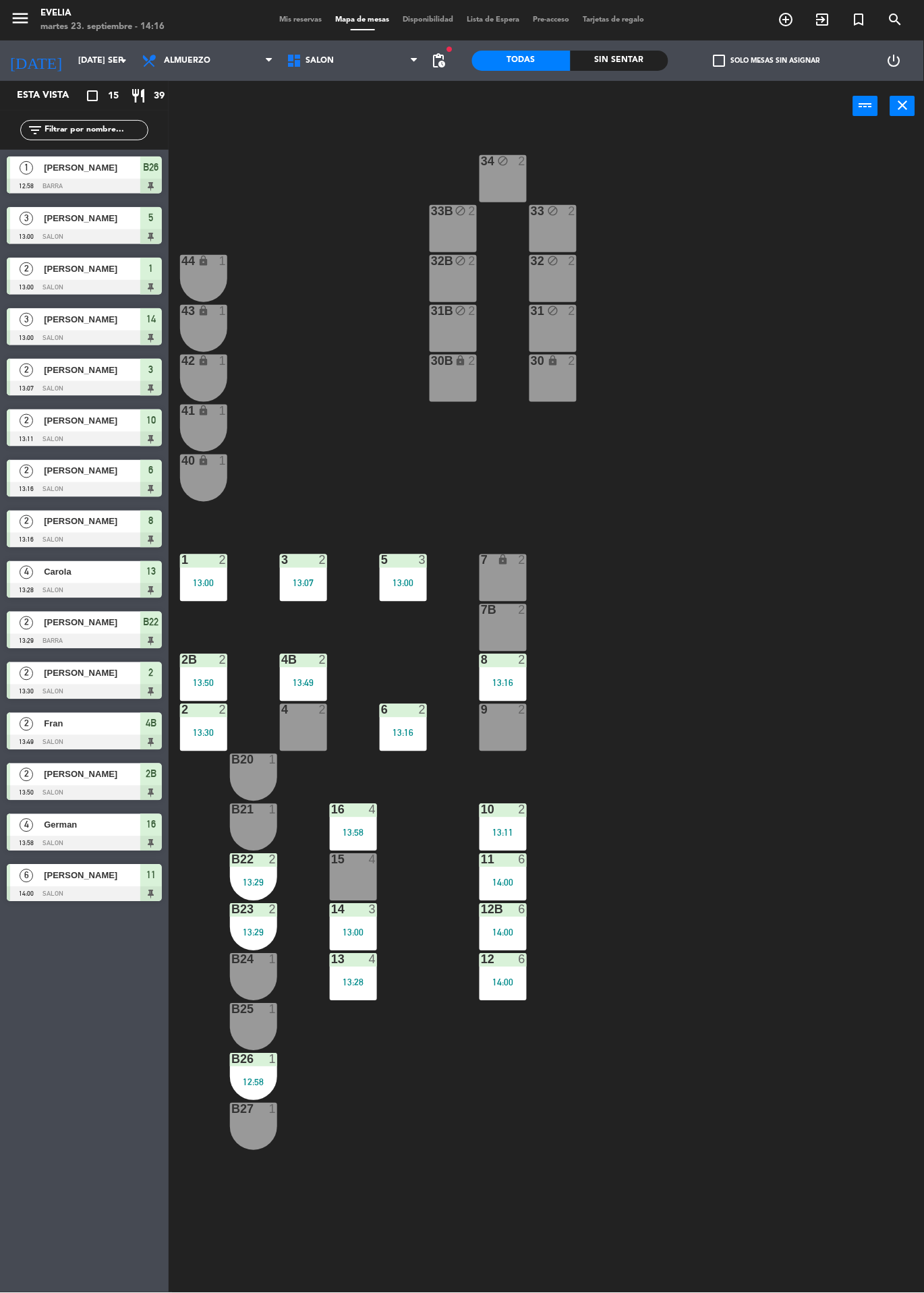
click at [511, 679] on div "13:16" at bounding box center [503, 683] width 47 height 9
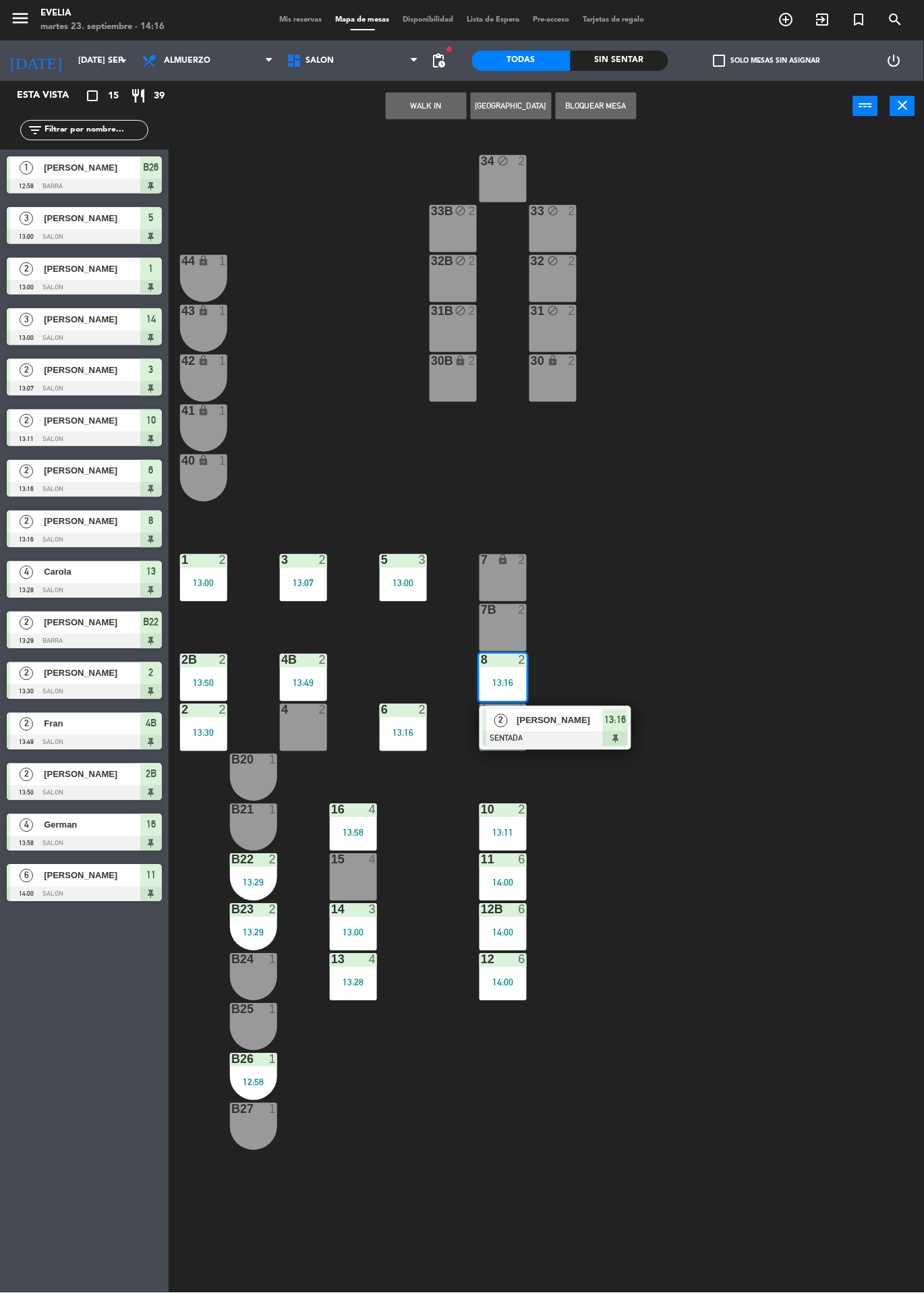
click at [547, 722] on span "[PERSON_NAME]" at bounding box center [559, 720] width 86 height 14
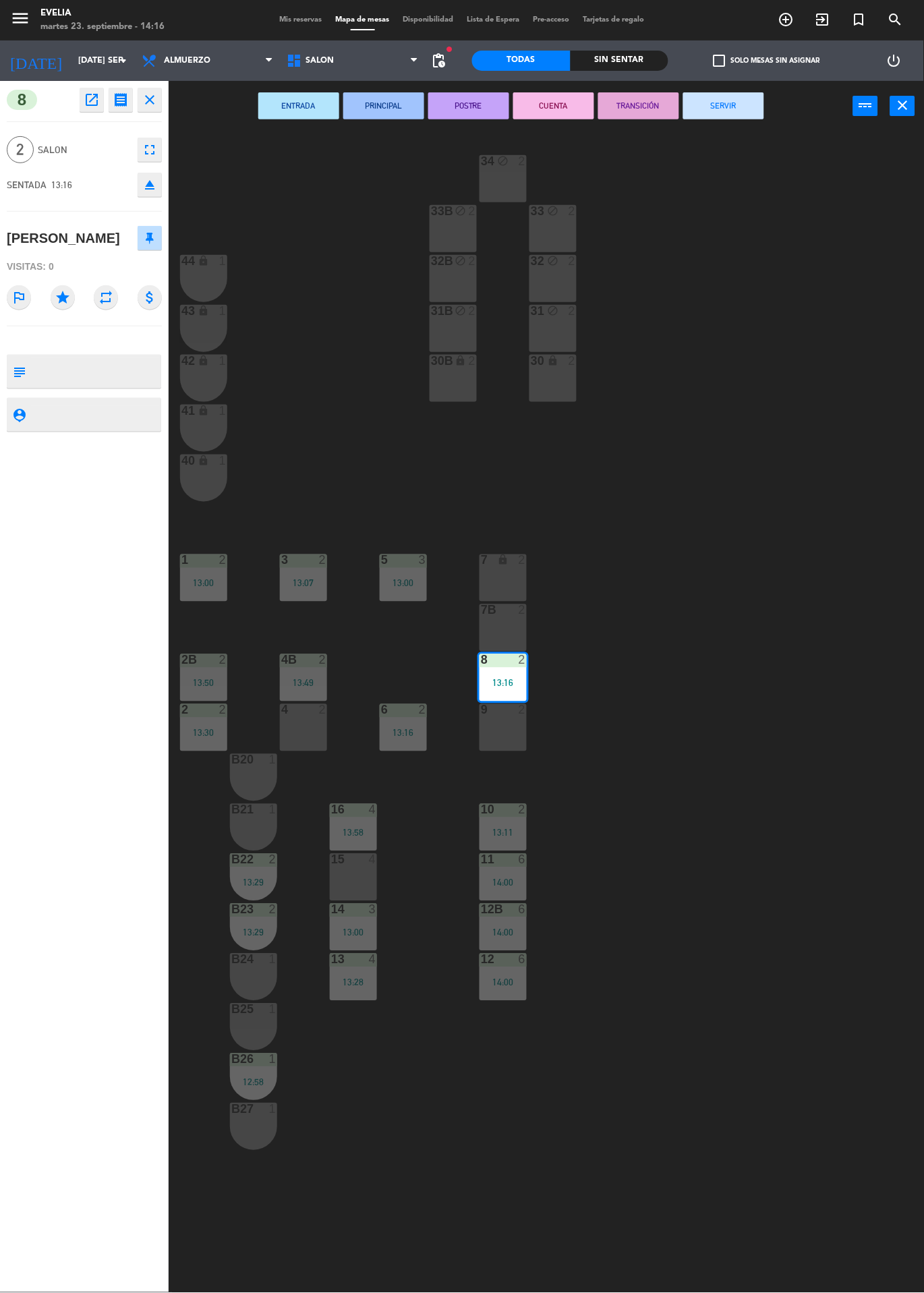
click at [744, 109] on button "SERVIR" at bounding box center [723, 105] width 81 height 27
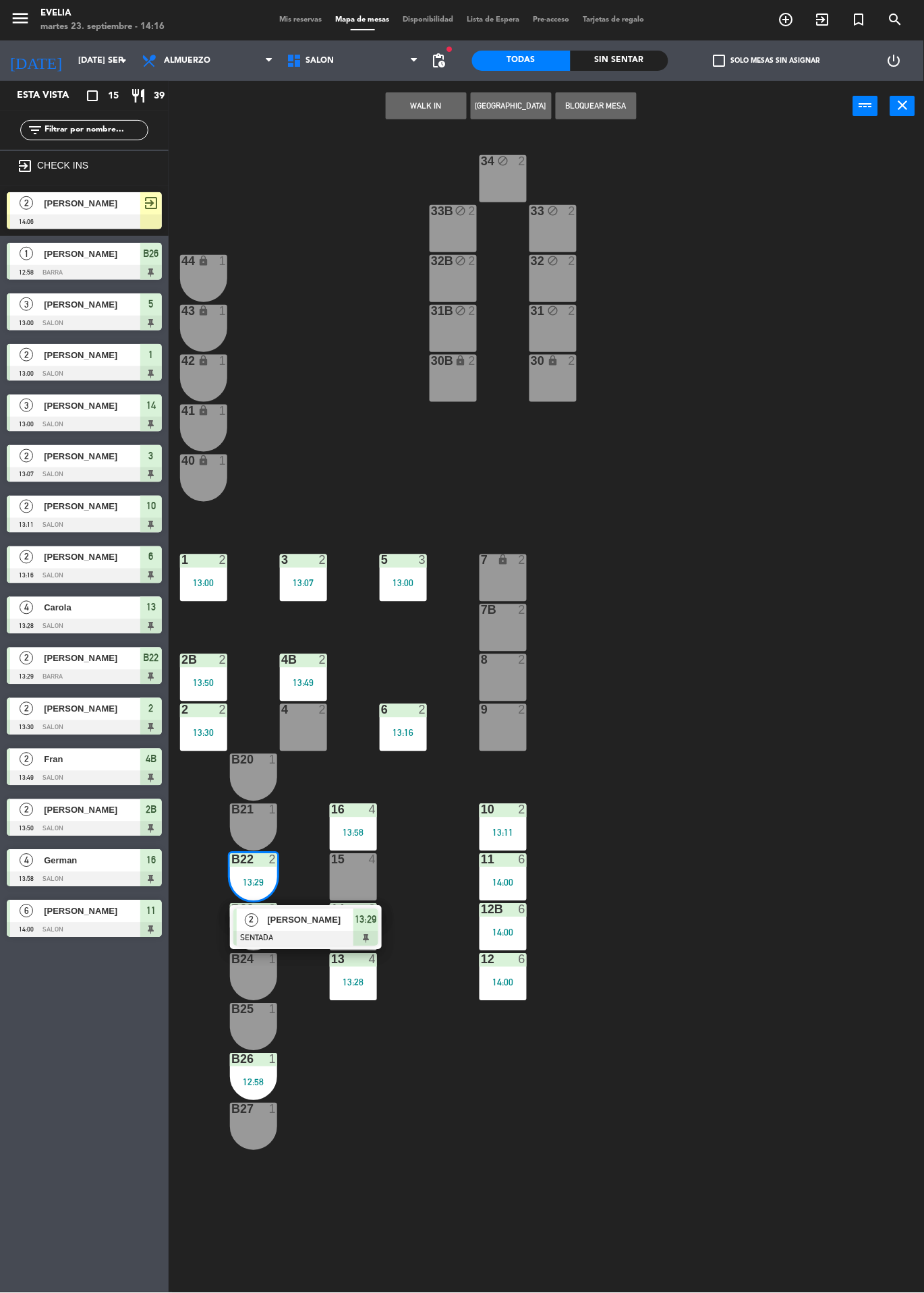
click at [309, 939] on div at bounding box center [306, 939] width 145 height 15
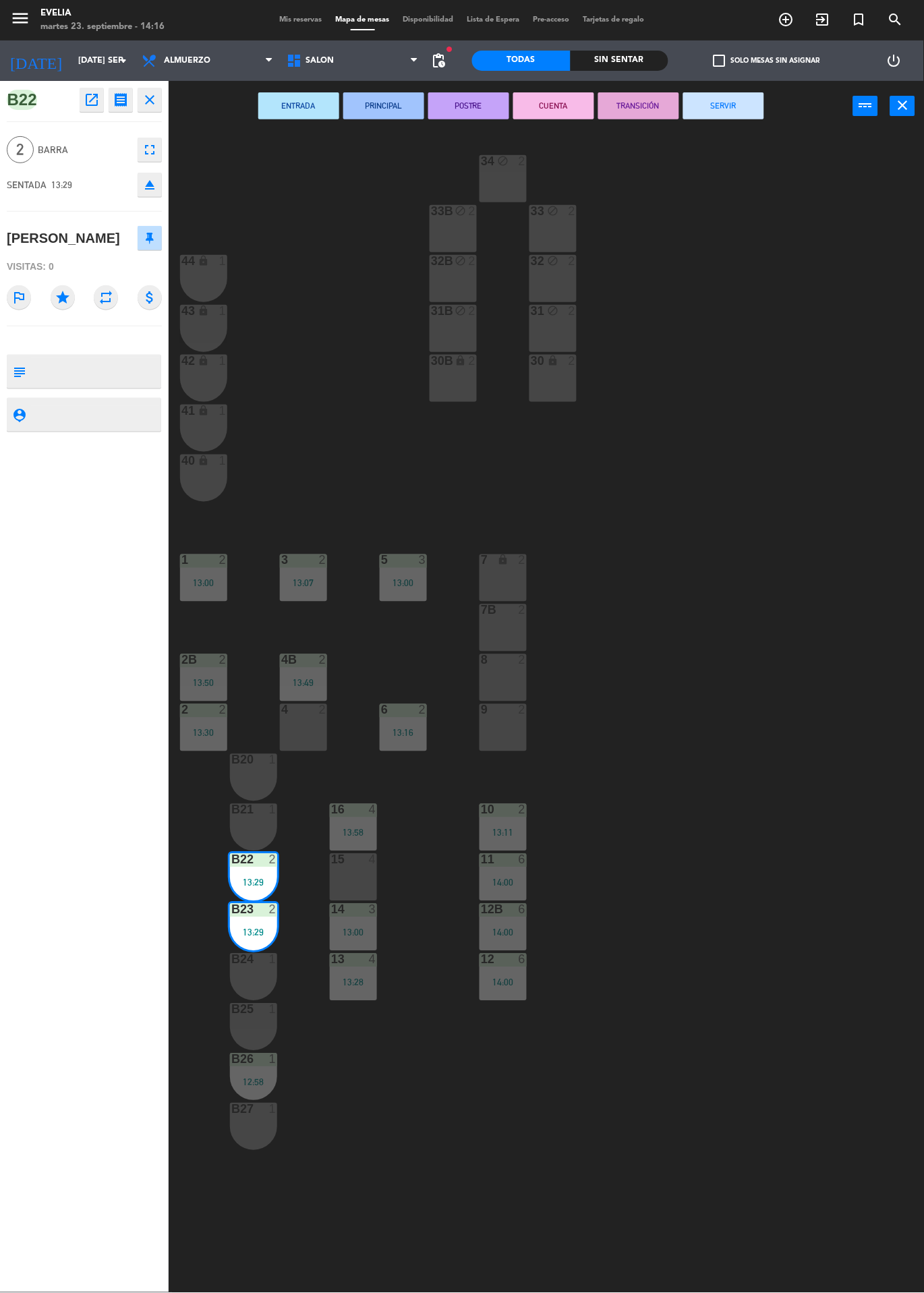
click at [733, 106] on button "SERVIR" at bounding box center [723, 105] width 81 height 27
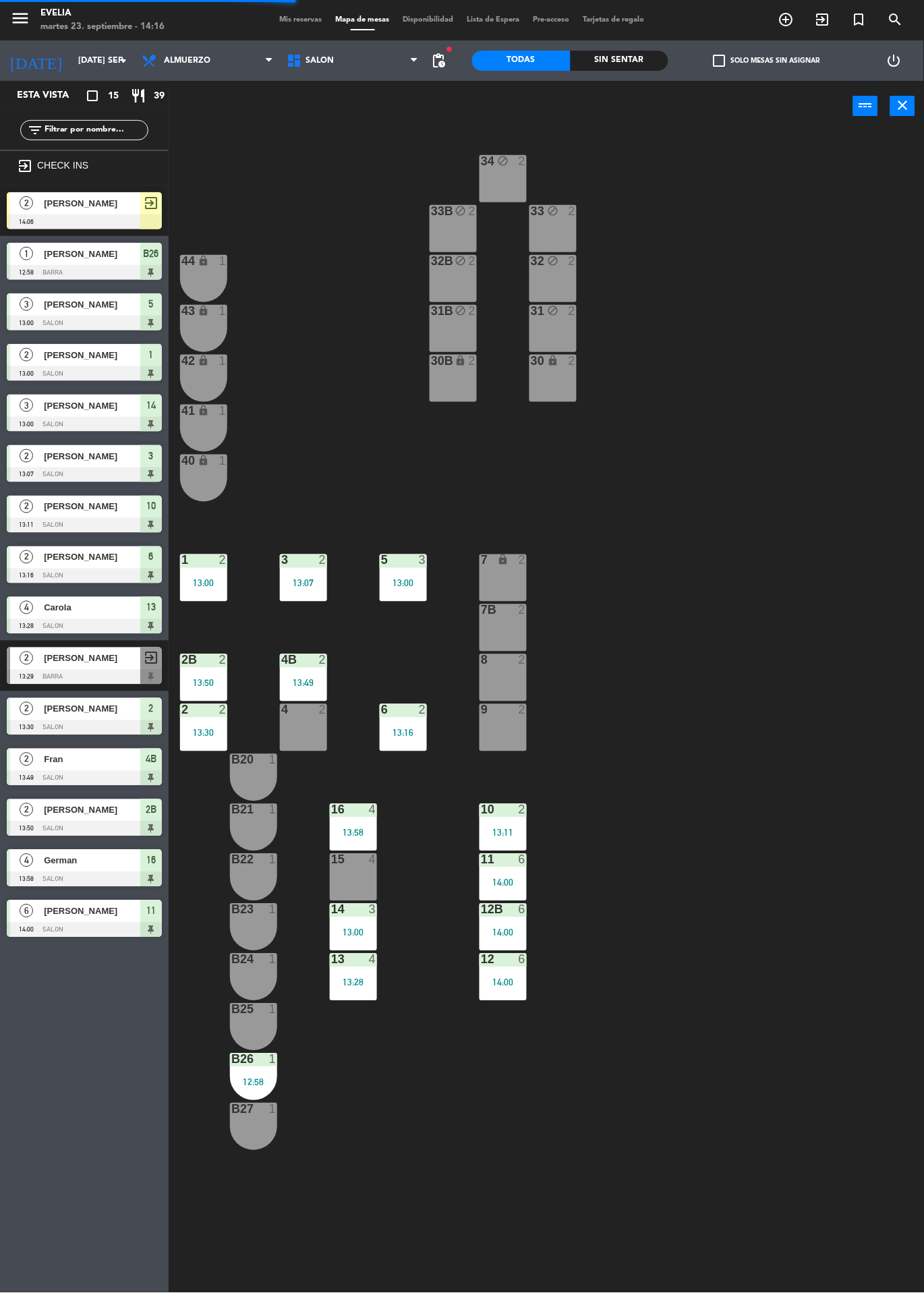
click at [114, 201] on span "[PERSON_NAME]" at bounding box center [92, 203] width 96 height 14
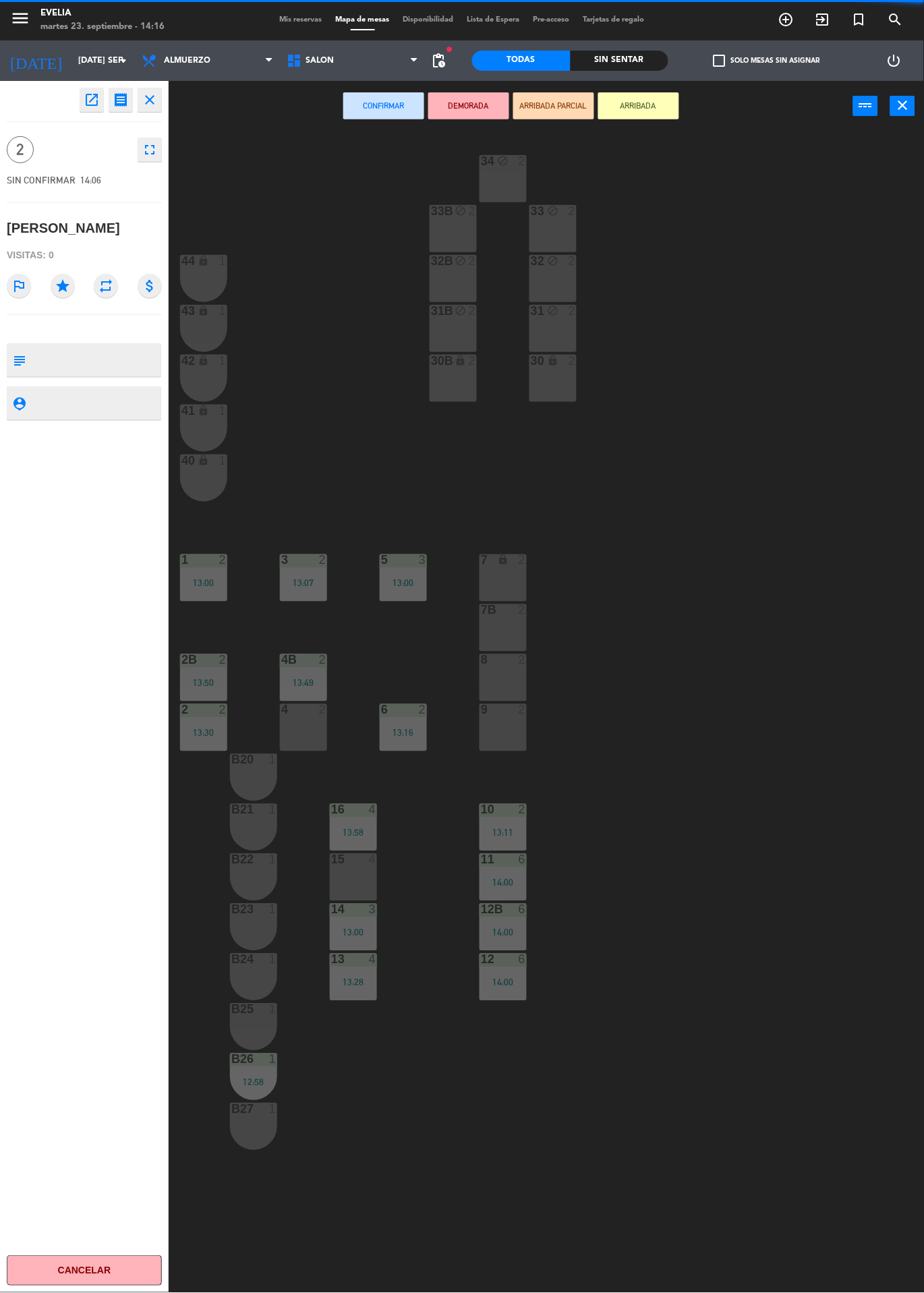
click at [253, 777] on div "B20 1" at bounding box center [253, 777] width 47 height 47
click at [273, 845] on div "B21 1" at bounding box center [253, 827] width 47 height 47
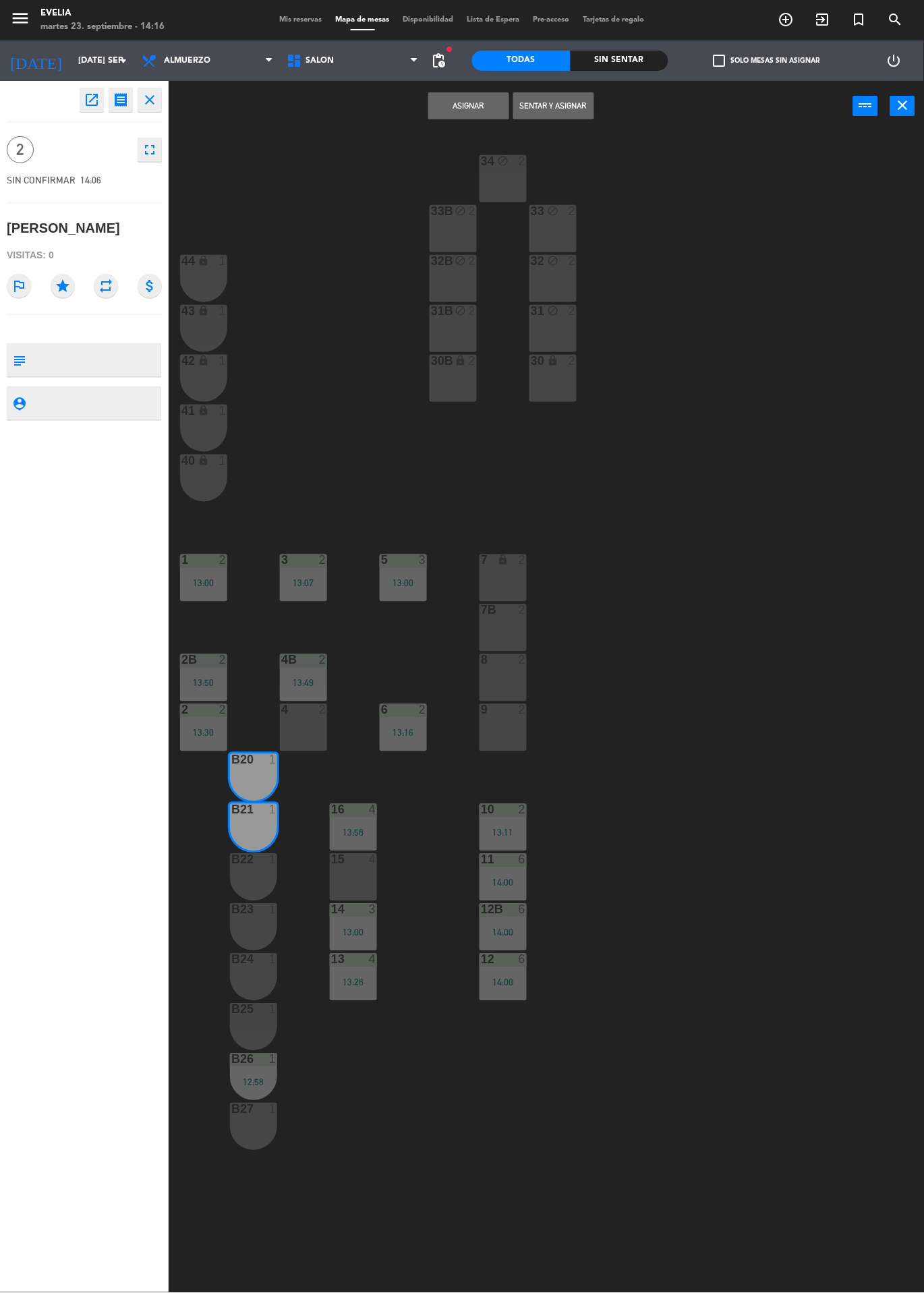
click at [564, 106] on button "Sentar y Asignar" at bounding box center [554, 105] width 81 height 27
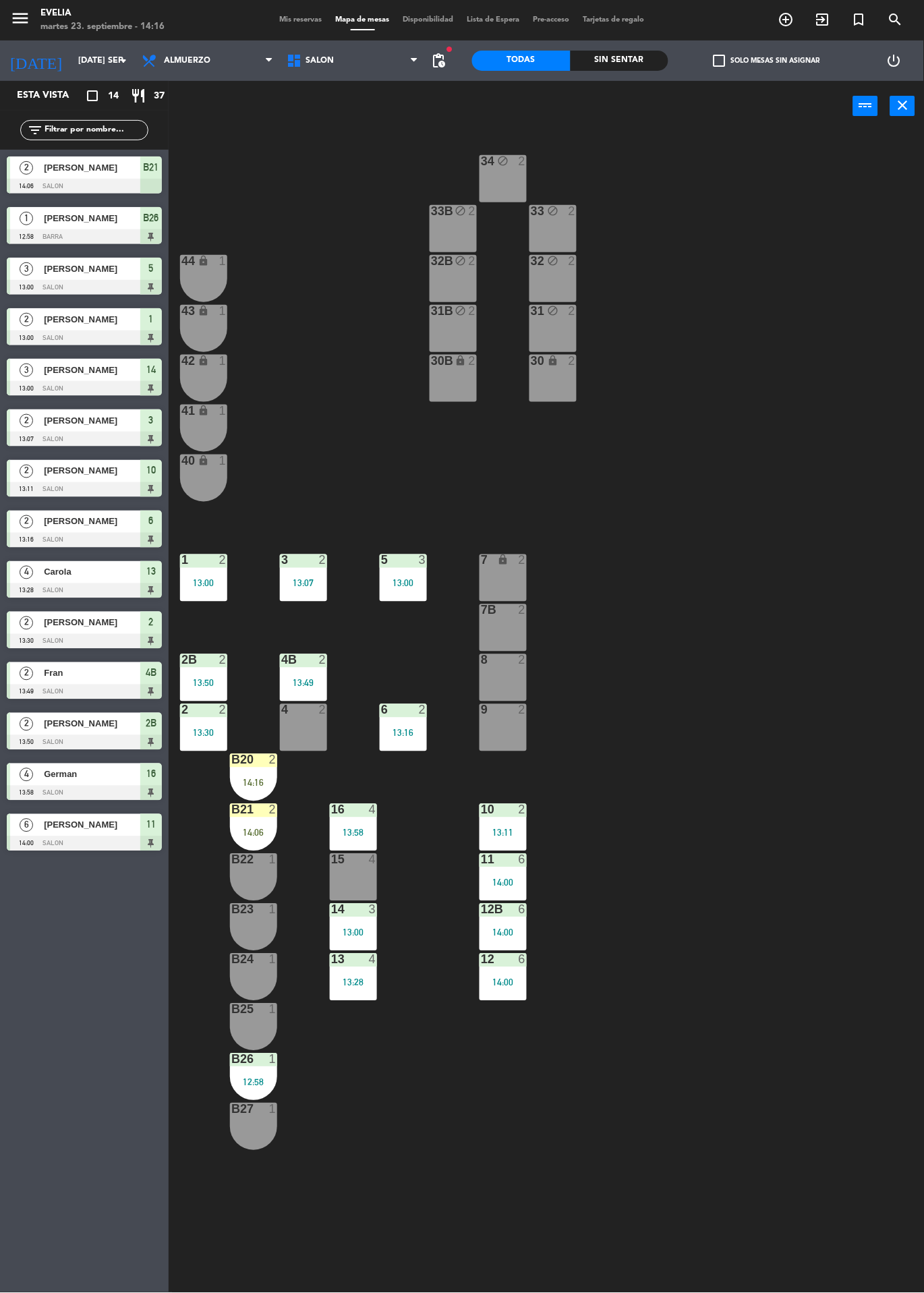
click at [263, 1082] on div "12:58" at bounding box center [253, 1082] width 47 height 9
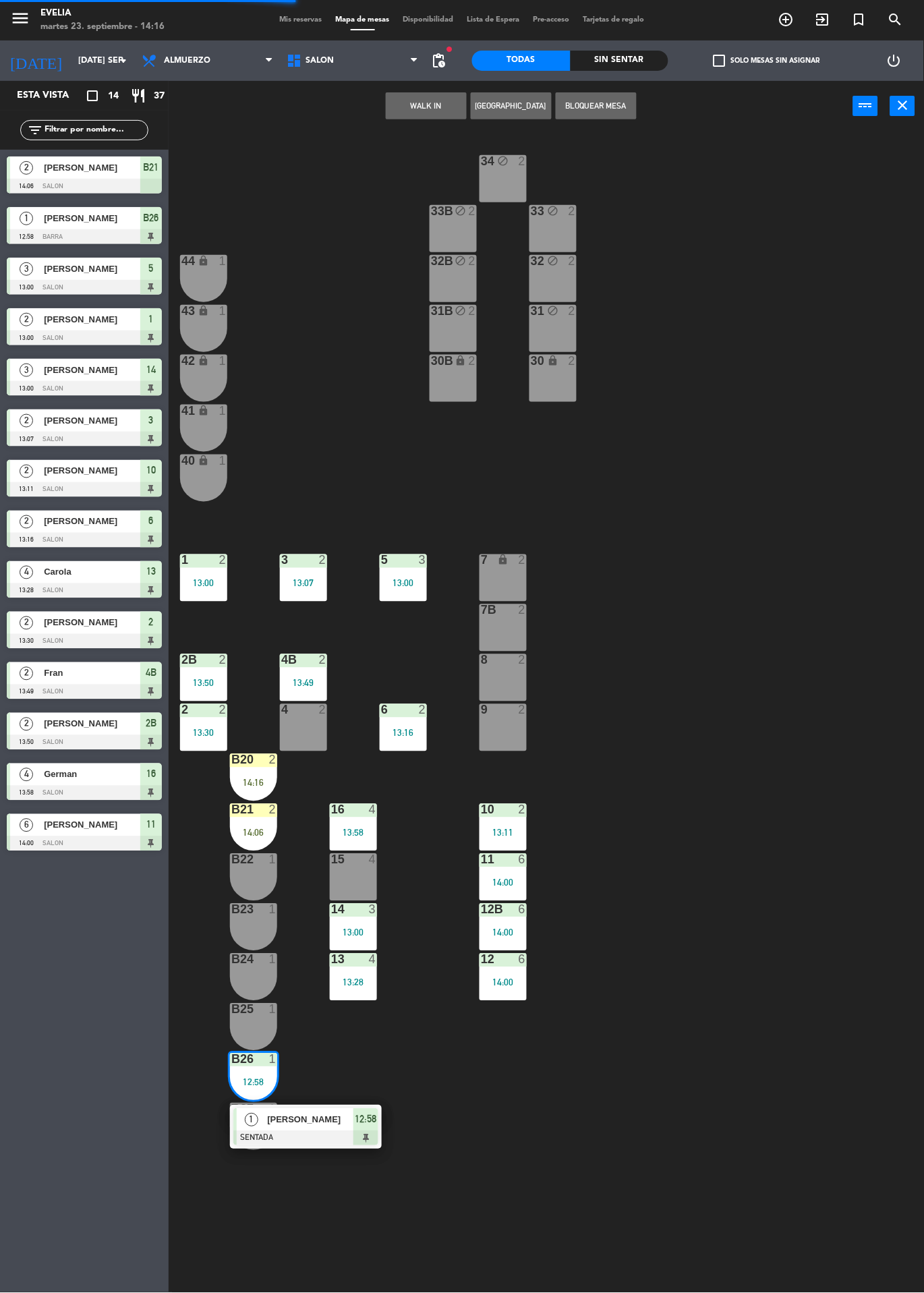
click at [331, 1131] on div at bounding box center [306, 1138] width 145 height 15
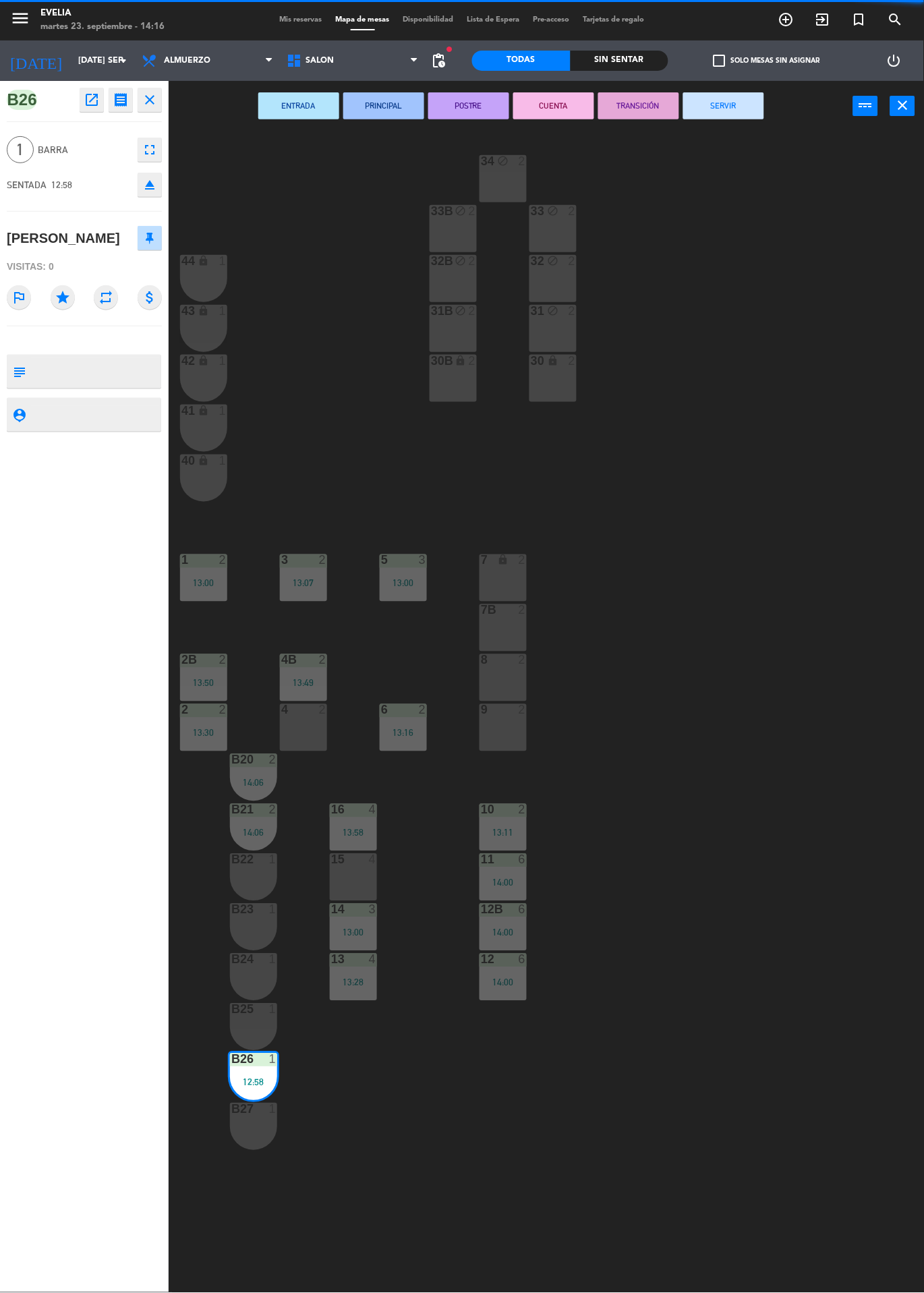
click at [725, 104] on button "SERVIR" at bounding box center [723, 105] width 81 height 27
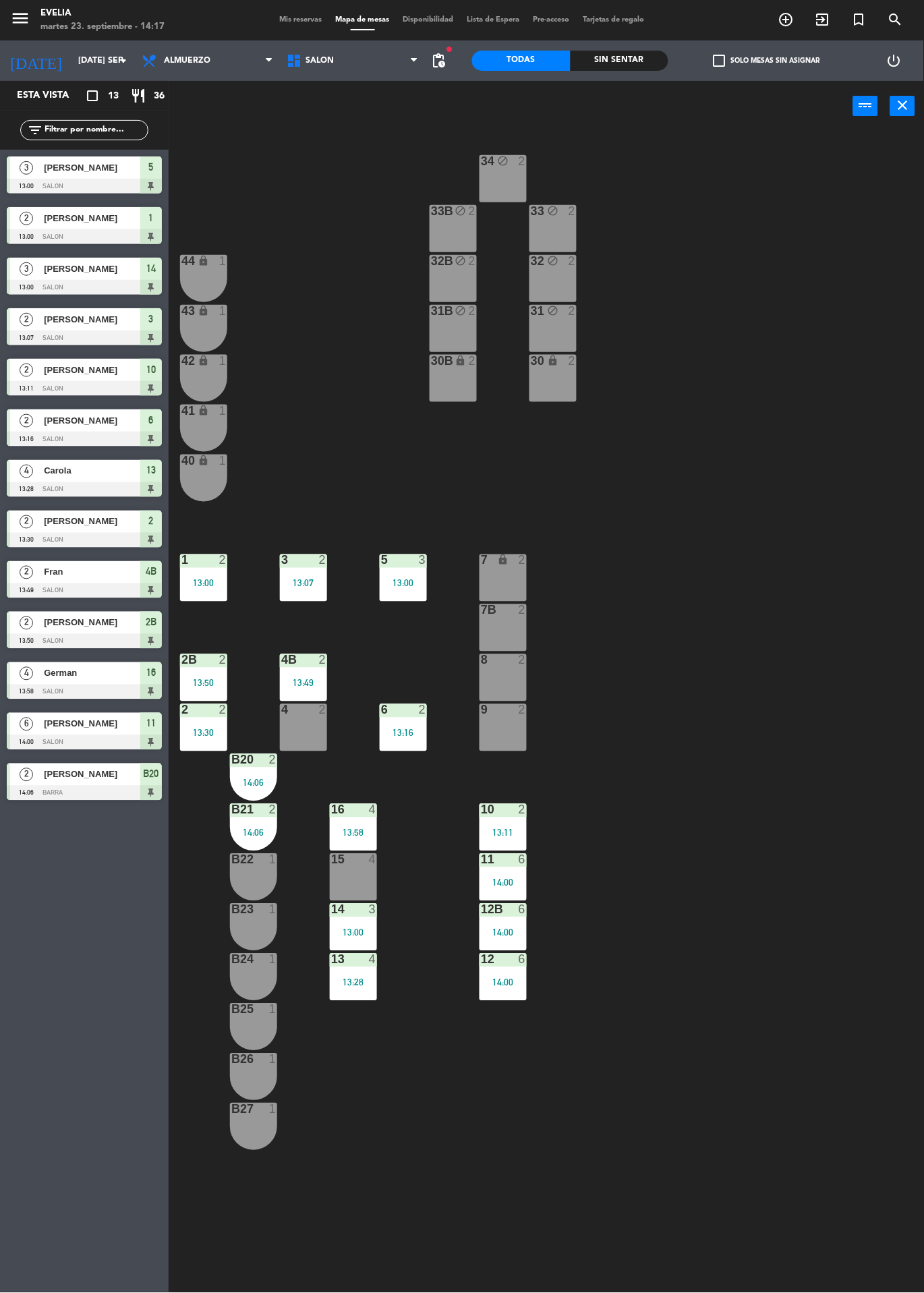
click at [258, 979] on div "B24 1" at bounding box center [253, 976] width 47 height 47
click at [820, 26] on icon "exit_to_app" at bounding box center [823, 20] width 17 height 17
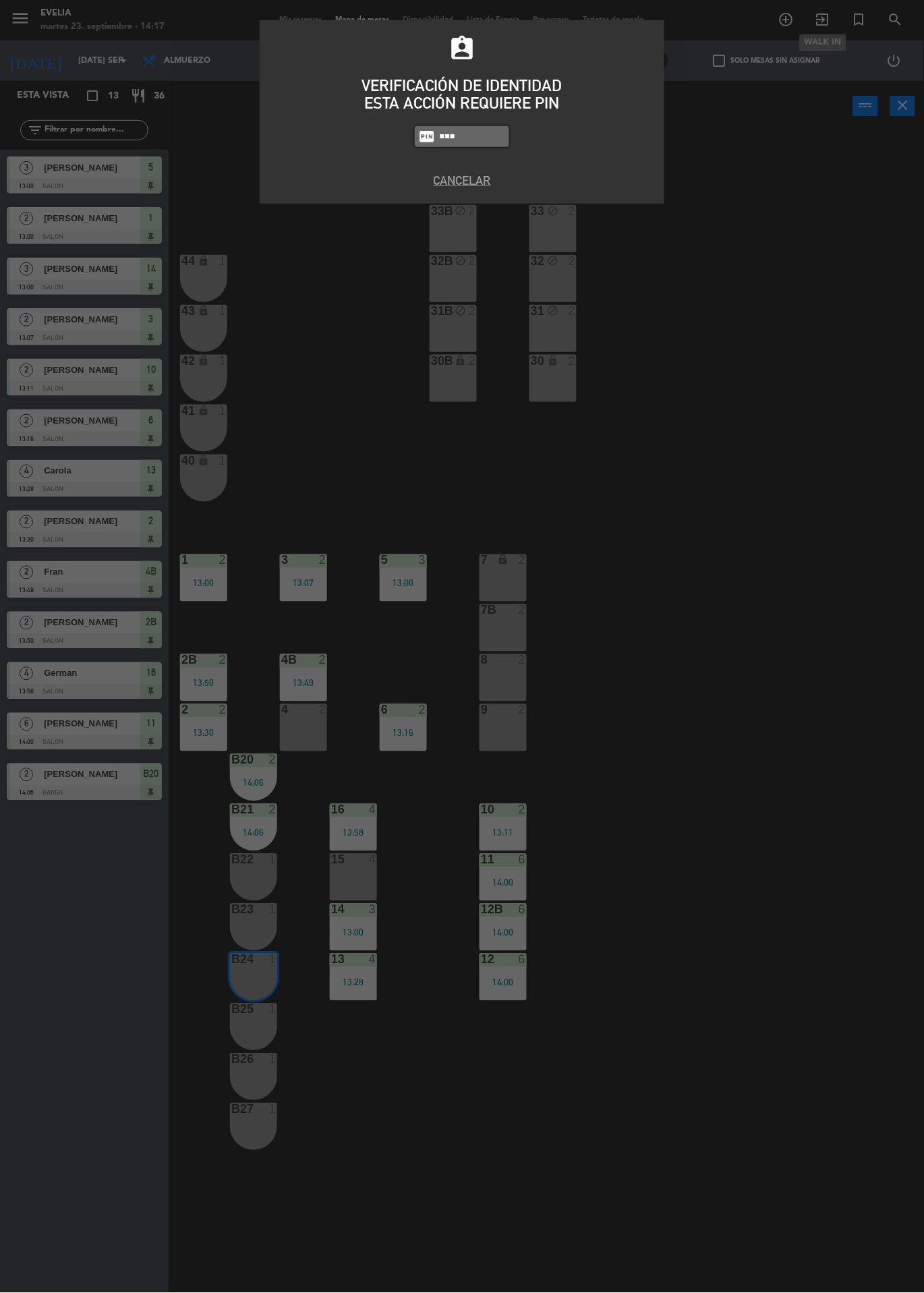
type input "7980"
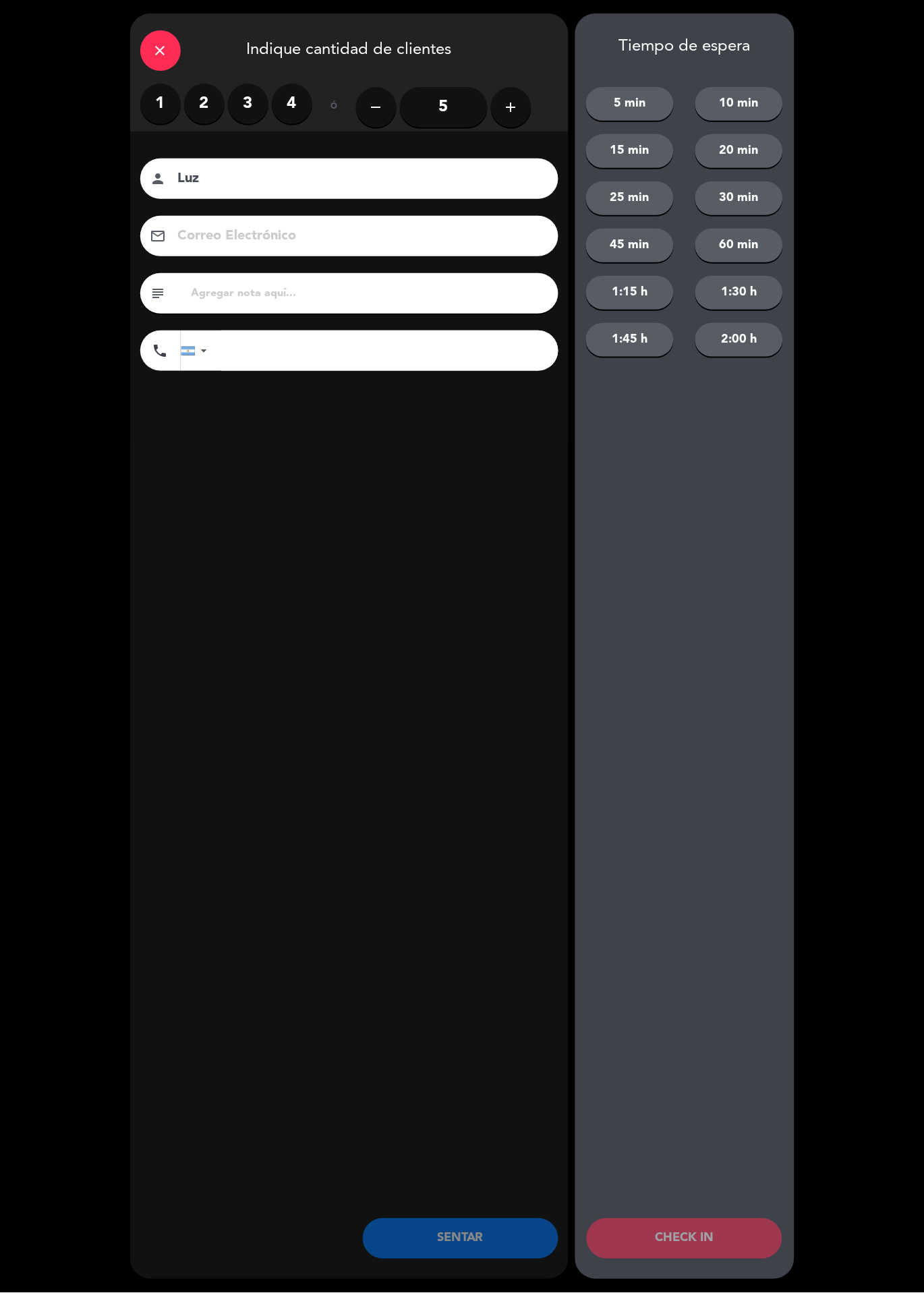
type input "Luz"
click at [171, 118] on label "1" at bounding box center [160, 104] width 41 height 41
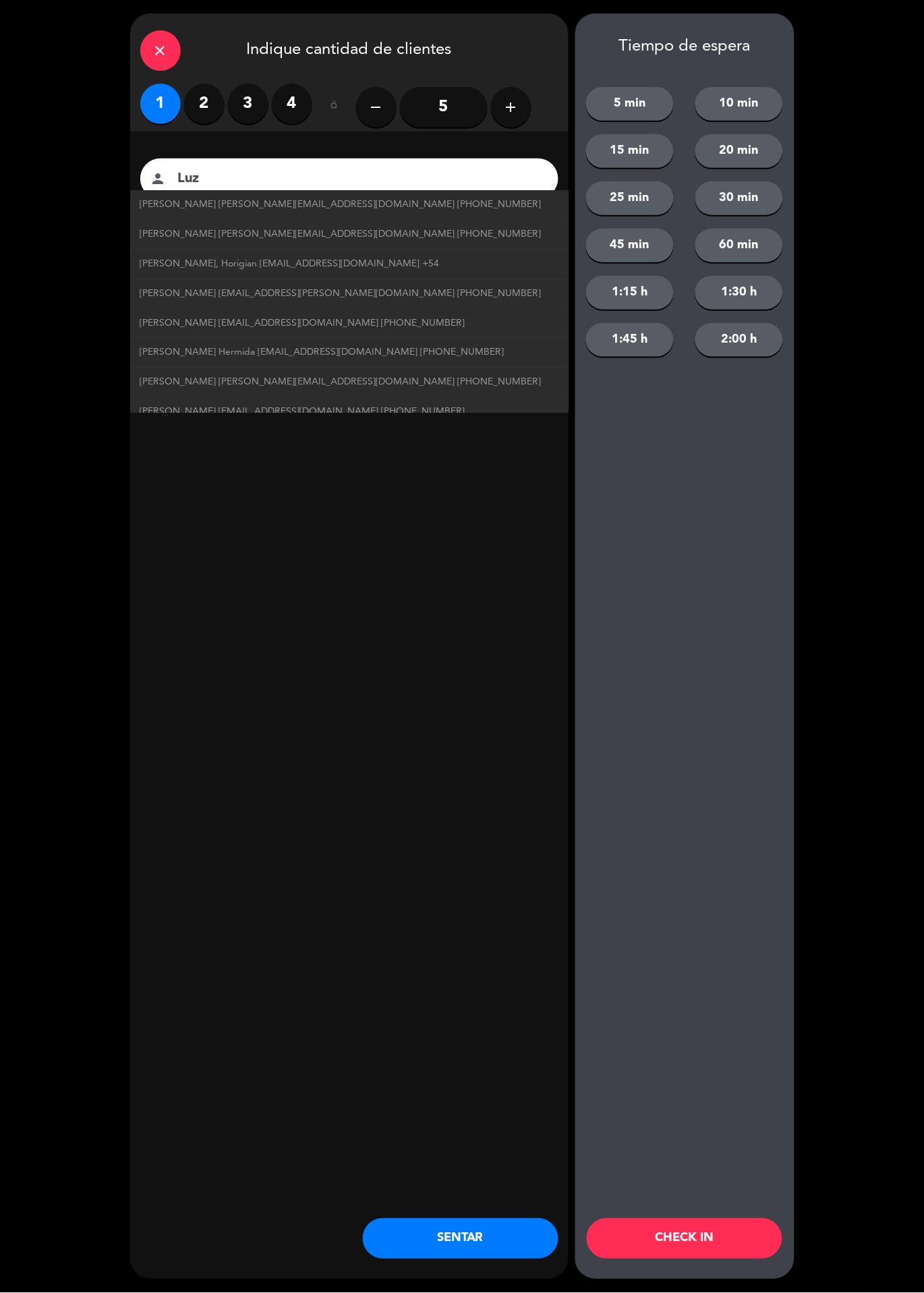
click at [472, 1242] on button "SENTAR" at bounding box center [461, 1238] width 196 height 41
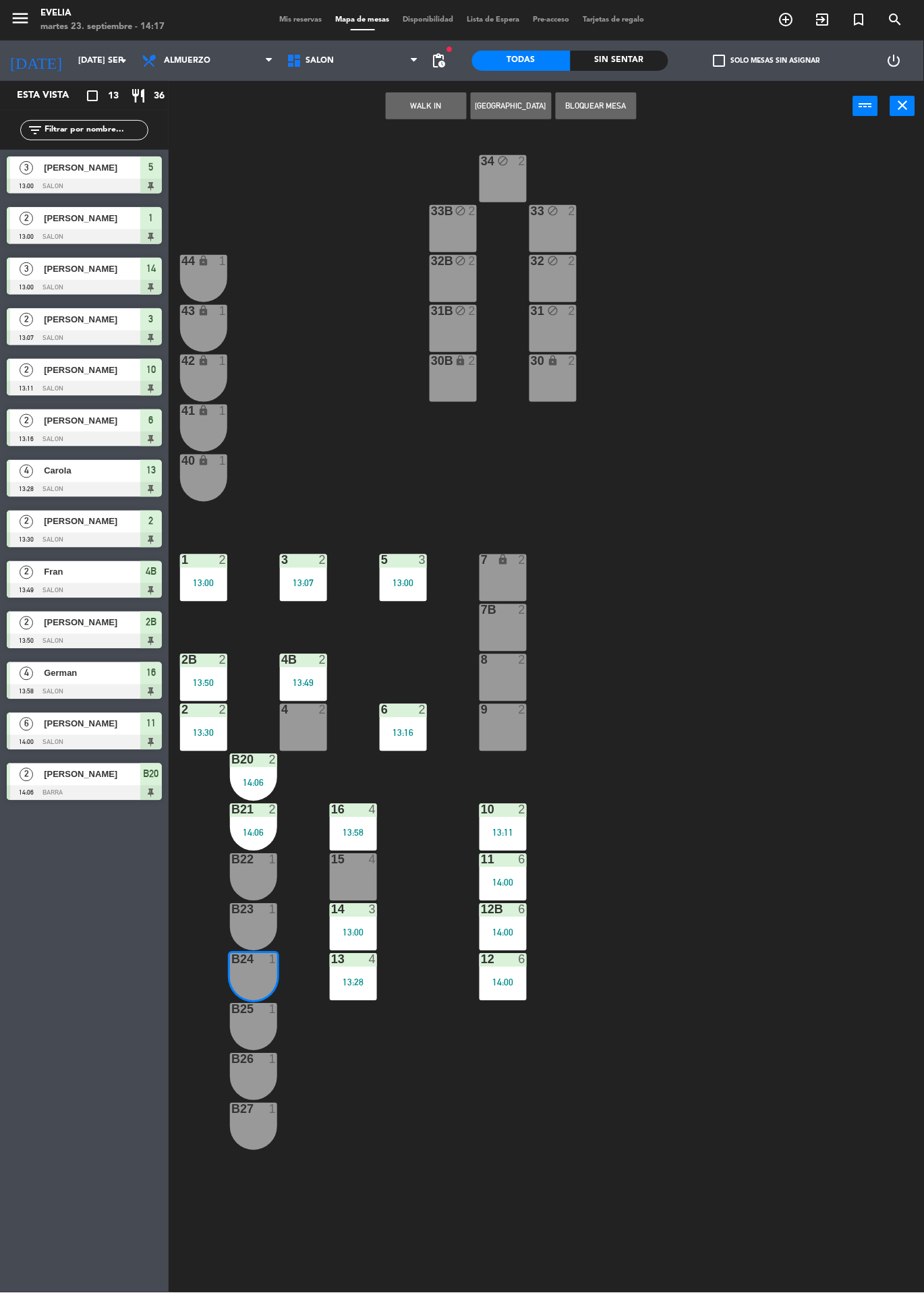
click at [738, 66] on label "check_box_outline_blank Solo mesas sin asignar" at bounding box center [767, 61] width 107 height 12
click at [767, 61] on input "check_box_outline_blank Solo mesas sin asignar" at bounding box center [767, 61] width 0 height 0
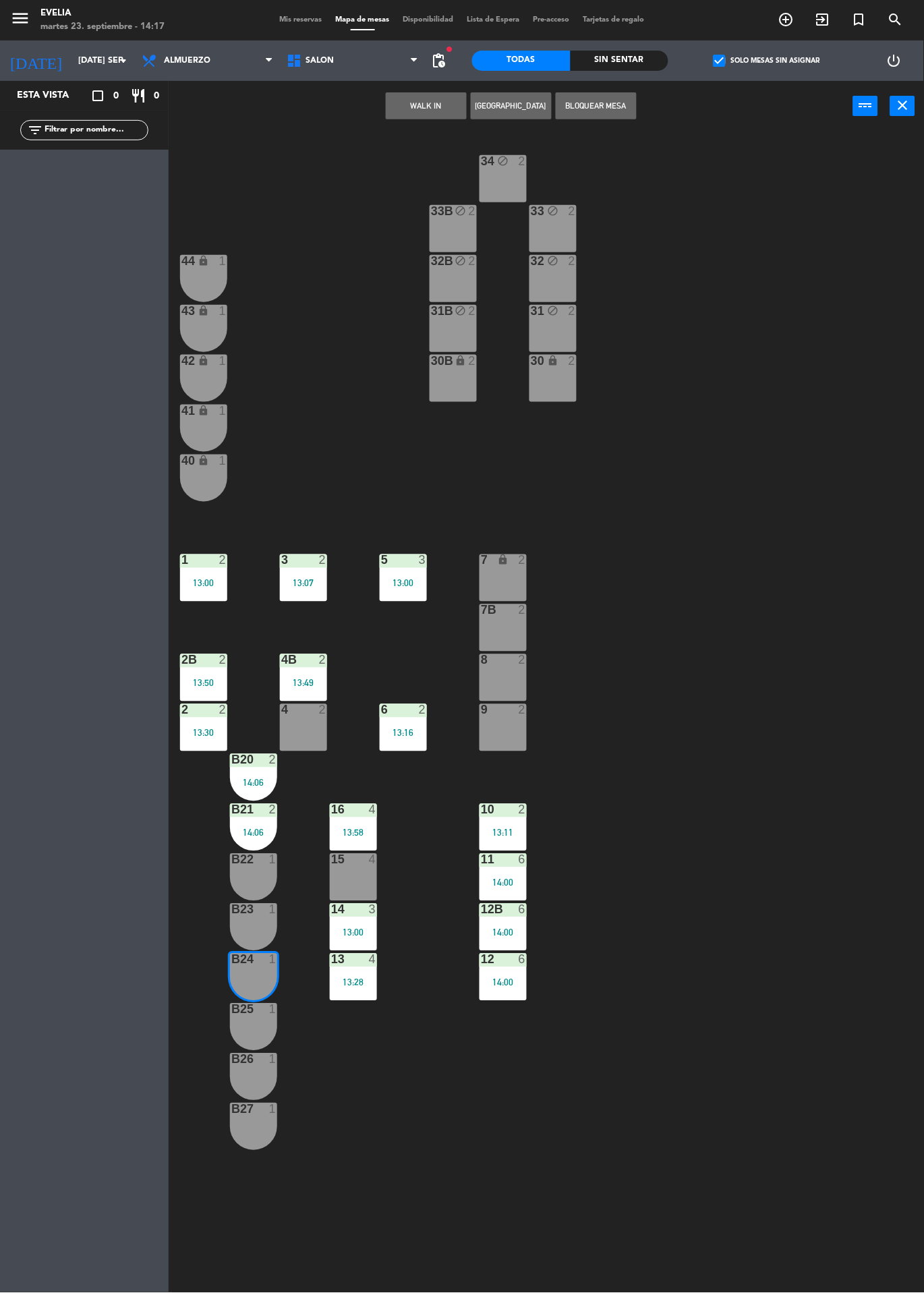
click at [743, 555] on div "34 block 2 33B block 2 33 block 2 44 lock 1 32B block 2 32 block 2 43 lock 1 31…" at bounding box center [551, 777] width 746 height 1291
click at [741, 61] on label "check_box Solo mesas sin asignar" at bounding box center [767, 61] width 107 height 12
click at [767, 61] on input "check_box Solo mesas sin asignar" at bounding box center [767, 61] width 0 height 0
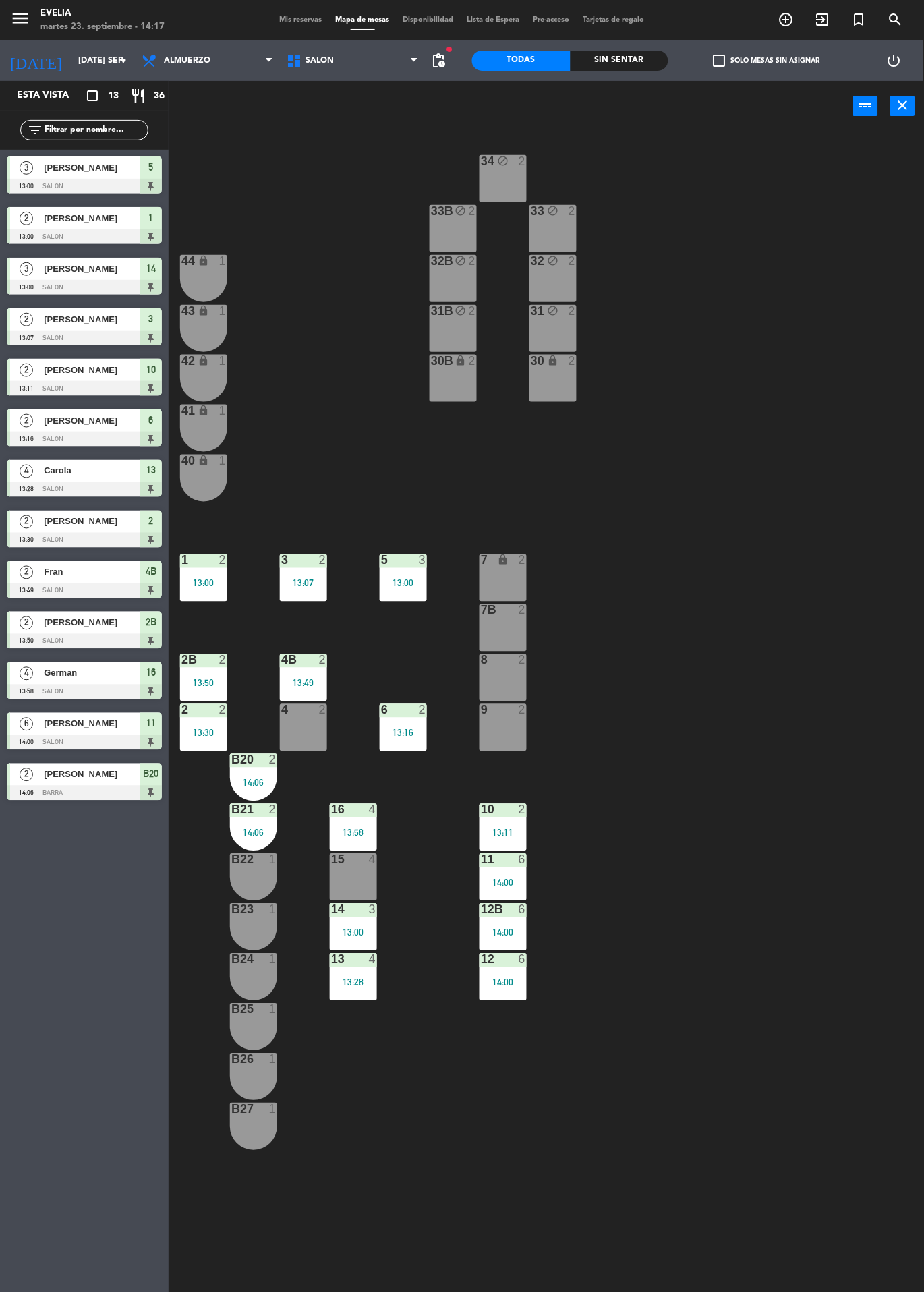
click at [288, 20] on span "Mis reservas" at bounding box center [302, 20] width 56 height 7
